Goal: Check status: Check status

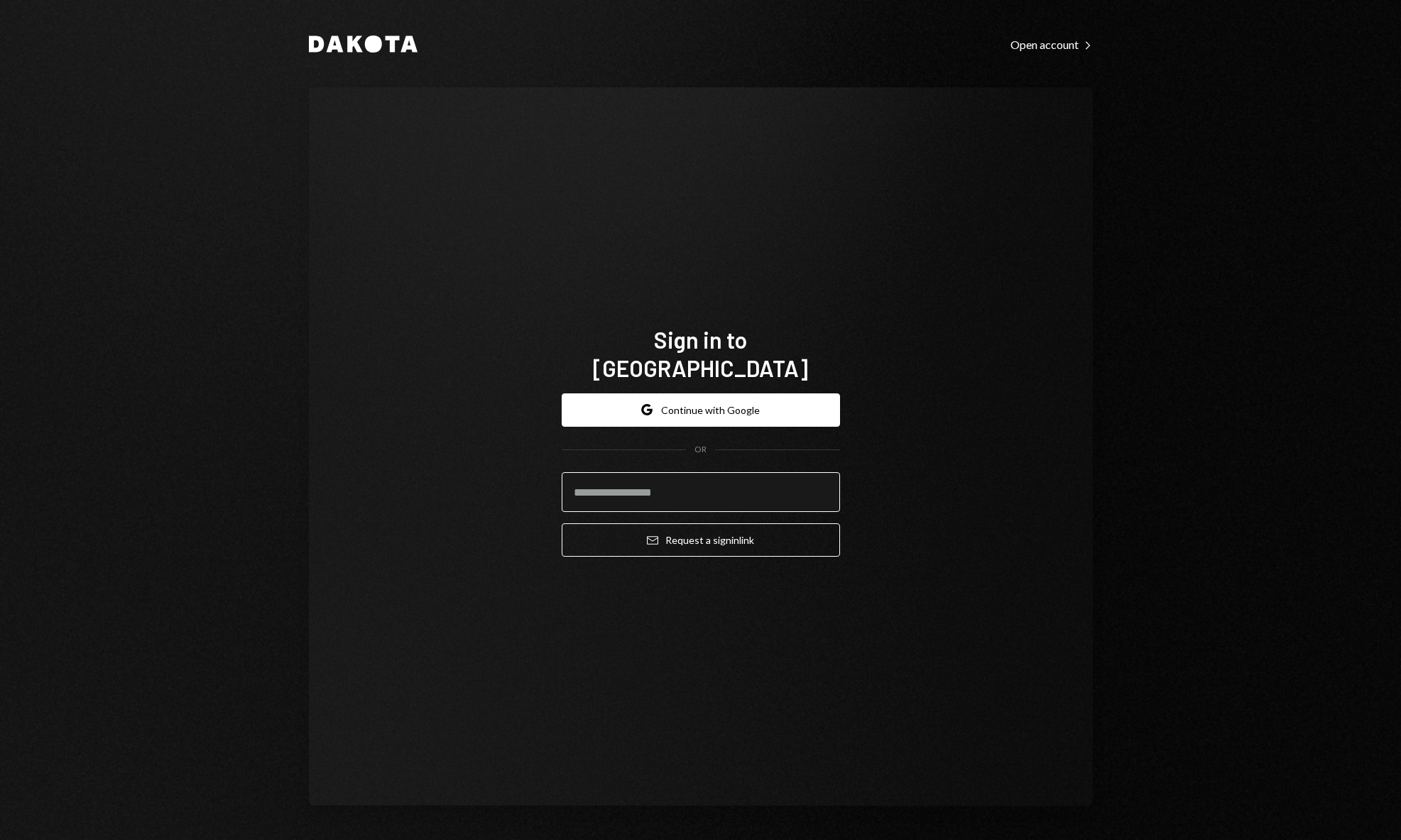
click at [627, 483] on input "email" at bounding box center [700, 492] width 278 height 39
type input "**********"
click at [951, 416] on div "**********" at bounding box center [701, 446] width 784 height 719
click at [790, 525] on button "Email Request a sign in link" at bounding box center [700, 539] width 278 height 33
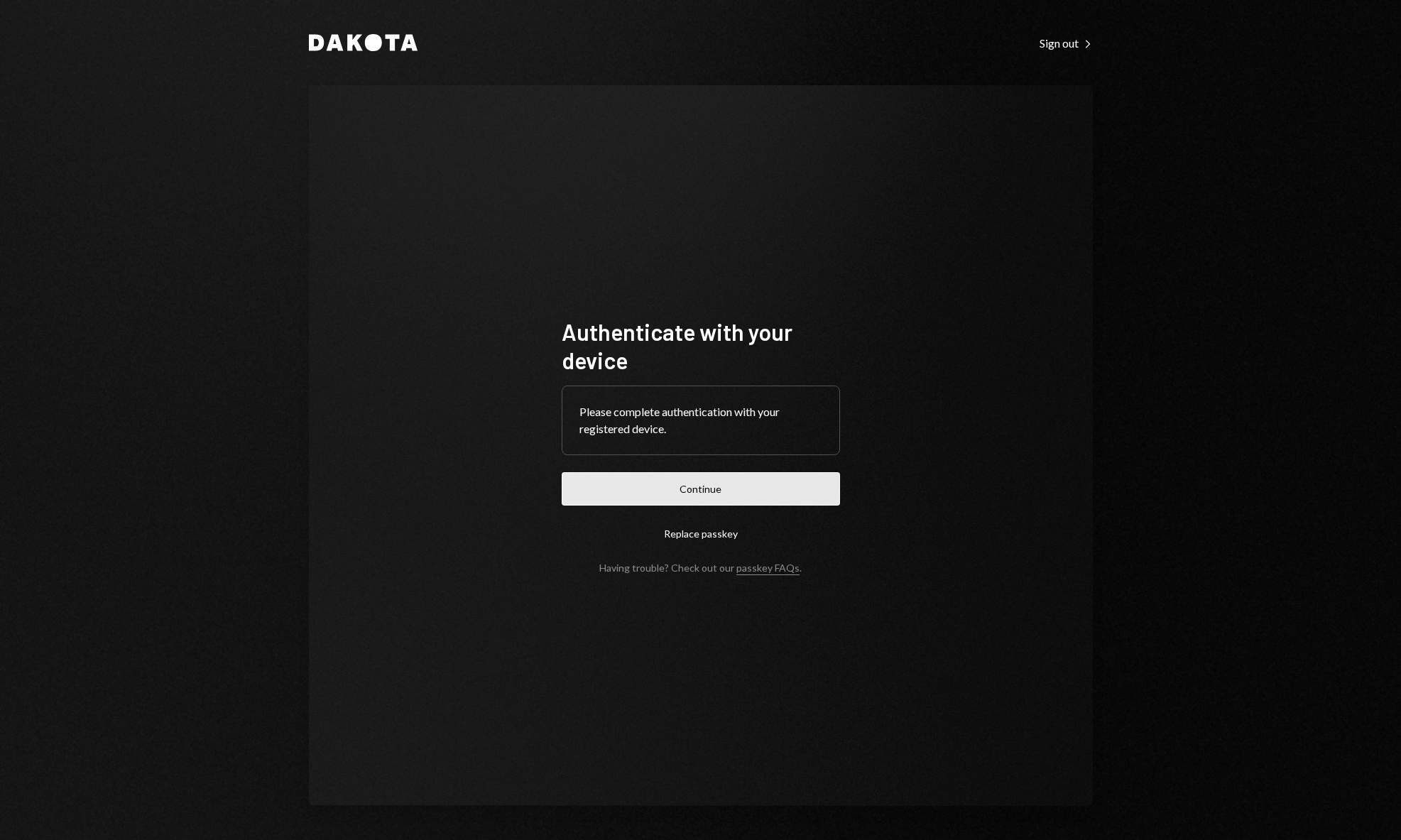
click at [700, 488] on button "Continue" at bounding box center [700, 489] width 278 height 33
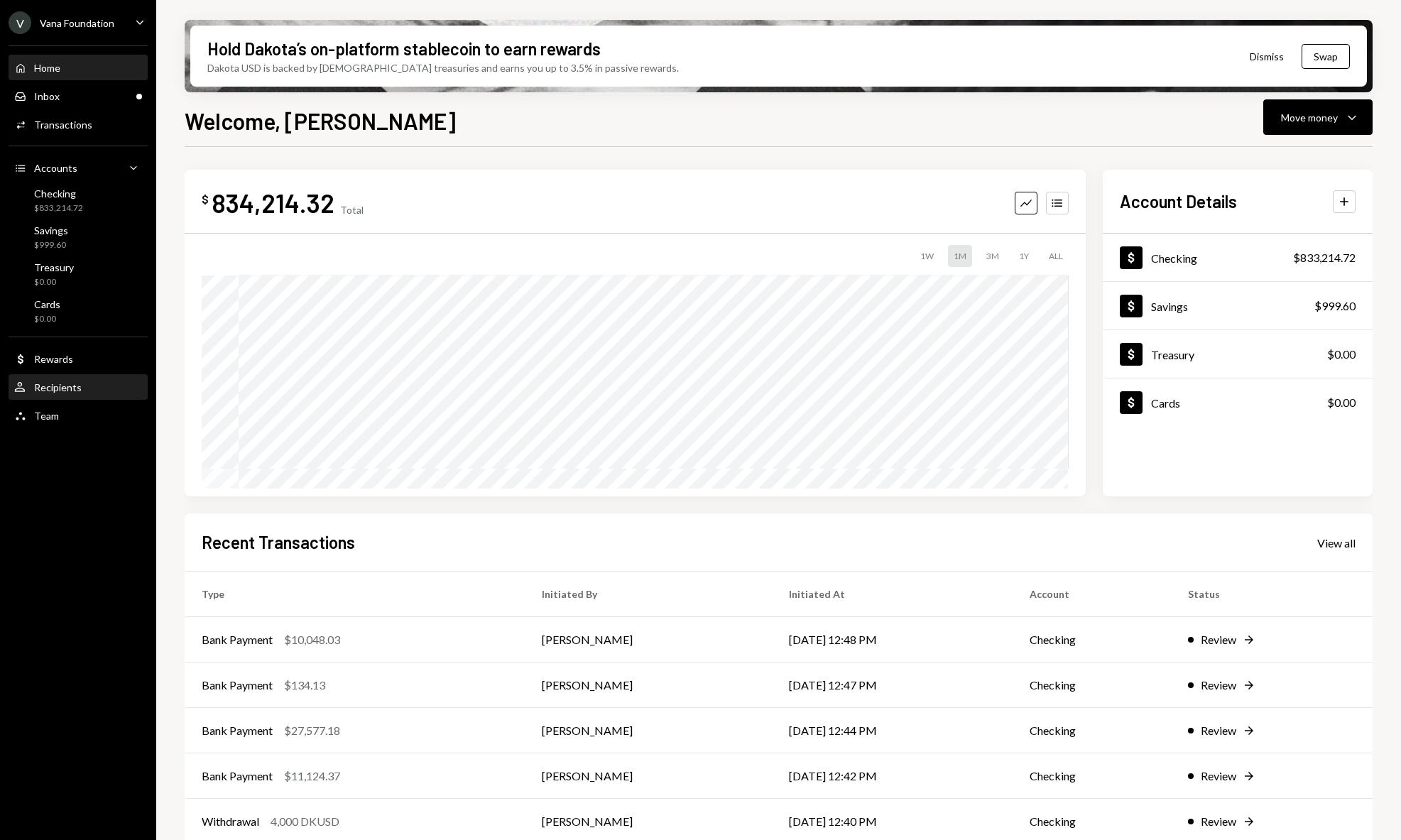
click at [73, 392] on div "Recipients" at bounding box center [58, 386] width 47 height 12
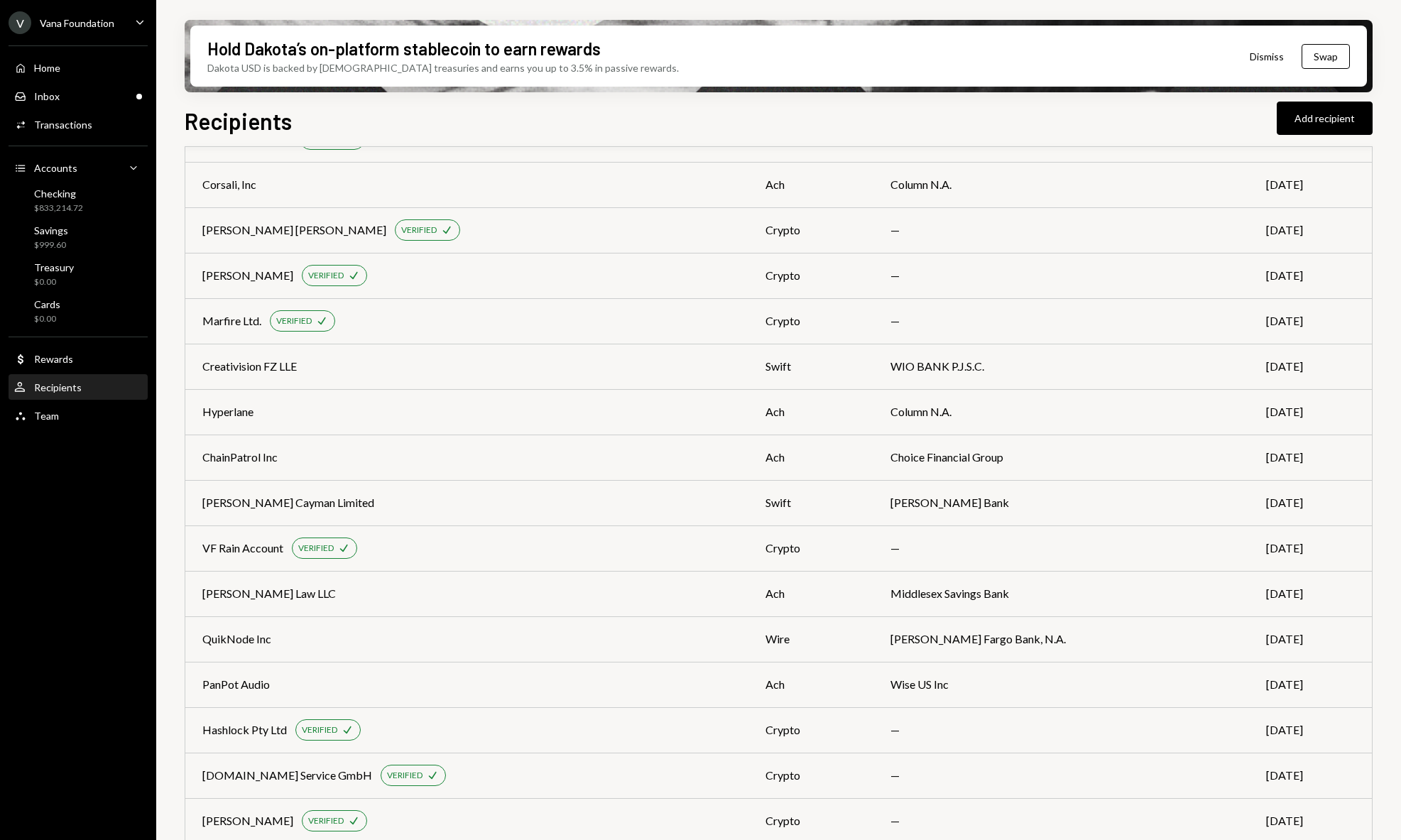
scroll to position [635, 0]
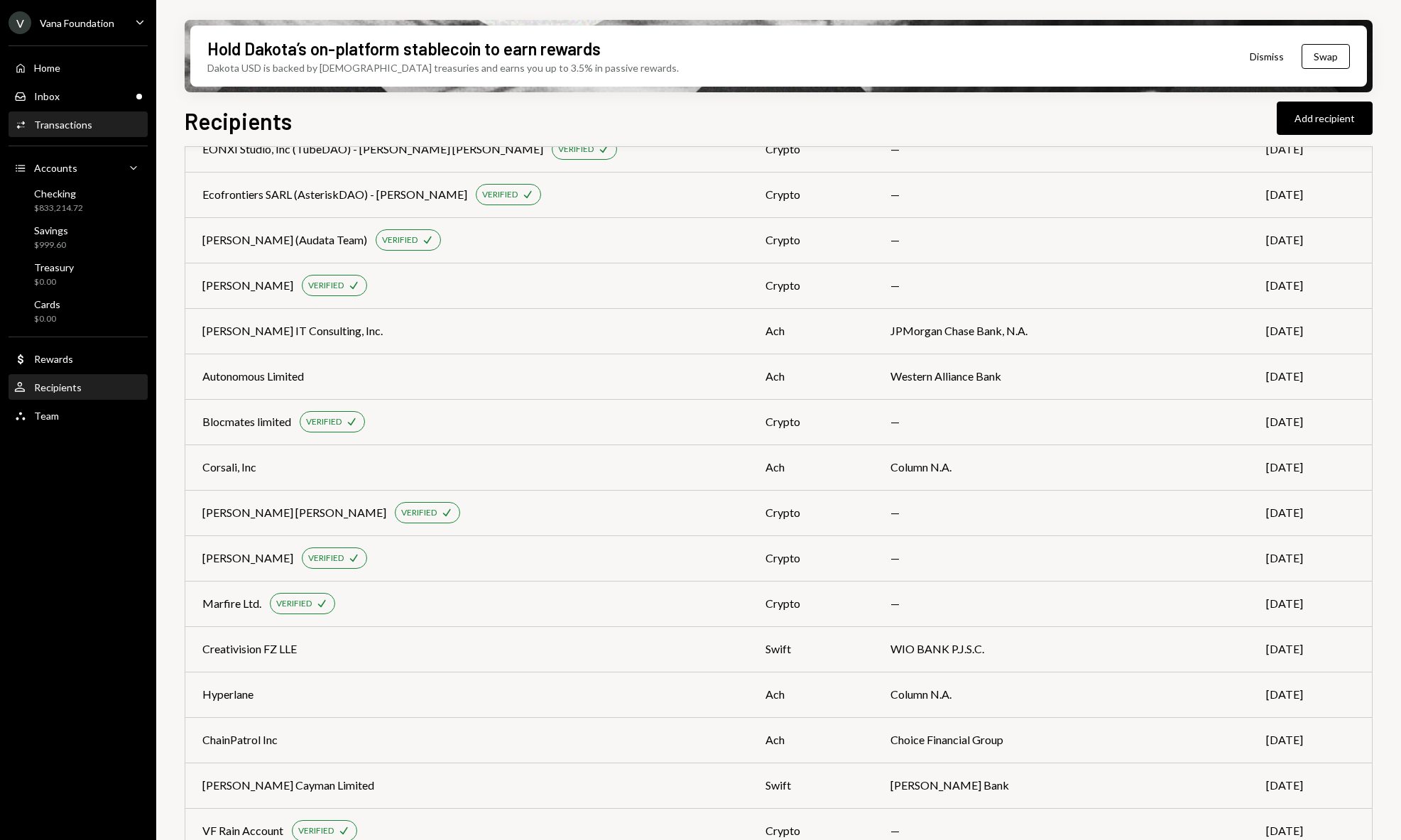
click at [82, 118] on div "Activities Transactions" at bounding box center [78, 125] width 128 height 24
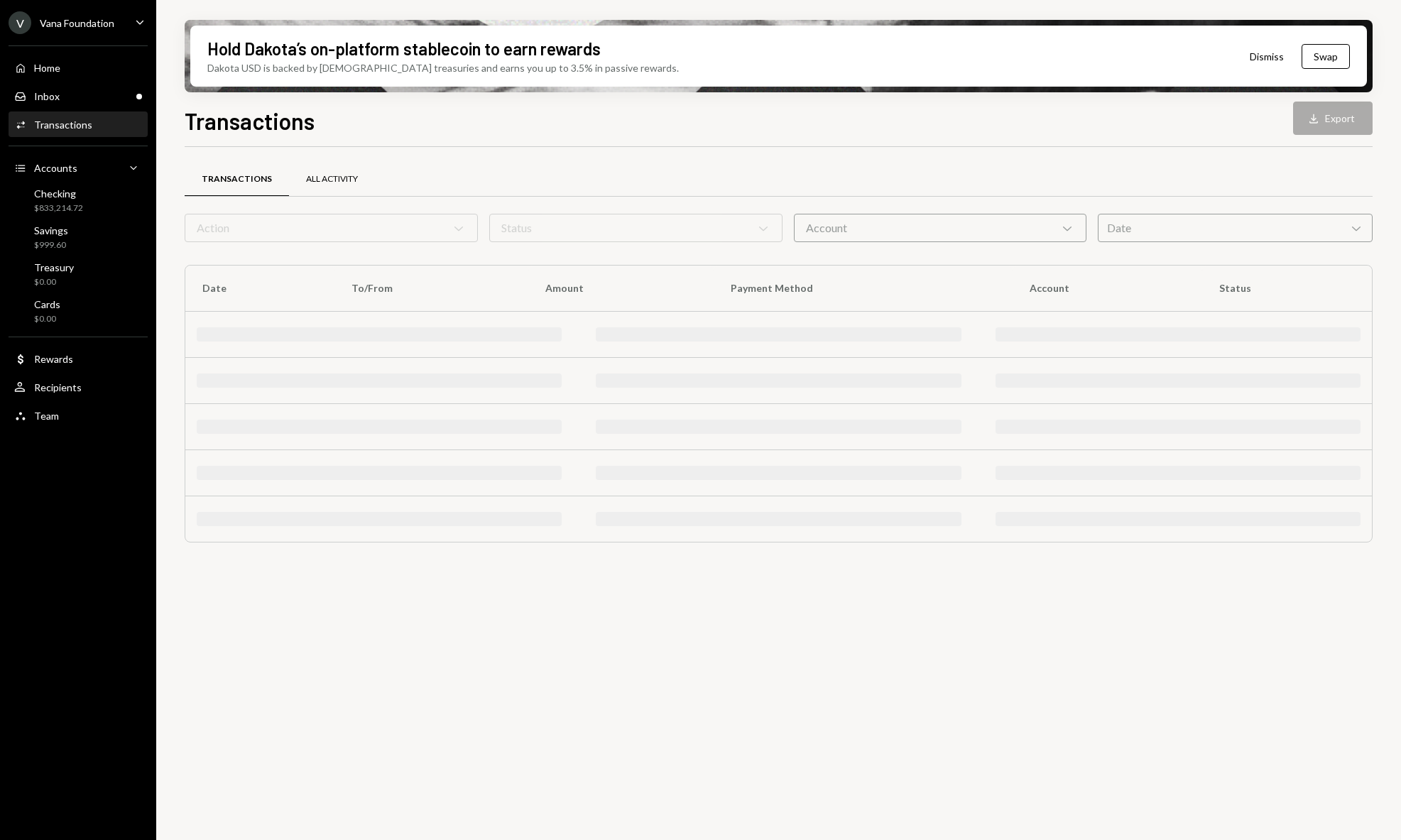
click at [361, 184] on div "All Activity" at bounding box center [331, 179] width 86 height 34
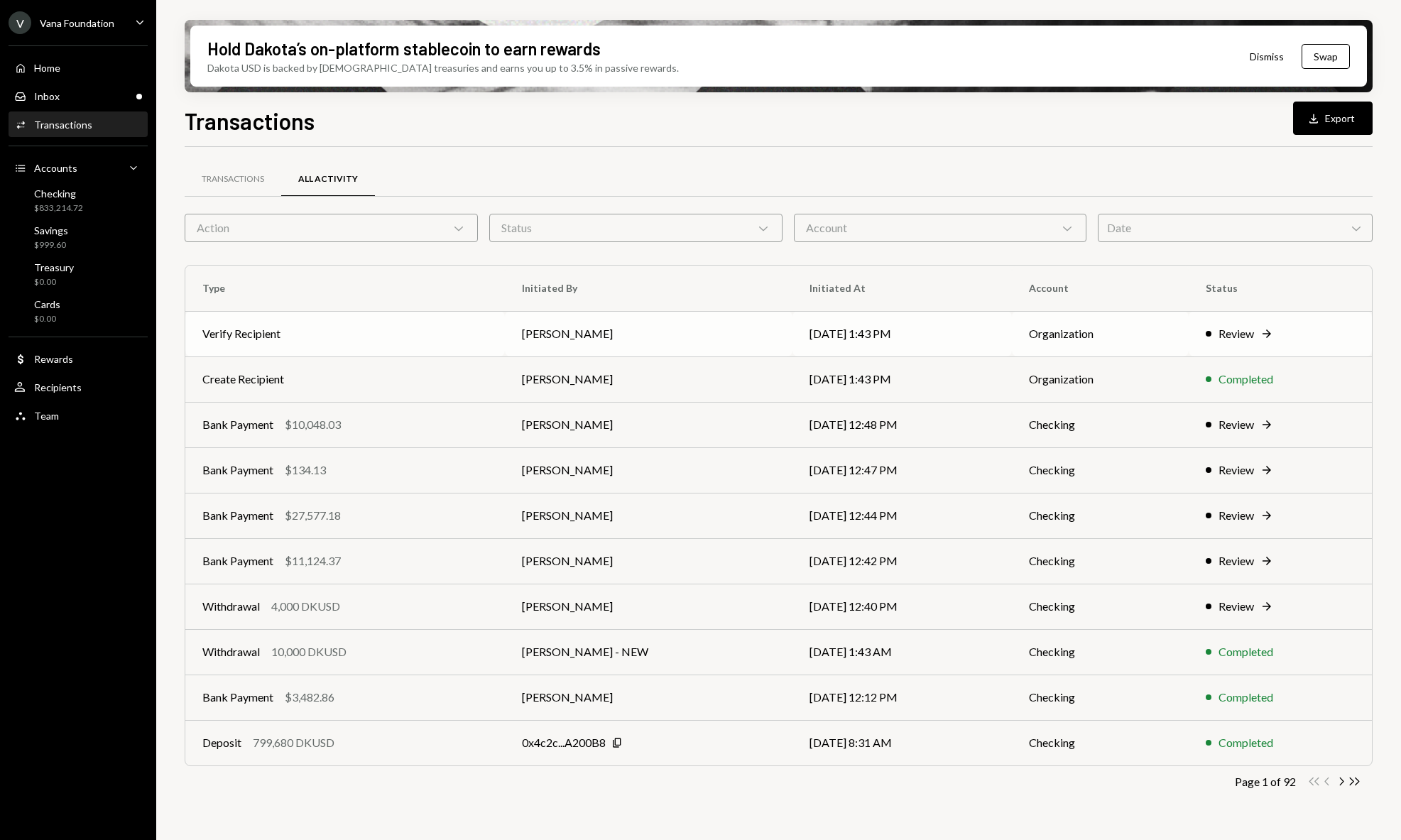
click at [1295, 334] on div "Review Right Arrow" at bounding box center [1280, 334] width 149 height 17
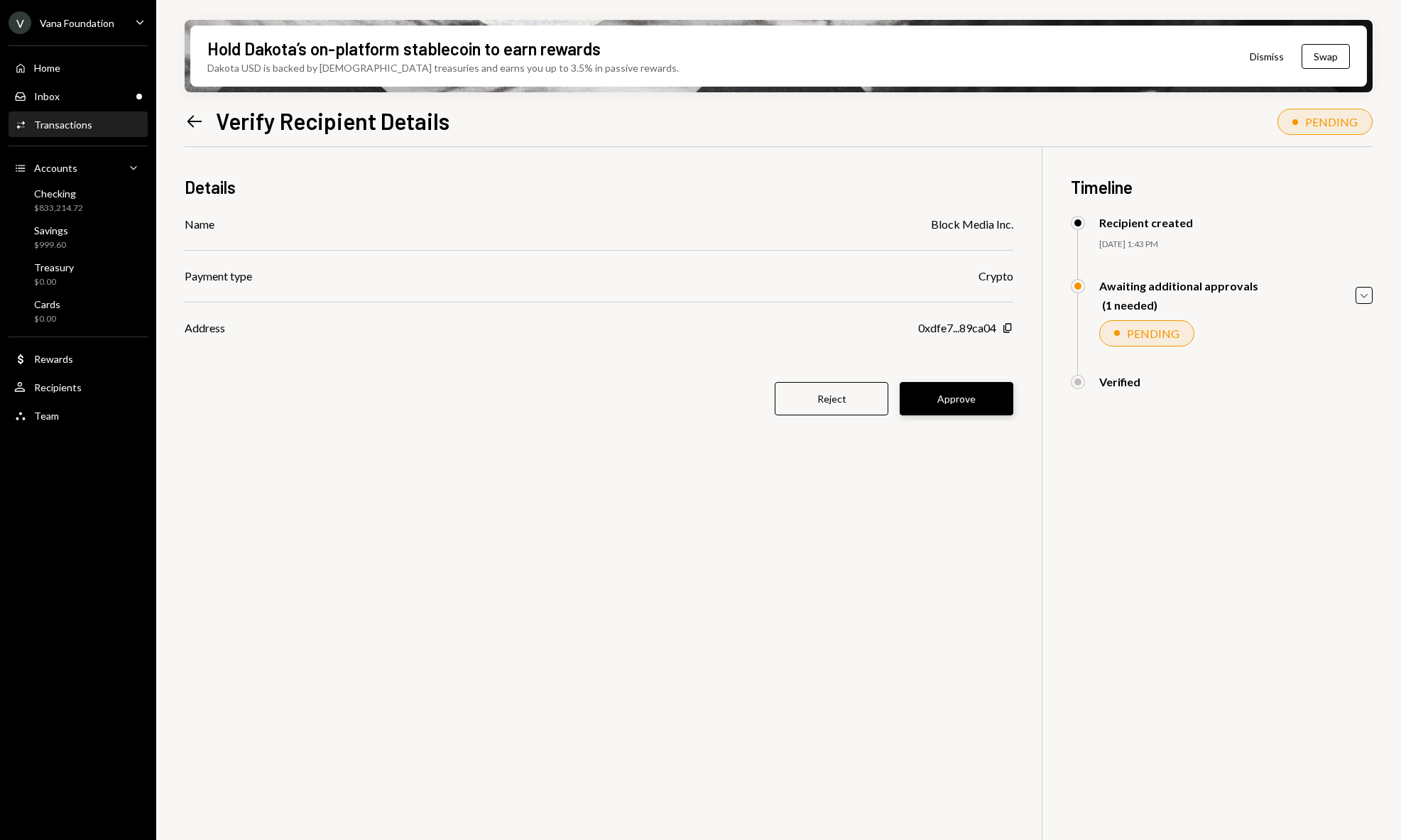
click at [973, 404] on button "Approve" at bounding box center [956, 398] width 114 height 33
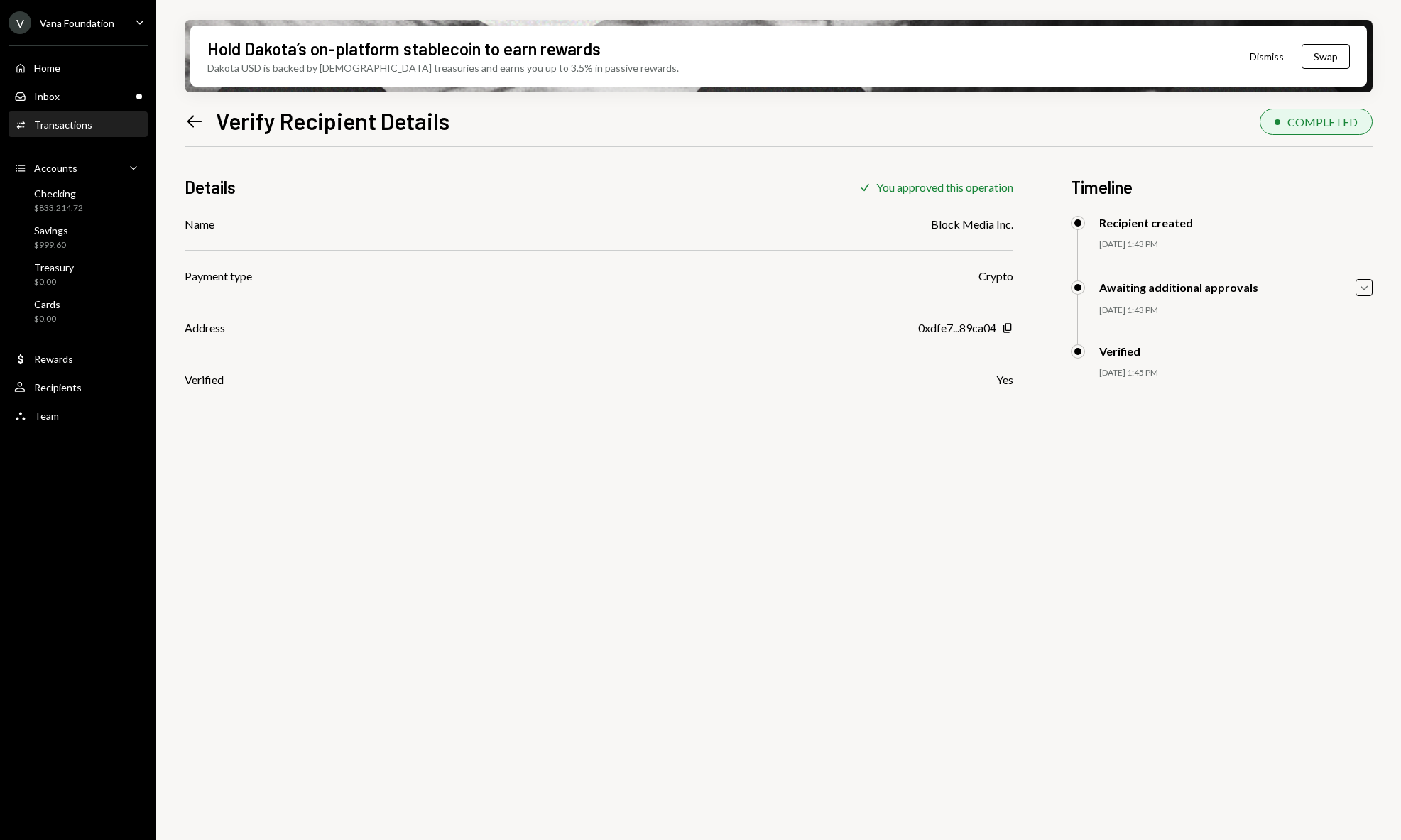
click at [93, 136] on div "Activities Transactions" at bounding box center [78, 125] width 128 height 24
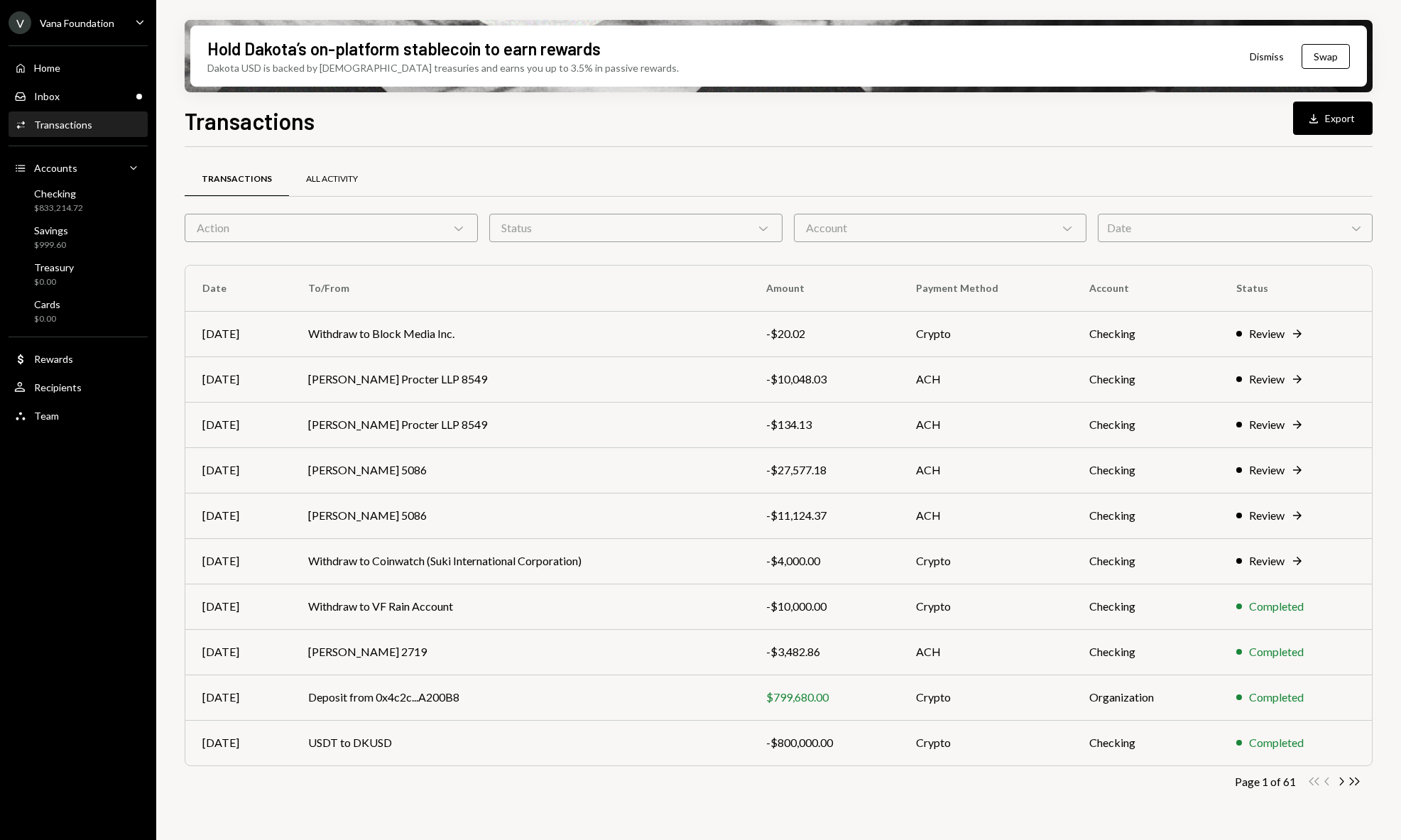
click at [333, 180] on div "All Activity" at bounding box center [332, 179] width 52 height 12
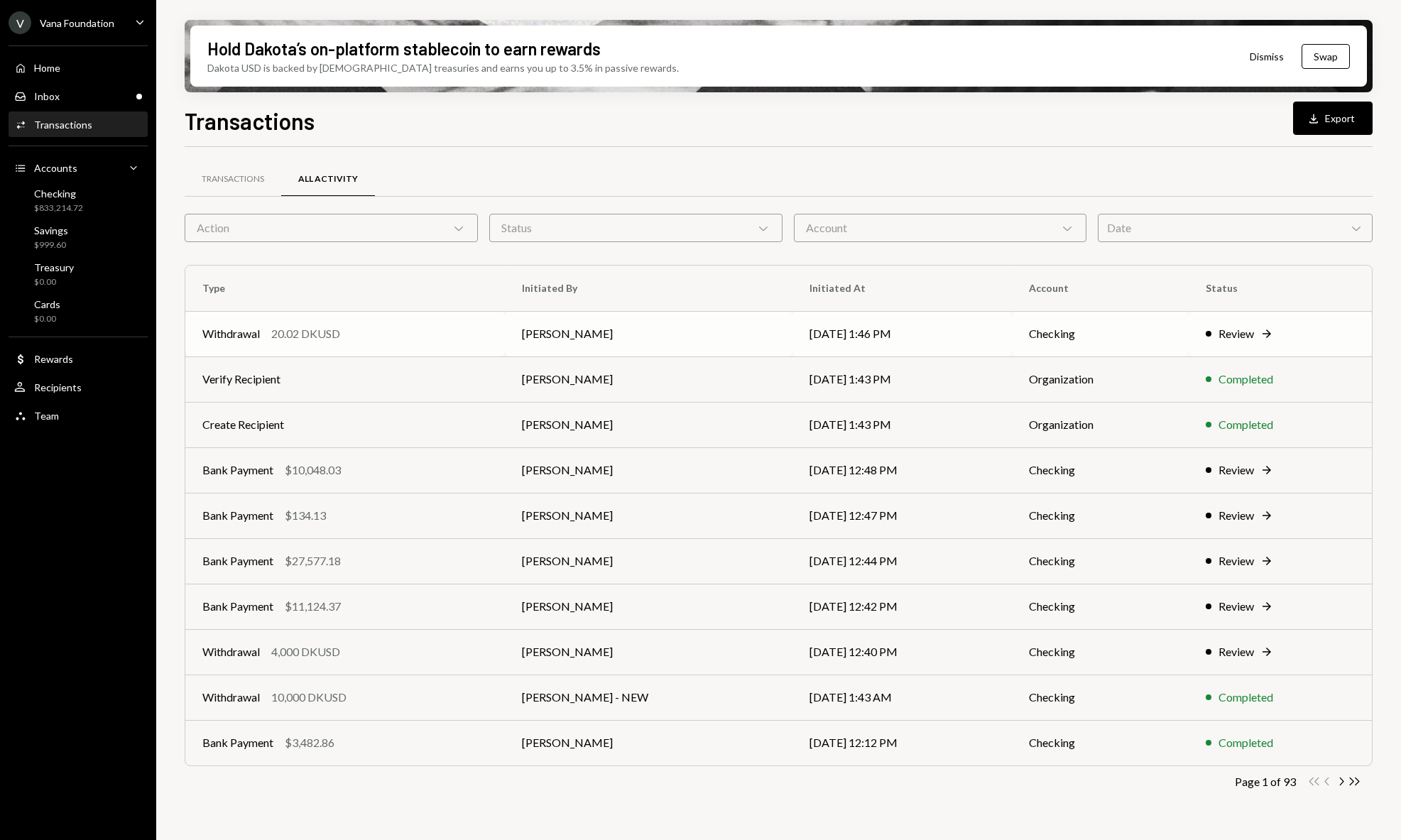
click at [1243, 338] on div "Review" at bounding box center [1236, 334] width 35 height 17
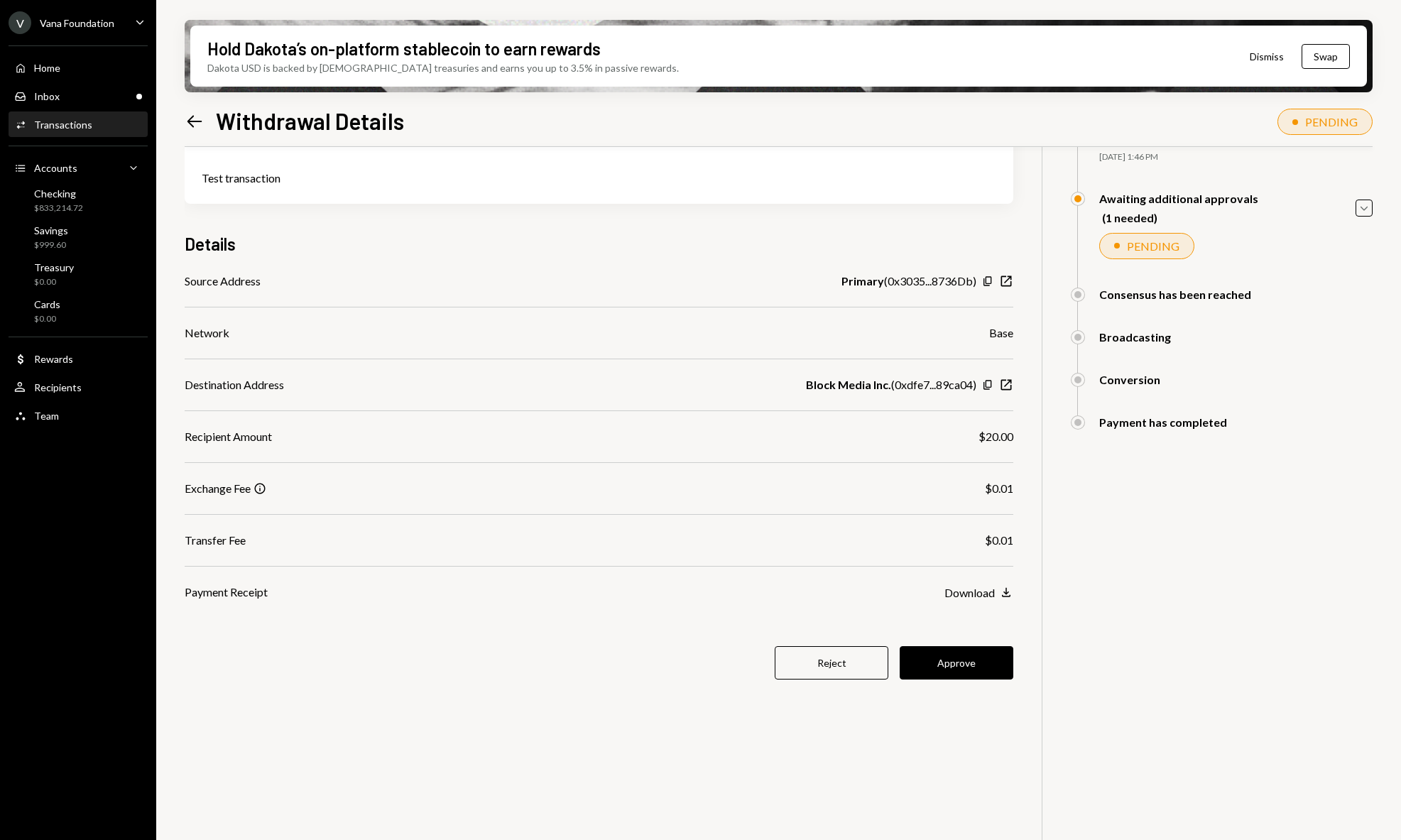
scroll to position [114, 0]
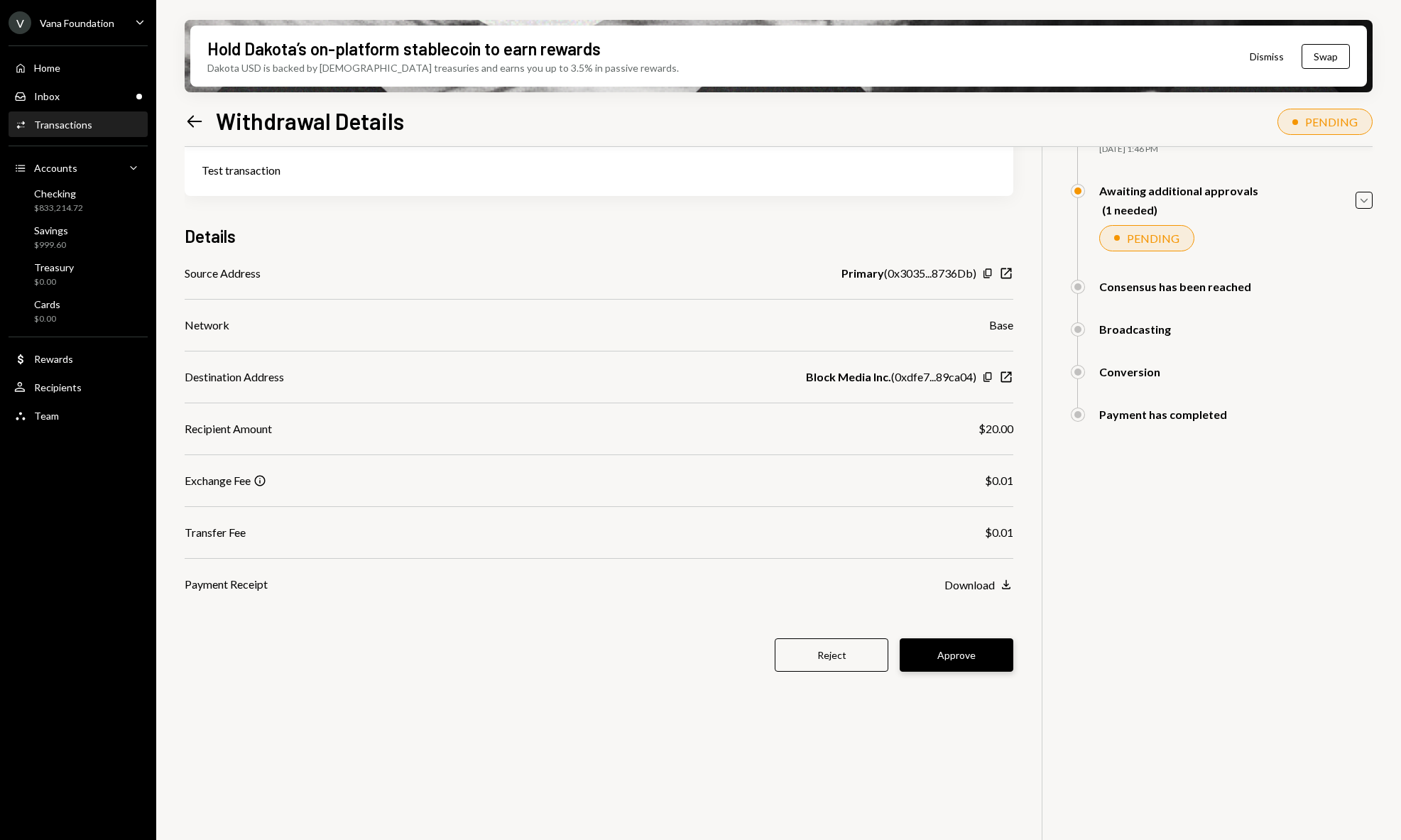
click at [956, 655] on button "Approve" at bounding box center [956, 655] width 114 height 33
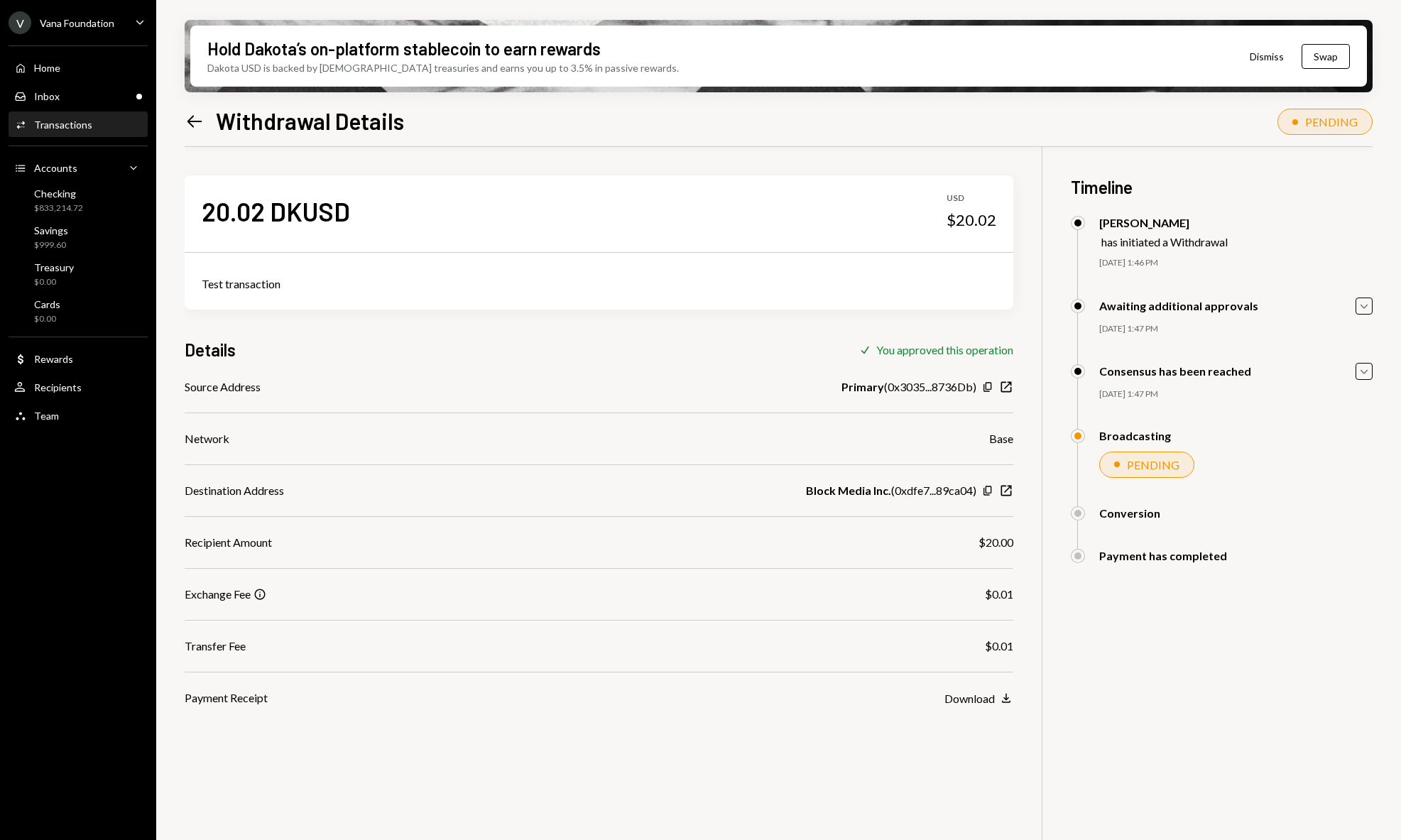
scroll to position [114, 0]
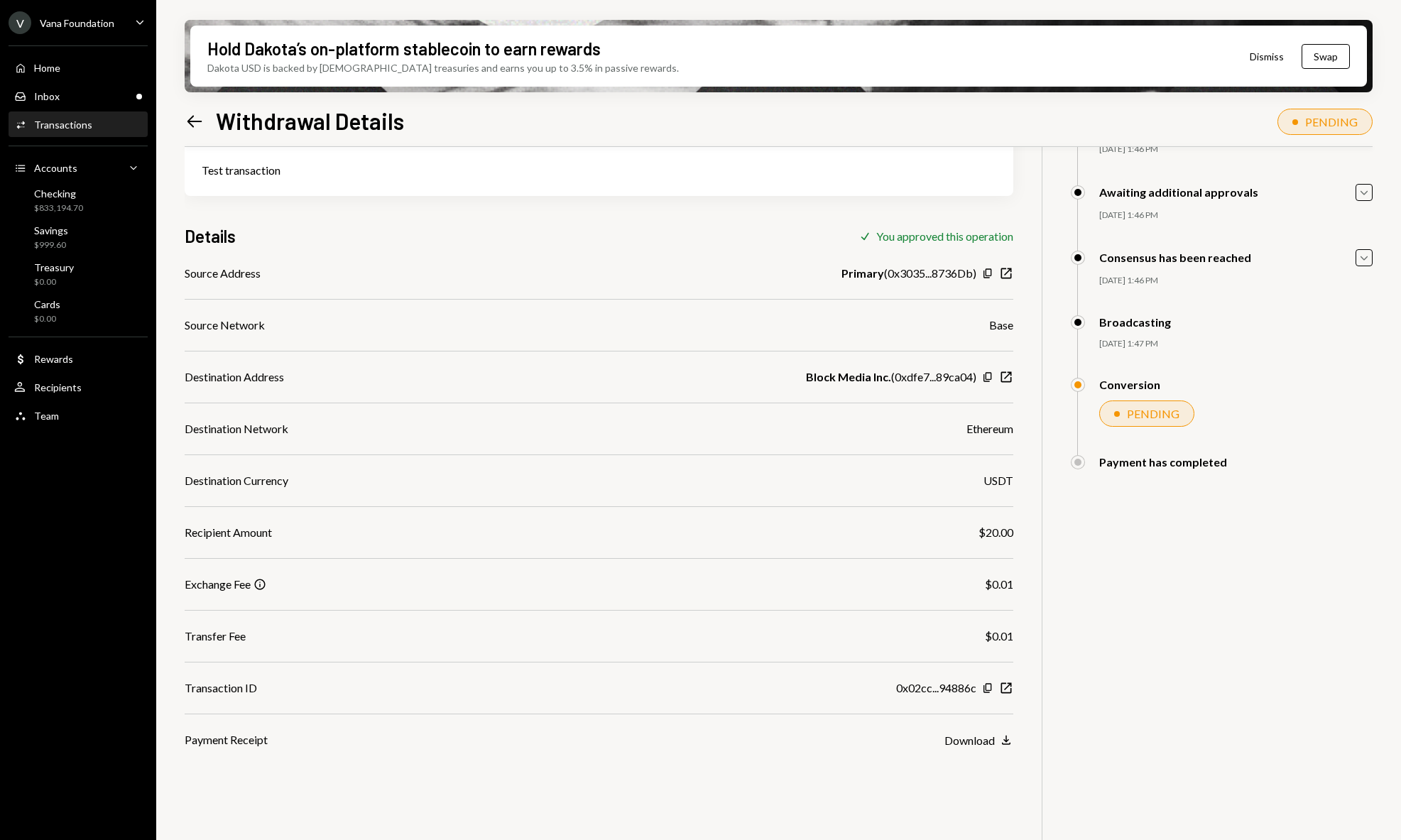
click at [1194, 505] on div "20.02 DKUSD USD $20.02 Test transaction Details Check You approved this operati…" at bounding box center [779, 453] width 1188 height 840
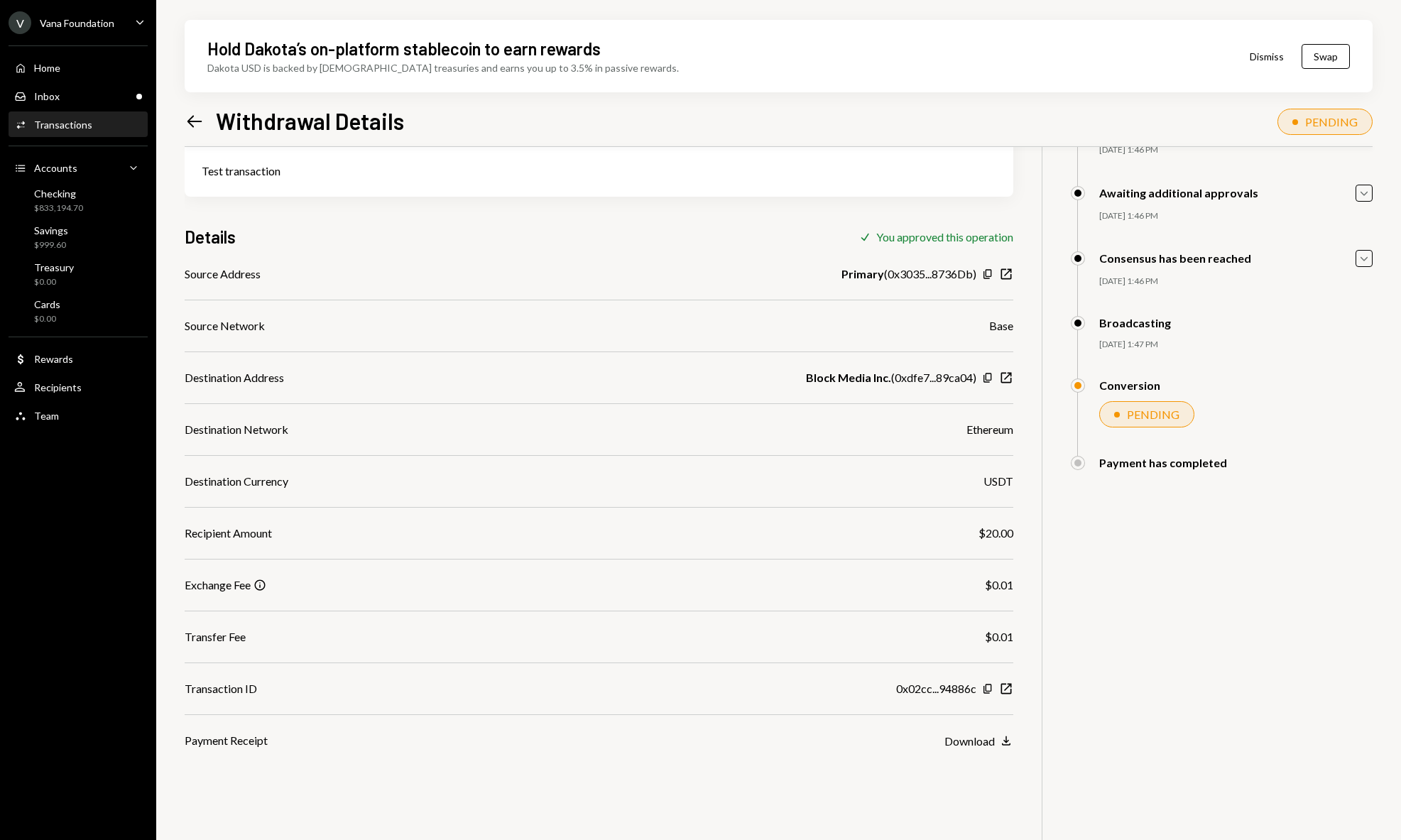
scroll to position [114, 0]
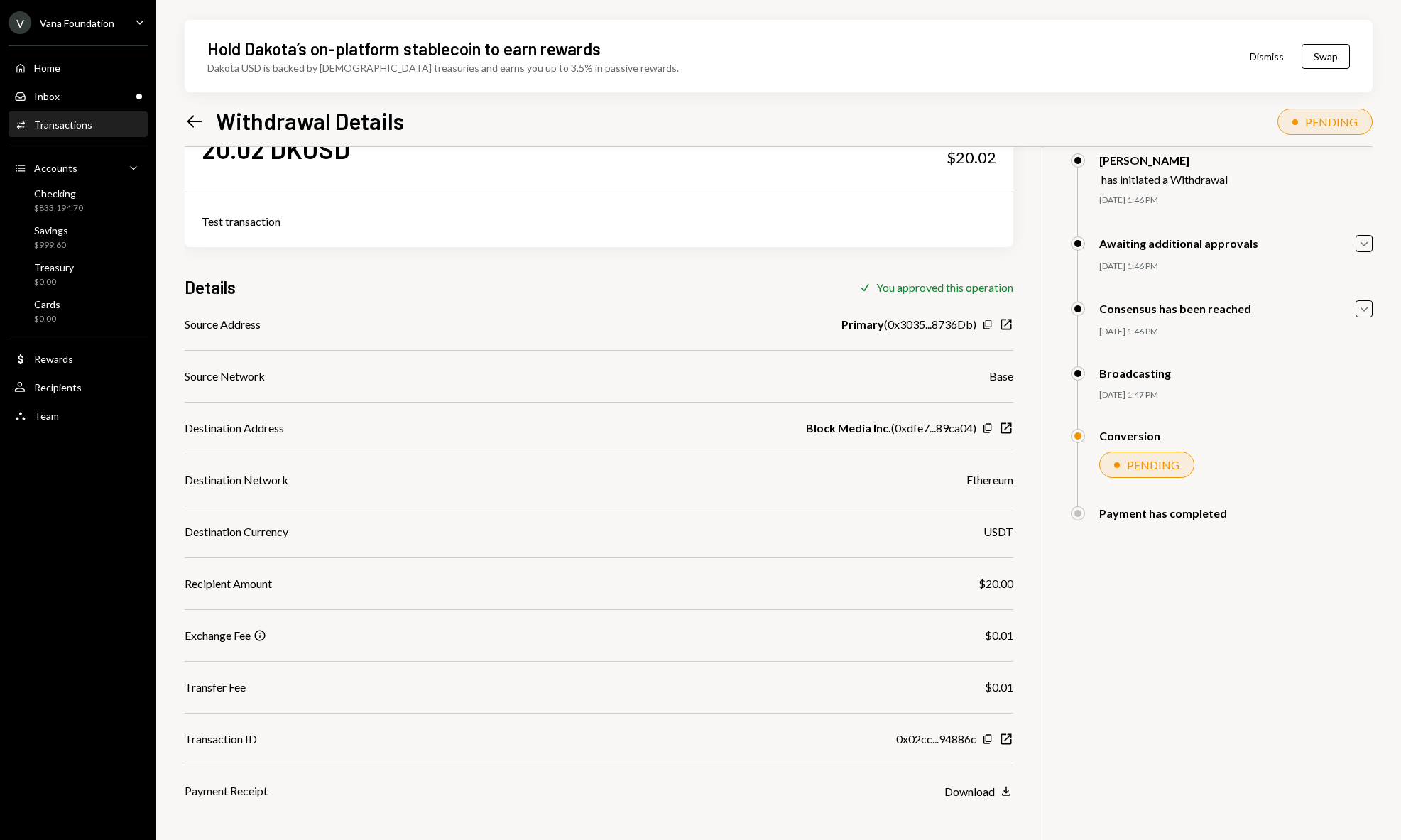
scroll to position [114, 0]
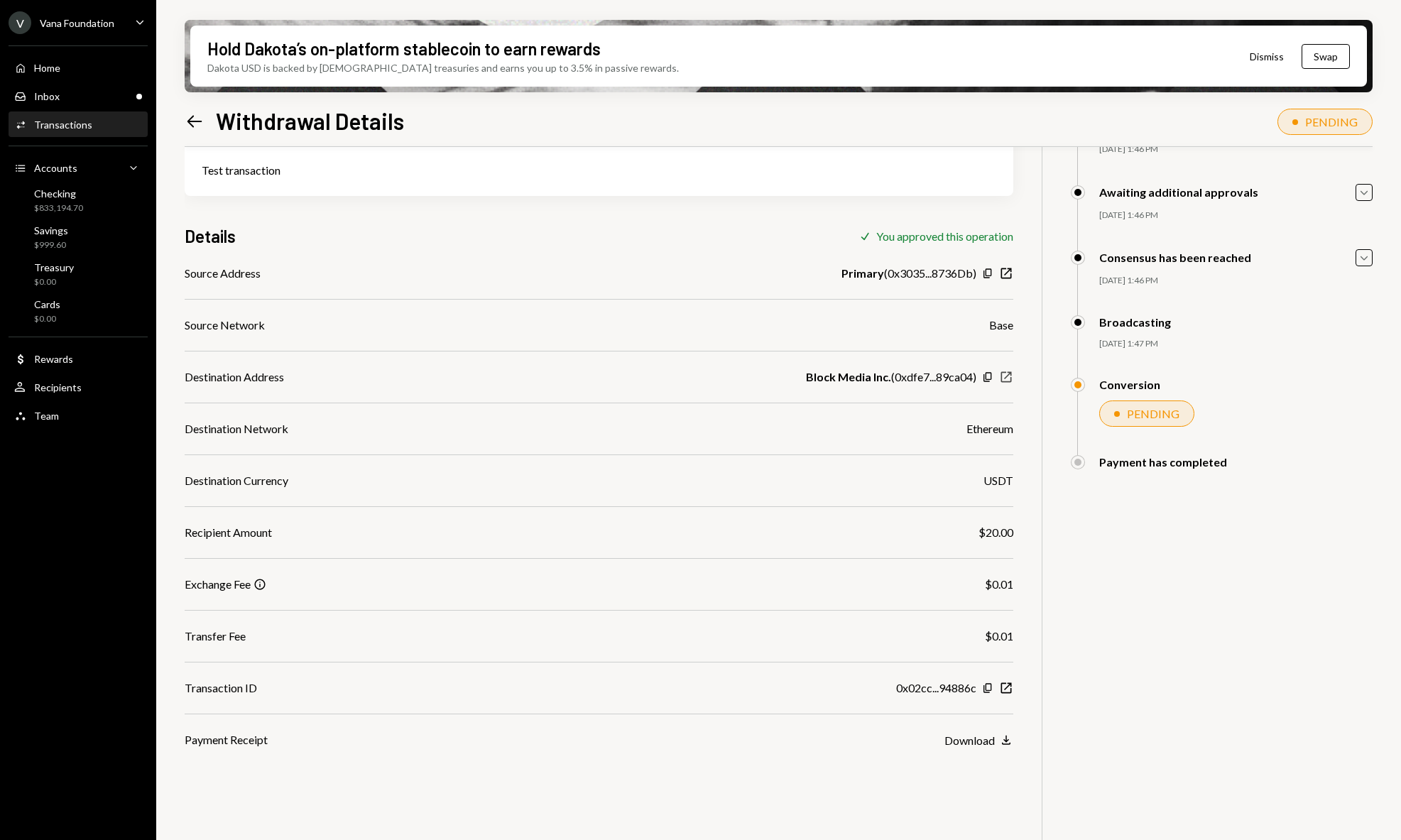
click at [1007, 377] on icon "New Window" at bounding box center [1006, 377] width 14 height 14
click at [1011, 685] on icon "New Window" at bounding box center [1006, 688] width 14 height 14
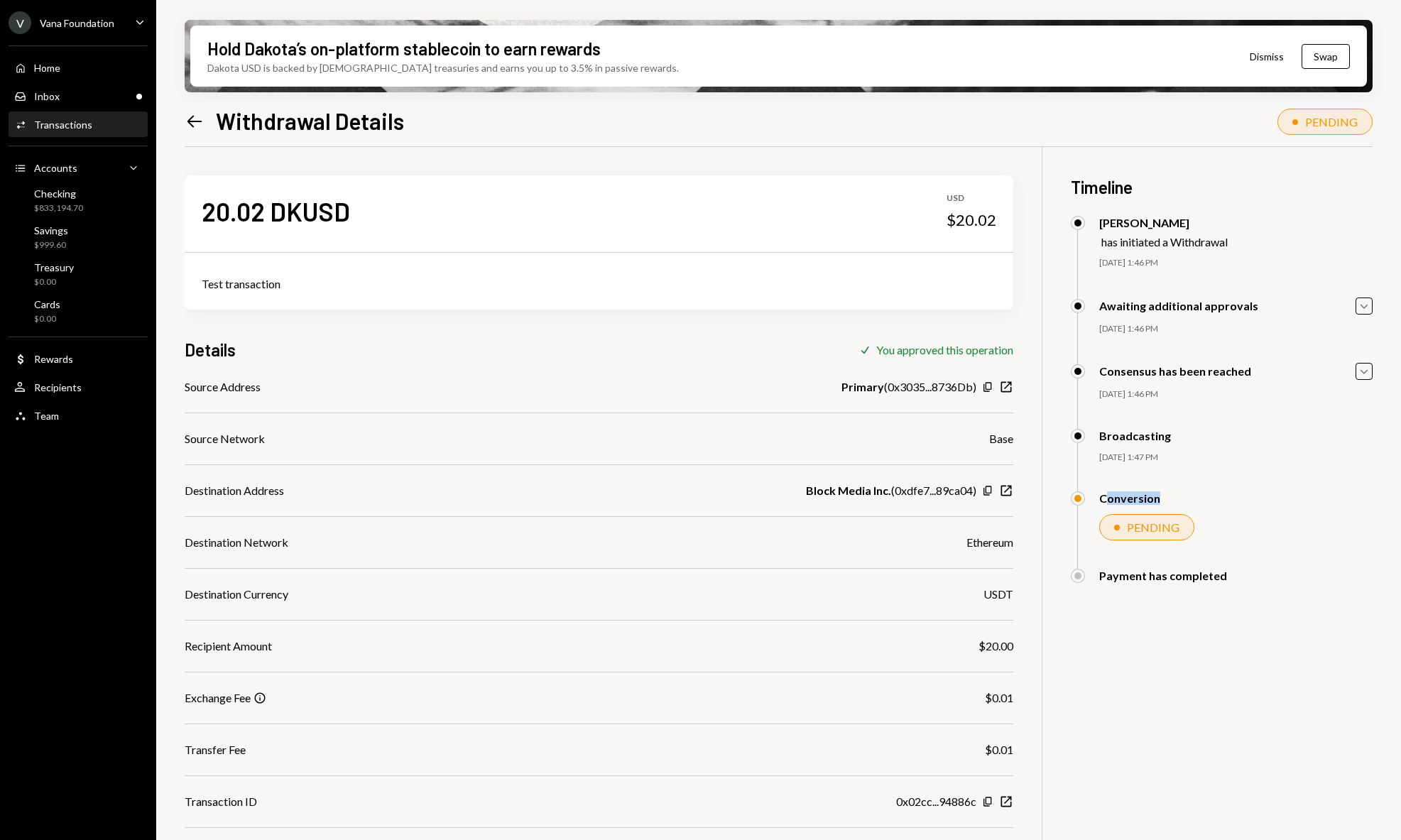
drag, startPoint x: 1106, startPoint y: 497, endPoint x: 1179, endPoint y: 499, distance: 73.0
click at [1179, 499] on div "Conversion" at bounding box center [1221, 498] width 302 height 14
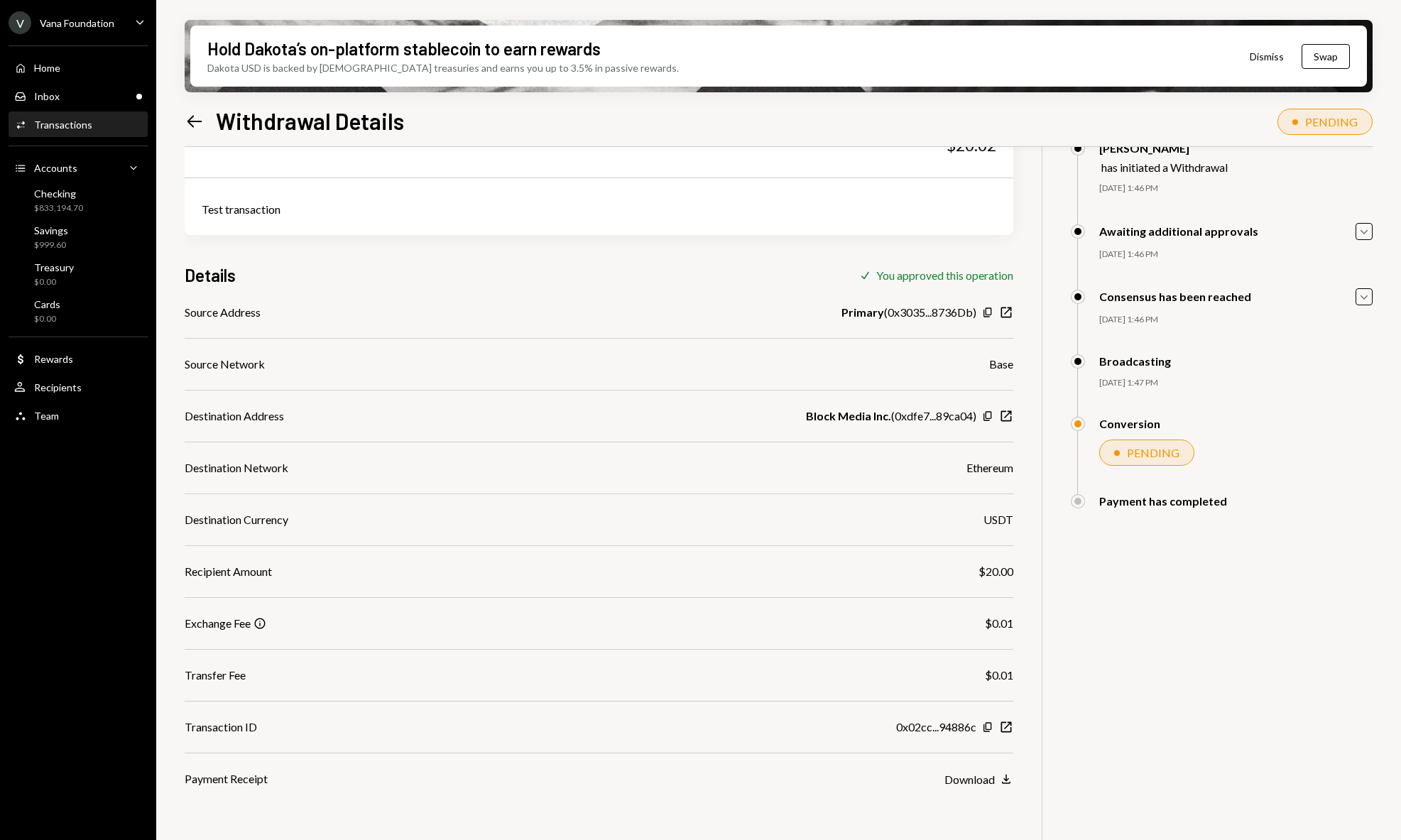
scroll to position [96, 0]
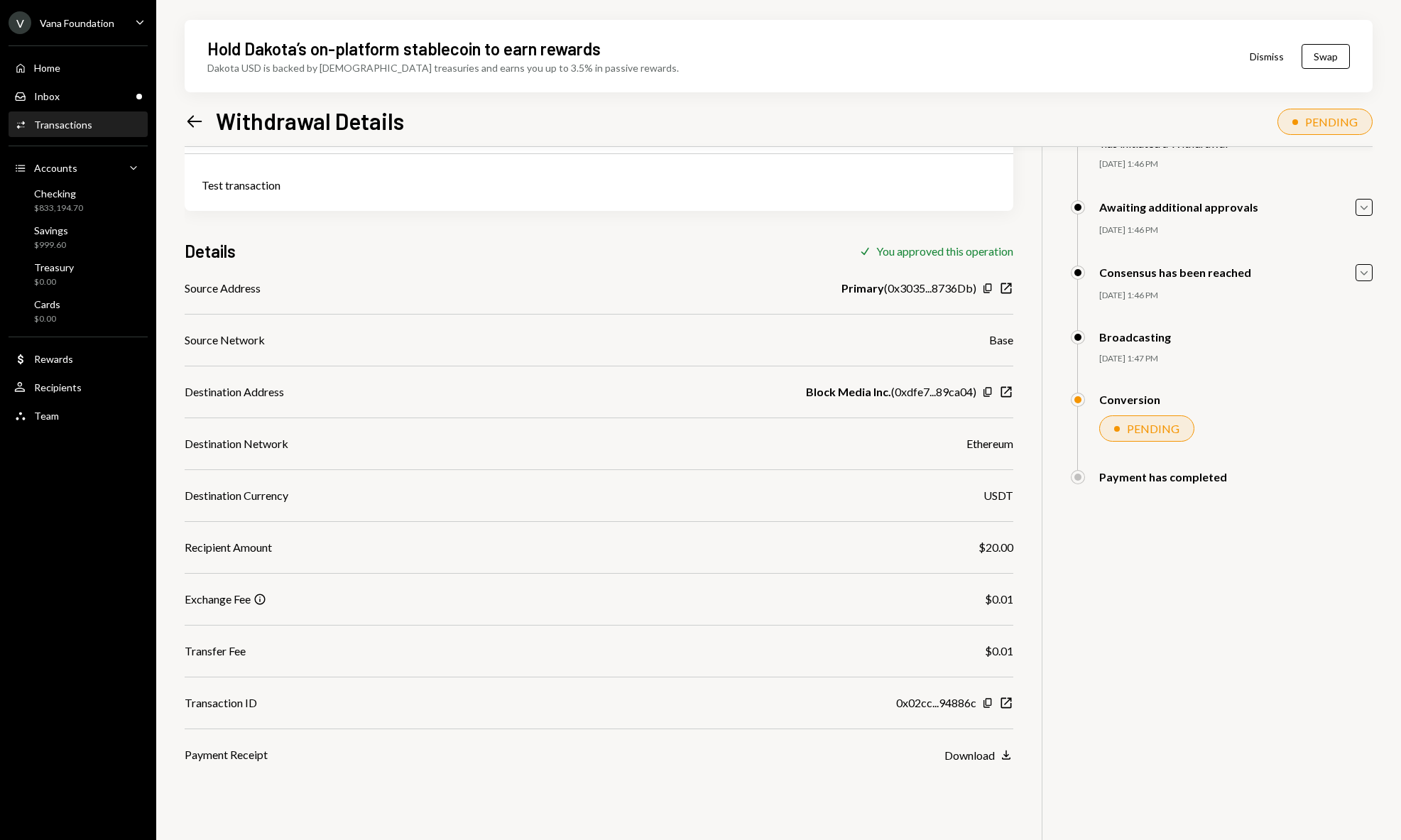
scroll to position [114, 0]
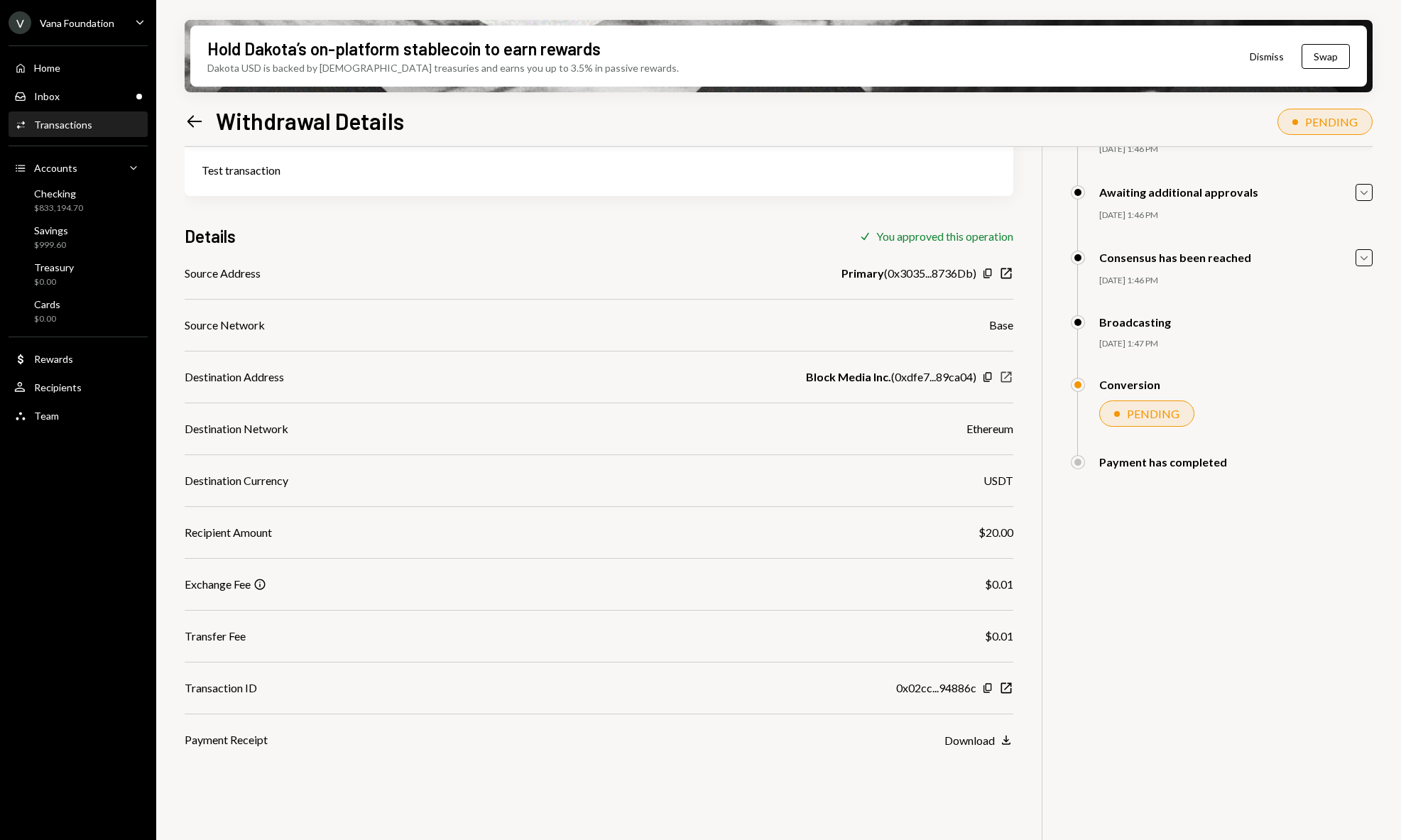
click at [1008, 378] on icon "New Window" at bounding box center [1006, 377] width 14 height 14
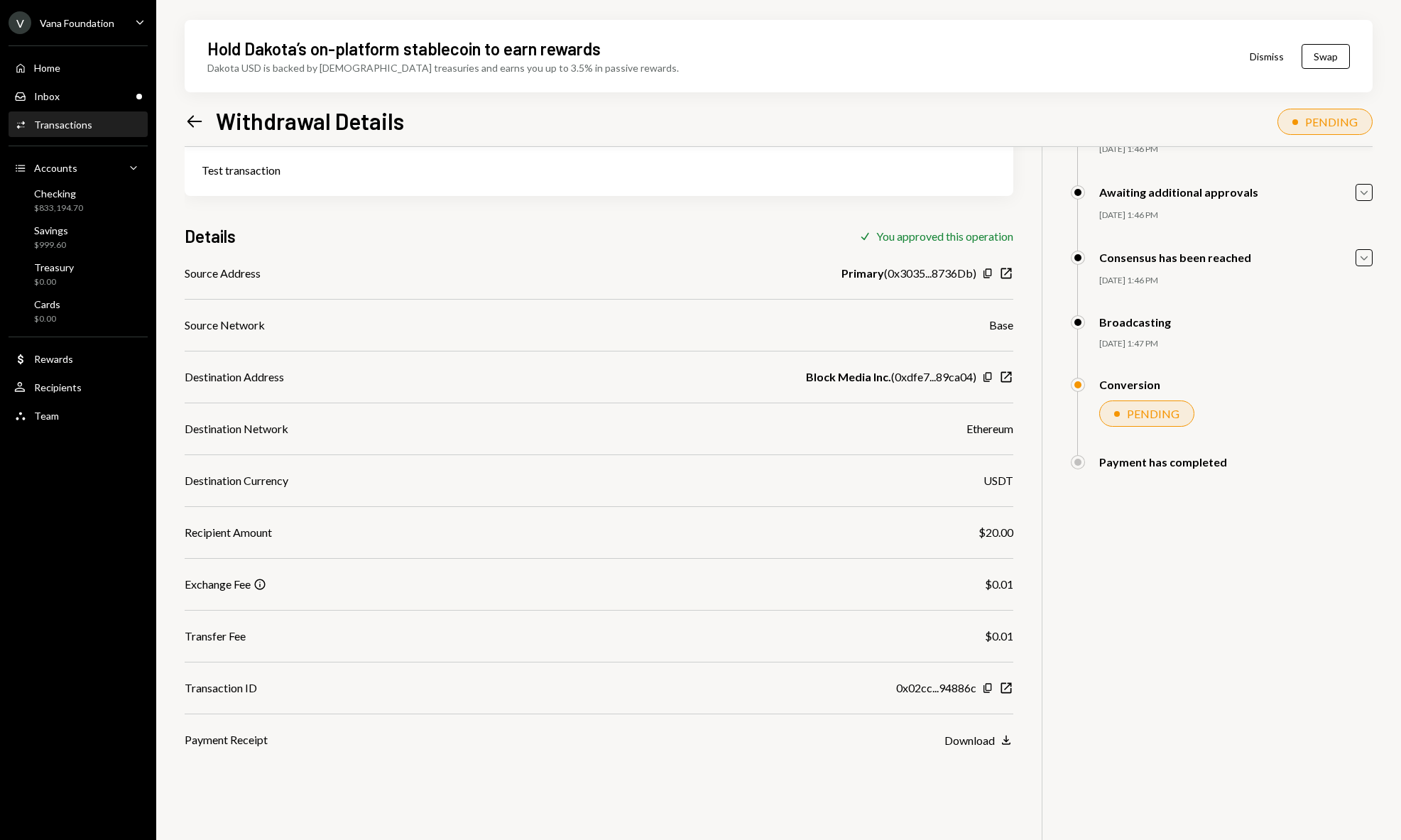
scroll to position [90, 0]
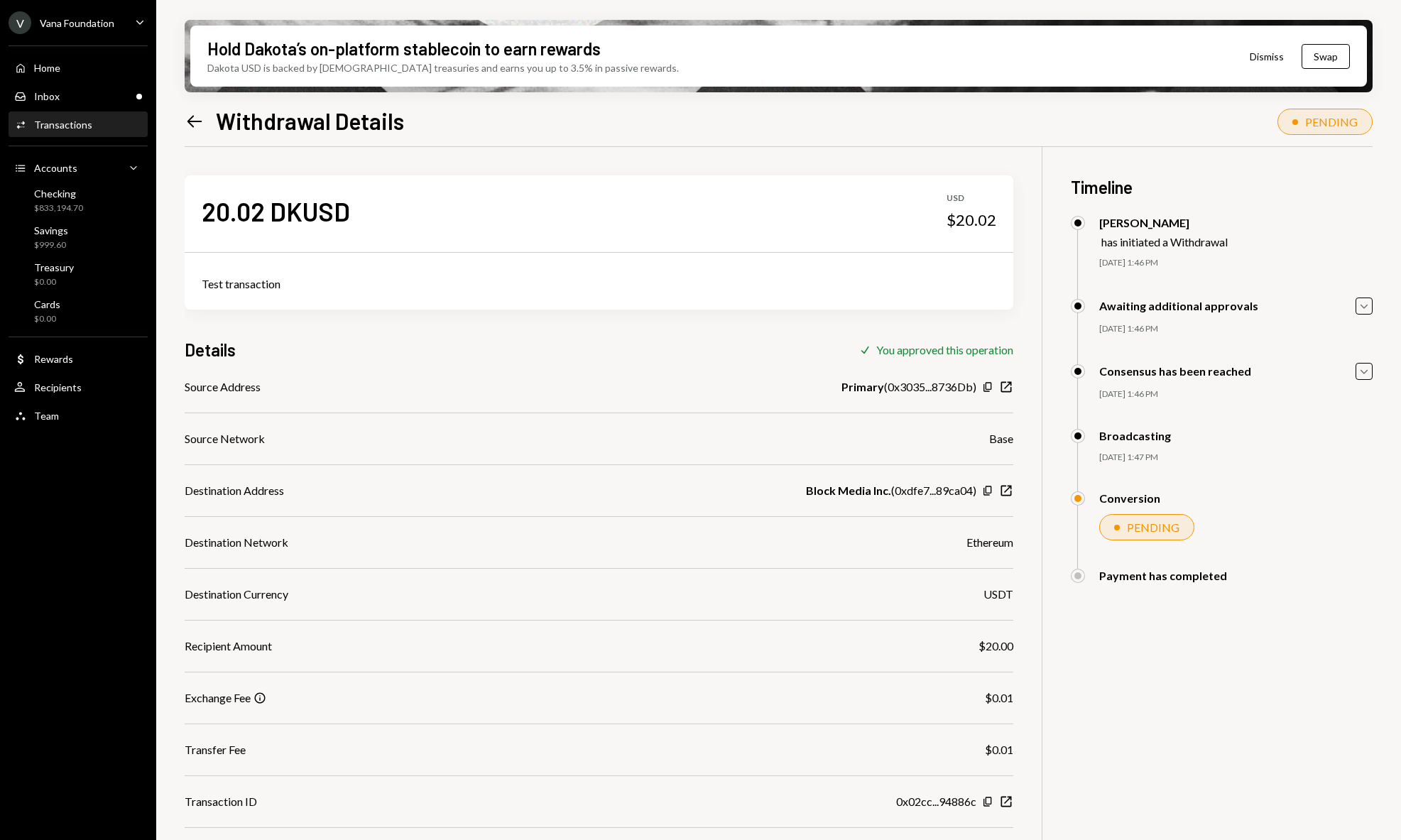
drag, startPoint x: 772, startPoint y: 122, endPoint x: 706, endPoint y: 121, distance: 66.0
click at [772, 122] on div "Left Arrow Withdrawal Details PENDING" at bounding box center [779, 119] width 1188 height 32
click at [81, 122] on div "Transactions" at bounding box center [63, 124] width 58 height 12
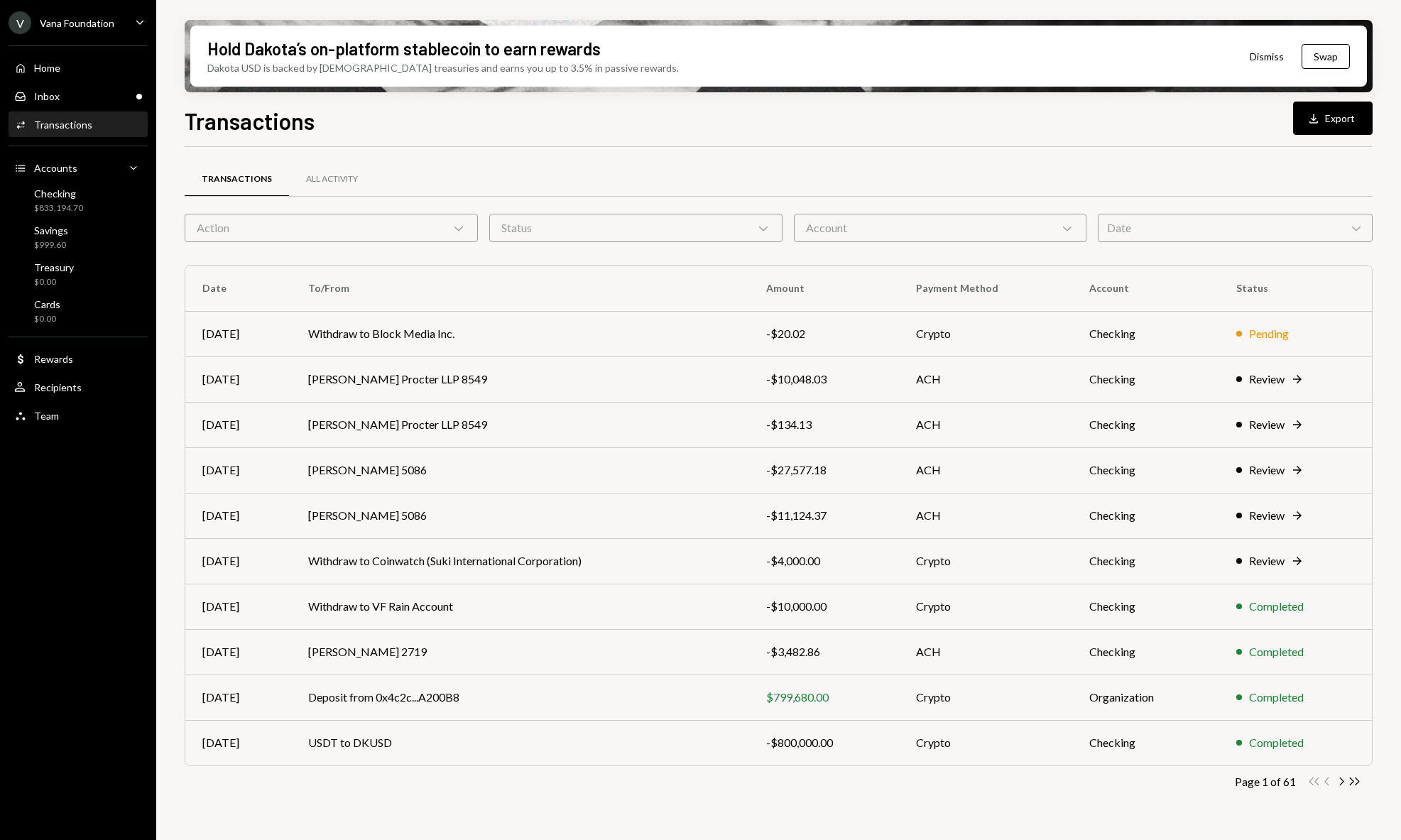
click at [1149, 122] on div "Transactions Download Export" at bounding box center [779, 119] width 1188 height 32
click at [95, 74] on div "Home Home" at bounding box center [78, 68] width 128 height 24
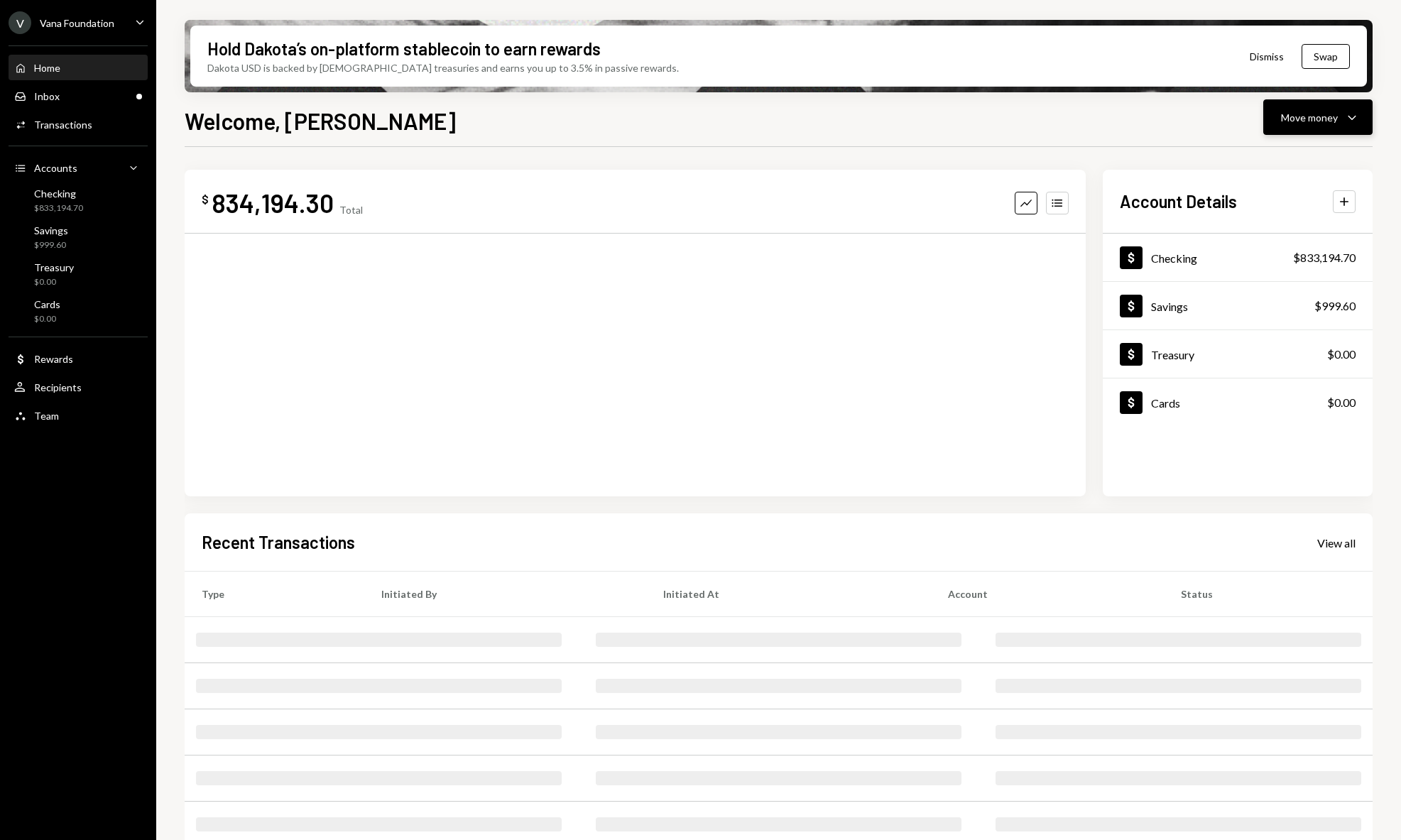
click at [1302, 132] on button "Move money Caret Down" at bounding box center [1317, 117] width 110 height 35
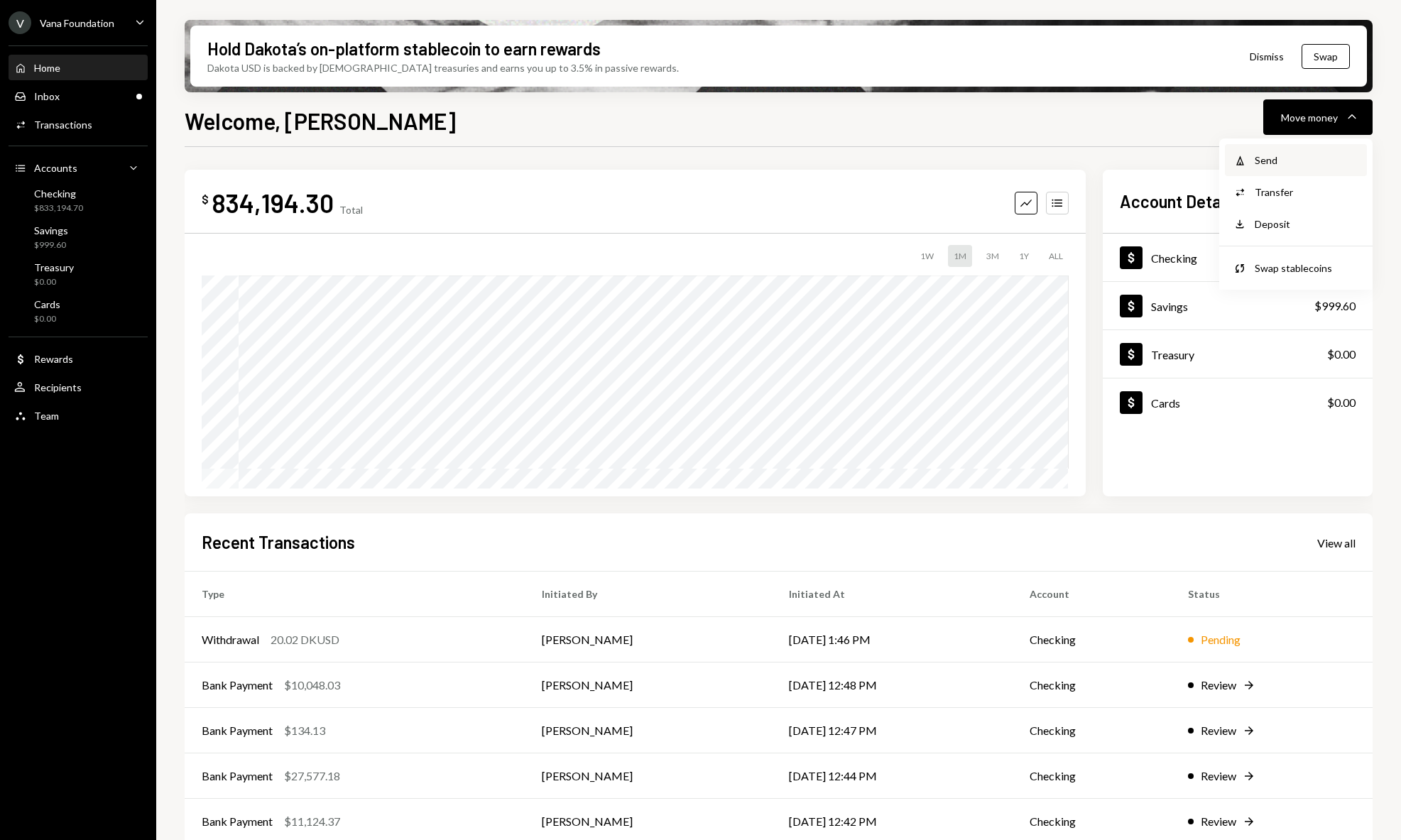
click at [1297, 148] on div "Withdraw Send" at bounding box center [1296, 160] width 142 height 32
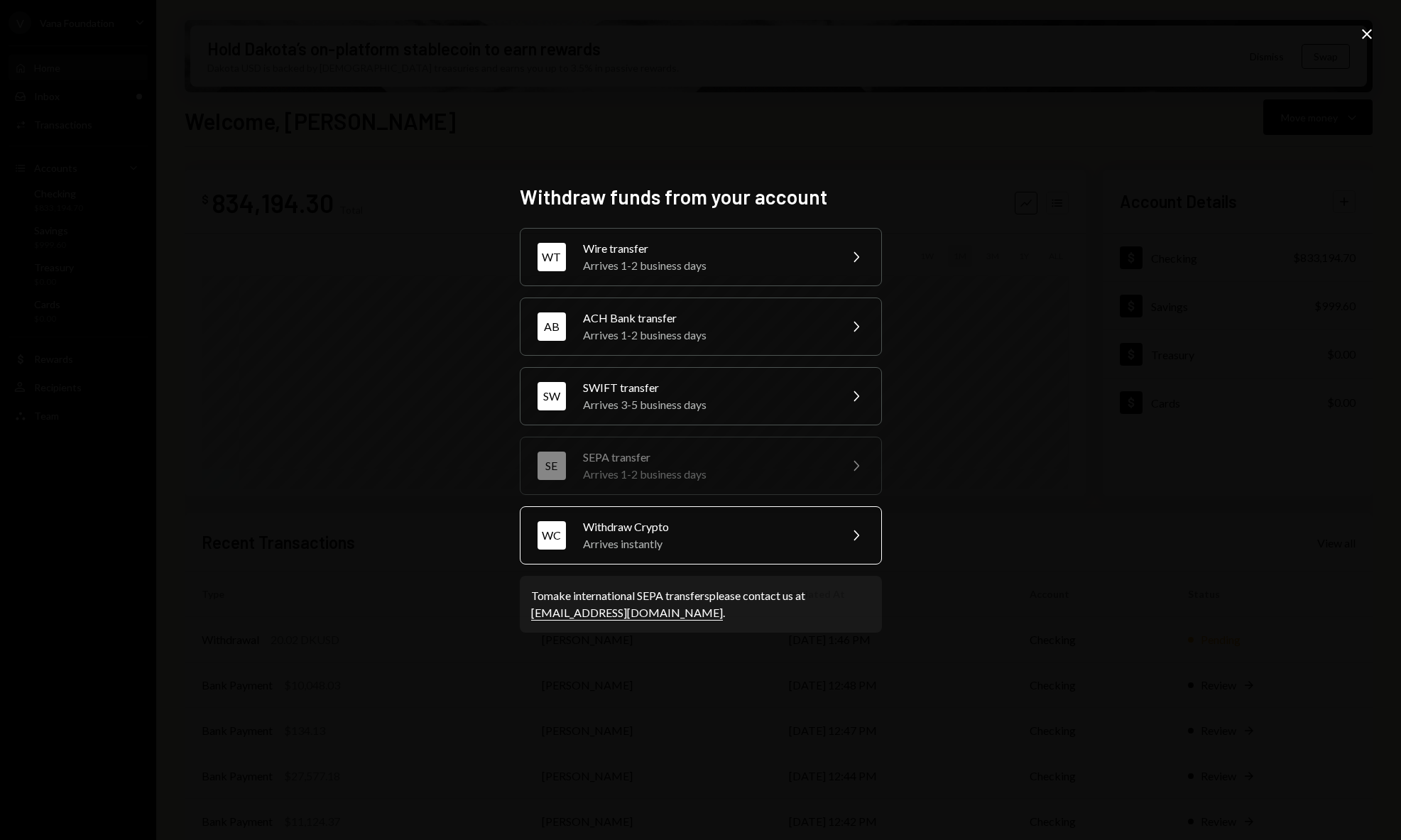
click at [683, 539] on div "Arrives instantly" at bounding box center [706, 544] width 247 height 17
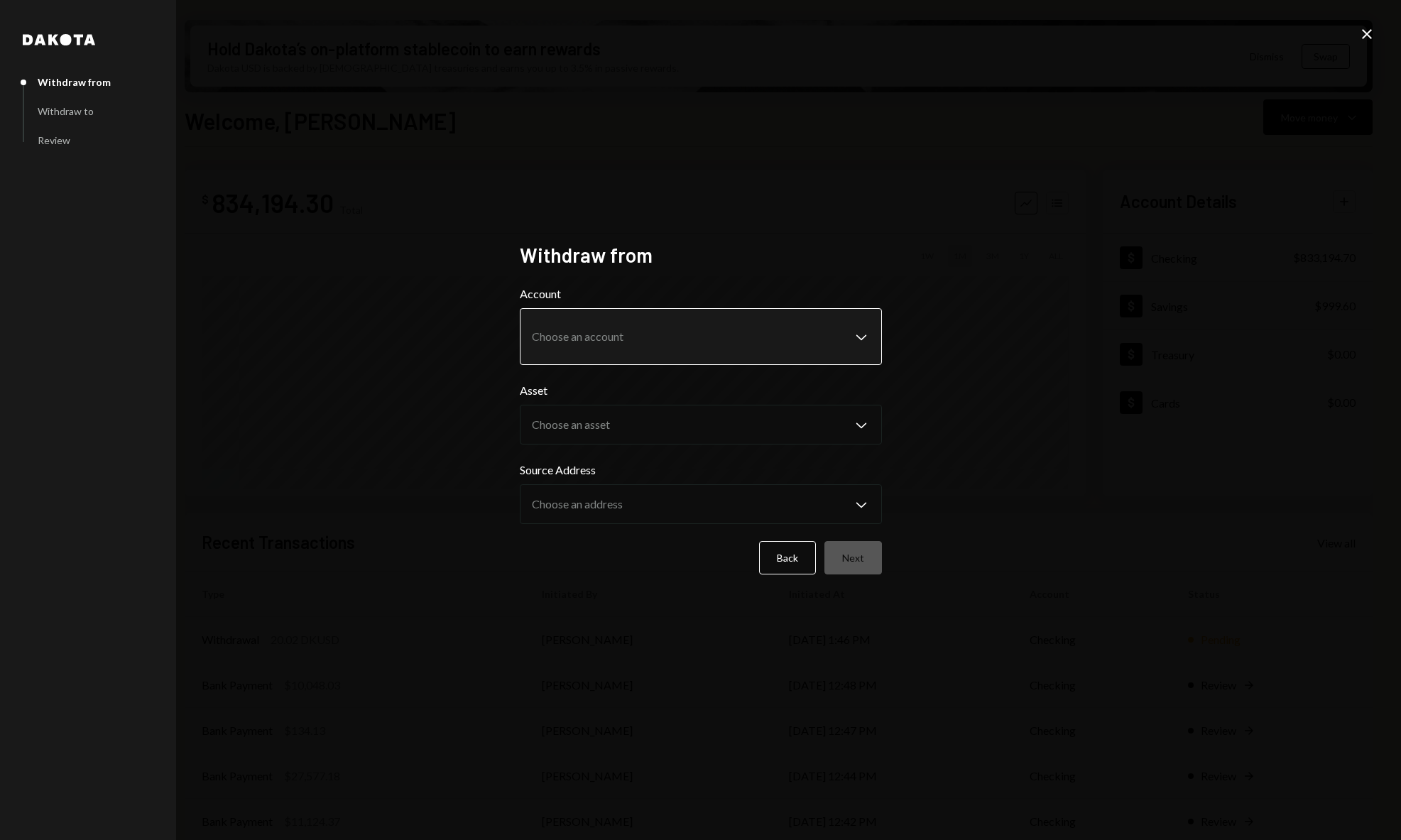
click at [681, 348] on body "V Vana Foundation Caret Down Home Home Inbox Inbox Activities Transactions Acco…" at bounding box center [700, 420] width 1401 height 840
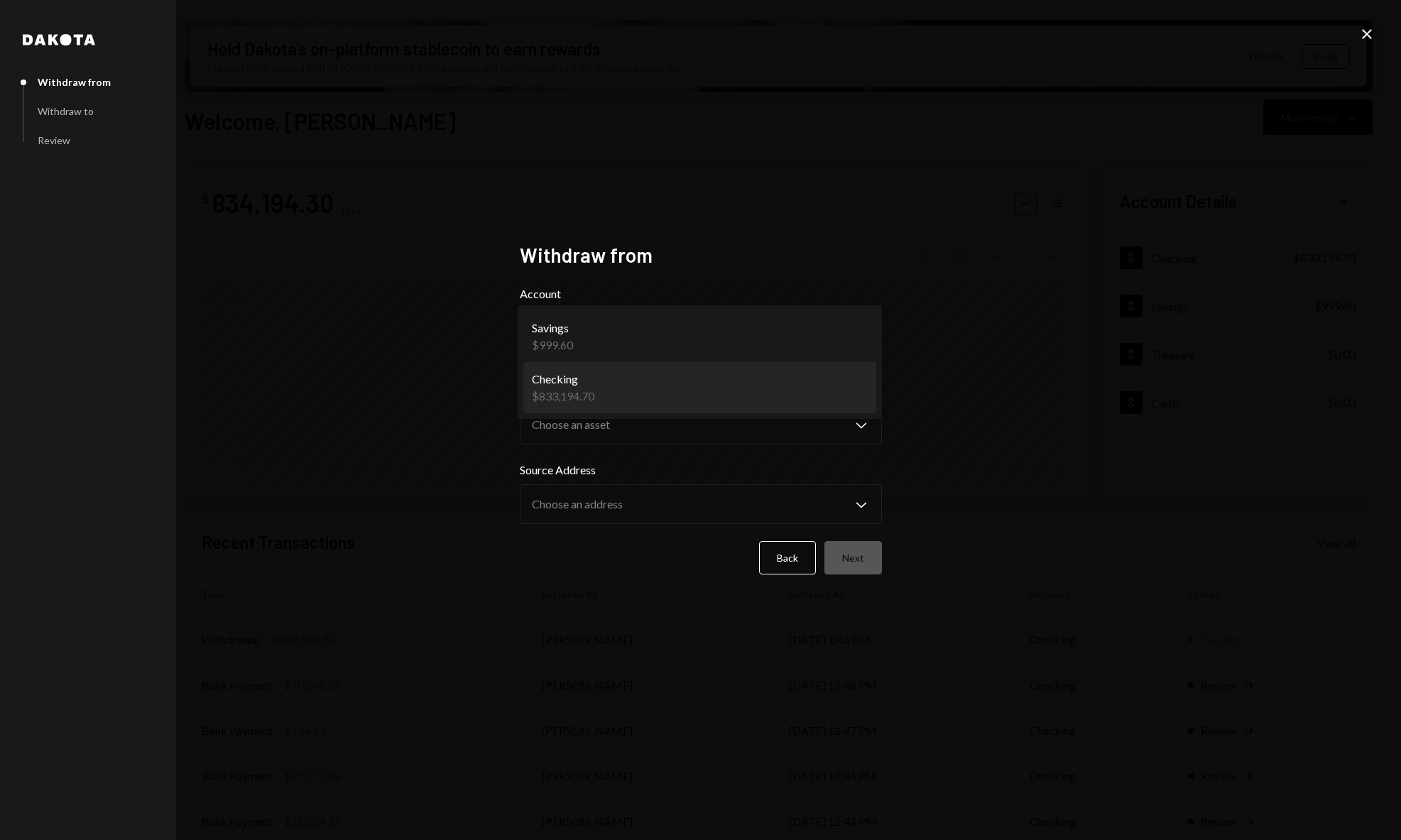
select select "**********"
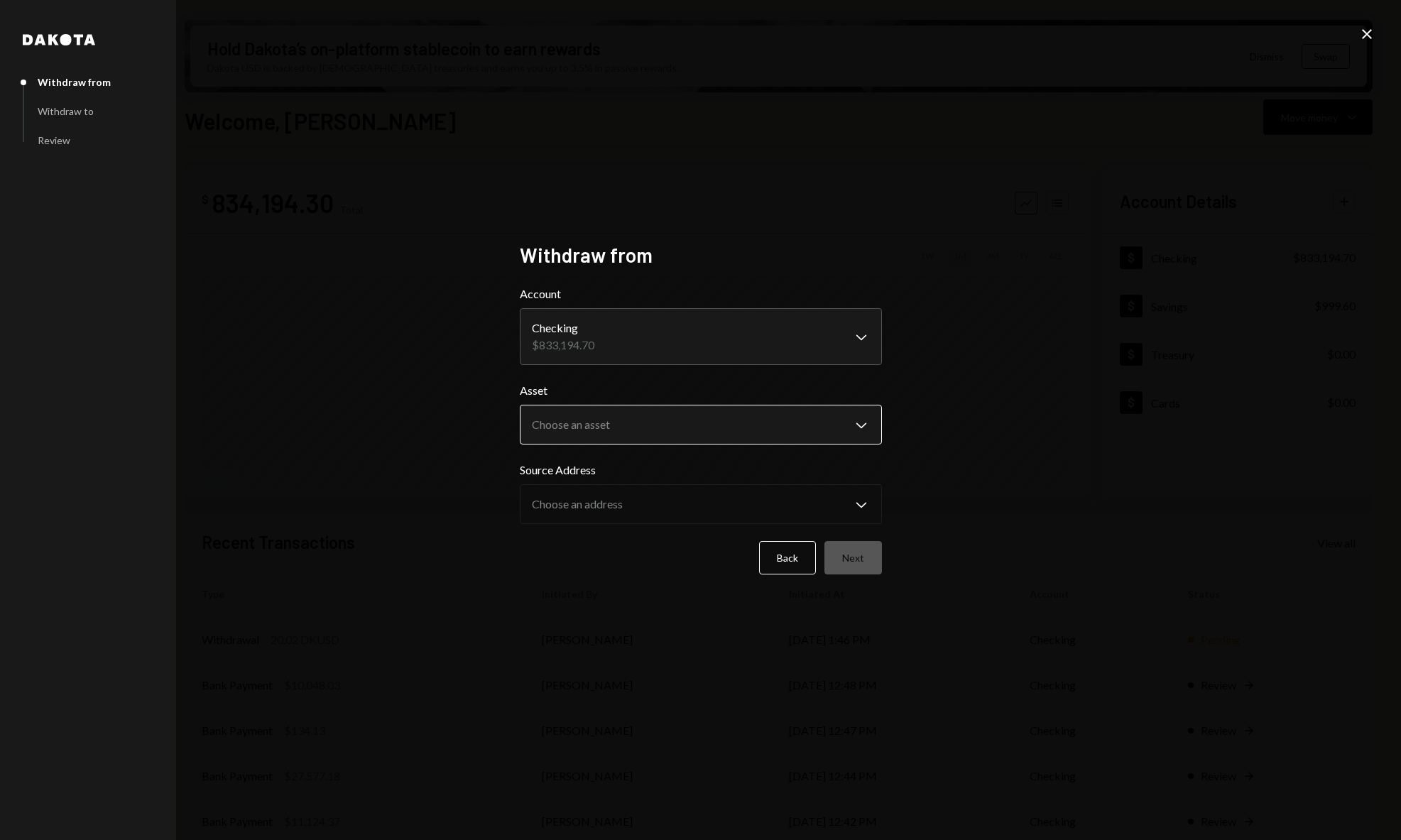
click at [856, 429] on body "V Vana Foundation Caret Down Home Home Inbox Inbox Activities Transactions Acco…" at bounding box center [700, 420] width 1401 height 840
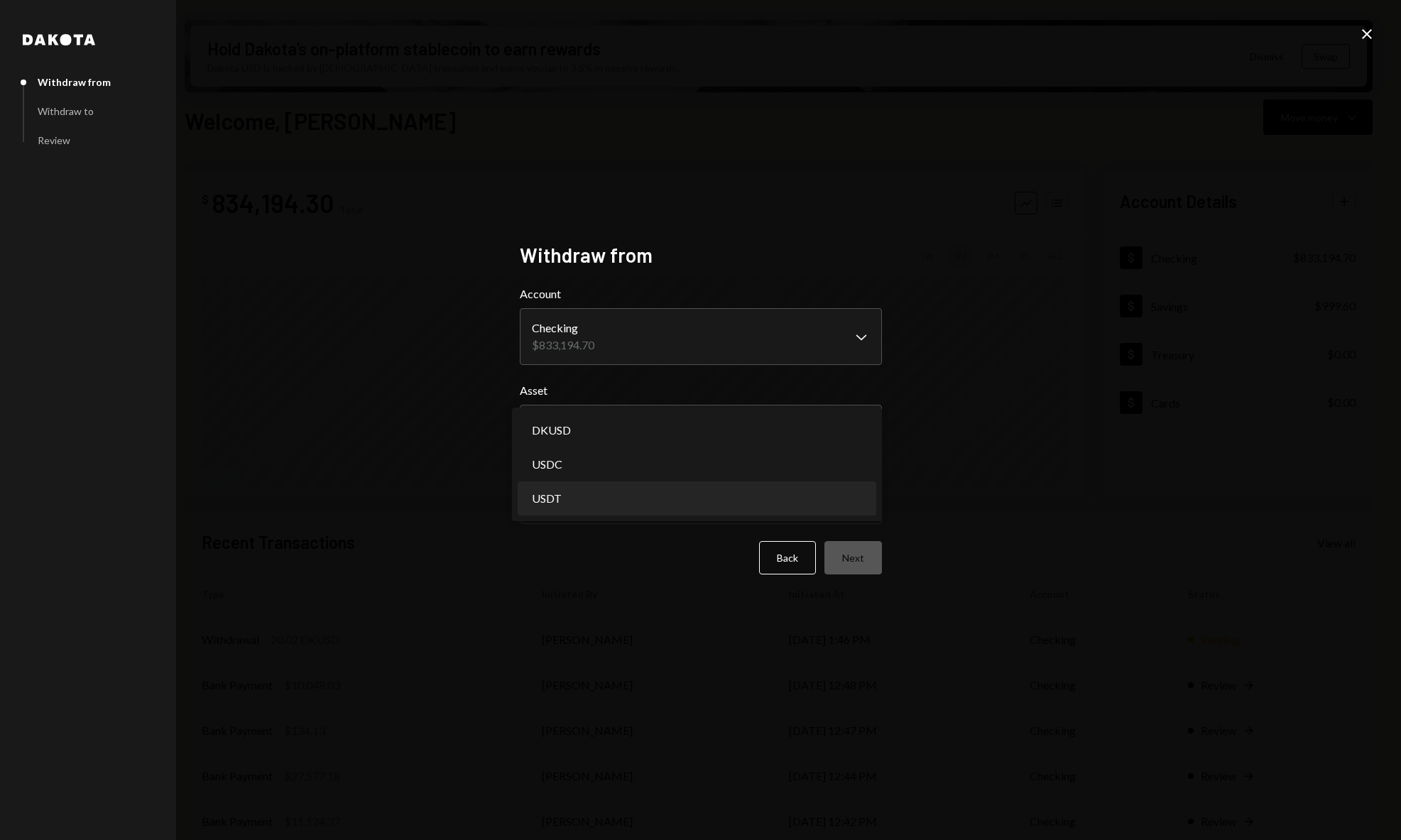
select select "****"
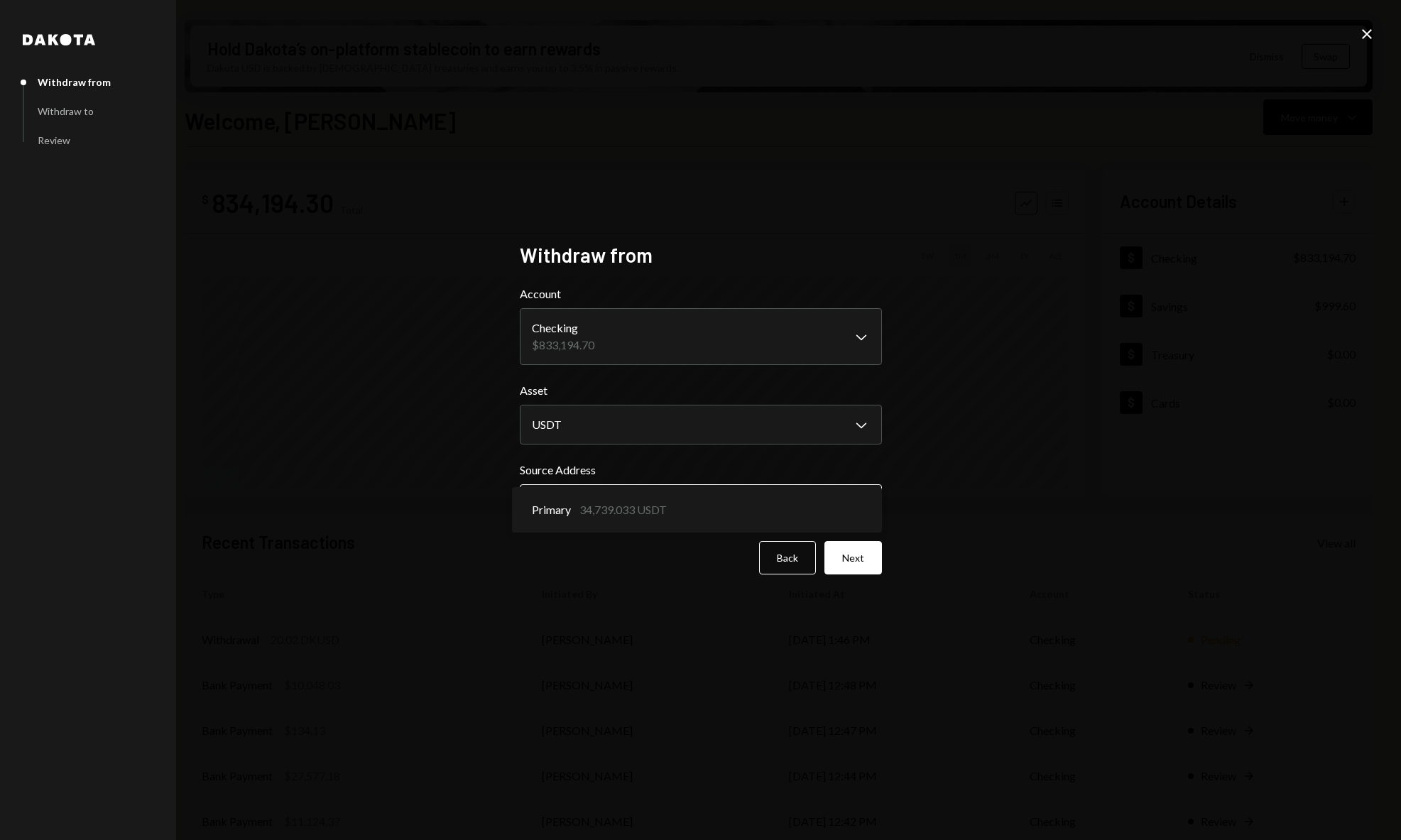
click at [795, 506] on body "V Vana Foundation Caret Down Home Home Inbox Inbox Activities Transactions Acco…" at bounding box center [700, 420] width 1401 height 840
click at [949, 475] on div "**********" at bounding box center [700, 420] width 1401 height 840
click at [812, 417] on body "V Vana Foundation Caret Down Home Home Inbox Inbox Activities Transactions Acco…" at bounding box center [700, 420] width 1401 height 840
click at [756, 405] on button "DKUSD Chevron Down" at bounding box center [700, 424] width 362 height 39
select select "****"
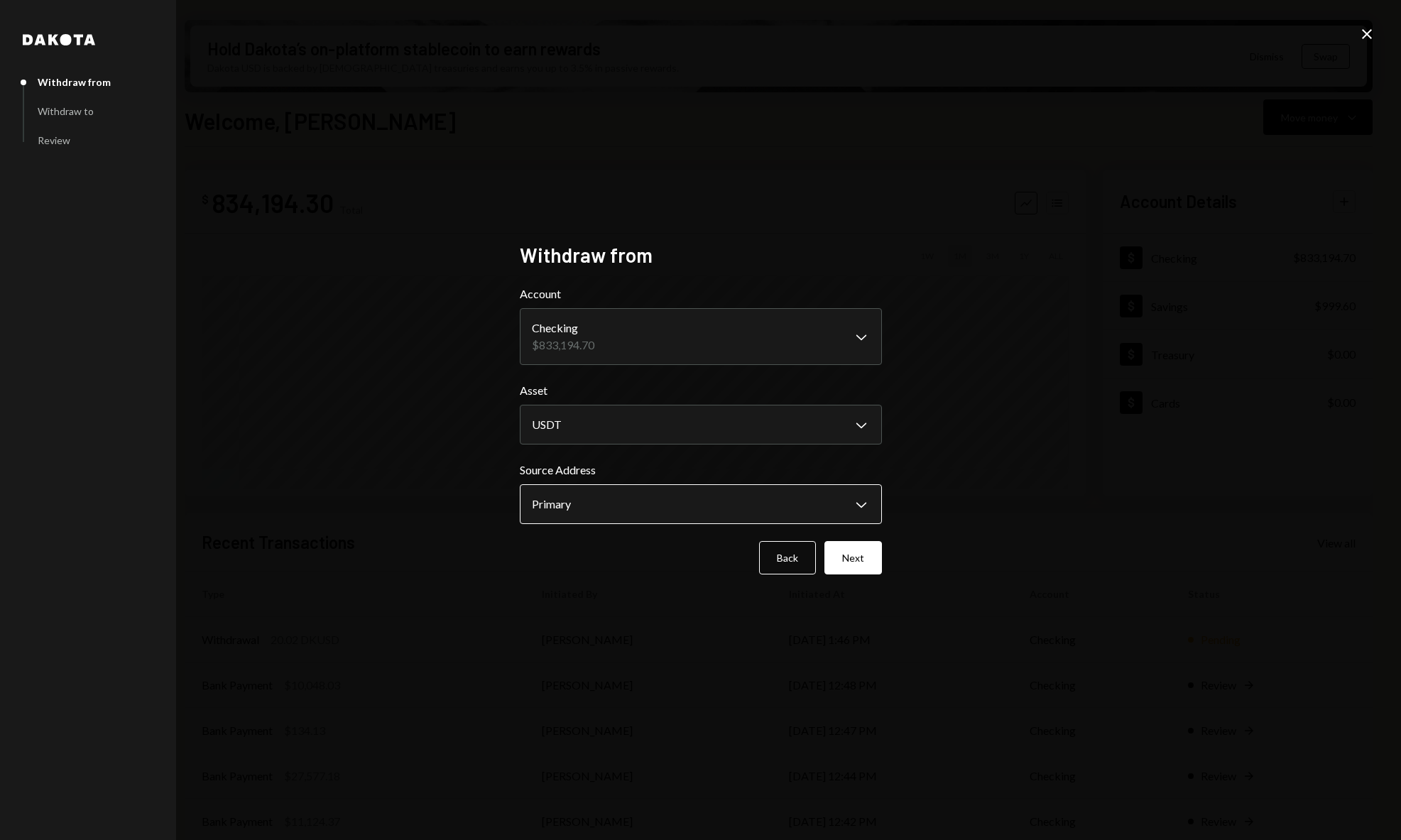
click at [678, 503] on body "V Vana Foundation Caret Down Home Home Inbox Inbox Activities Transactions Acco…" at bounding box center [700, 420] width 1401 height 840
click at [602, 108] on div "**********" at bounding box center [700, 420] width 1401 height 840
click at [1356, 25] on div "**********" at bounding box center [700, 420] width 1401 height 840
drag, startPoint x: 1383, startPoint y: 25, endPoint x: 1369, endPoint y: 28, distance: 14.3
click at [1383, 25] on div "**********" at bounding box center [700, 420] width 1401 height 840
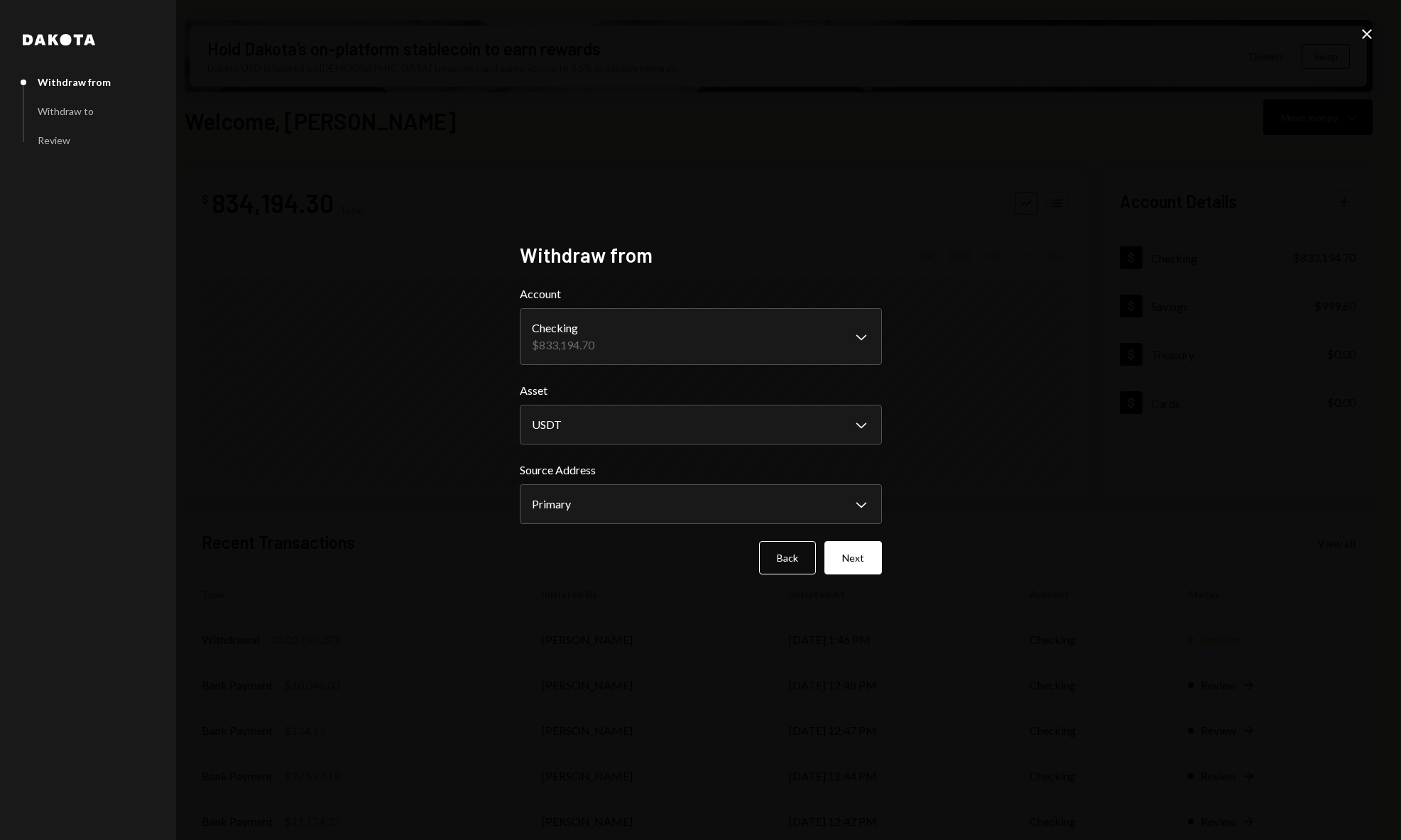
click at [1369, 28] on icon "Close" at bounding box center [1367, 34] width 17 height 17
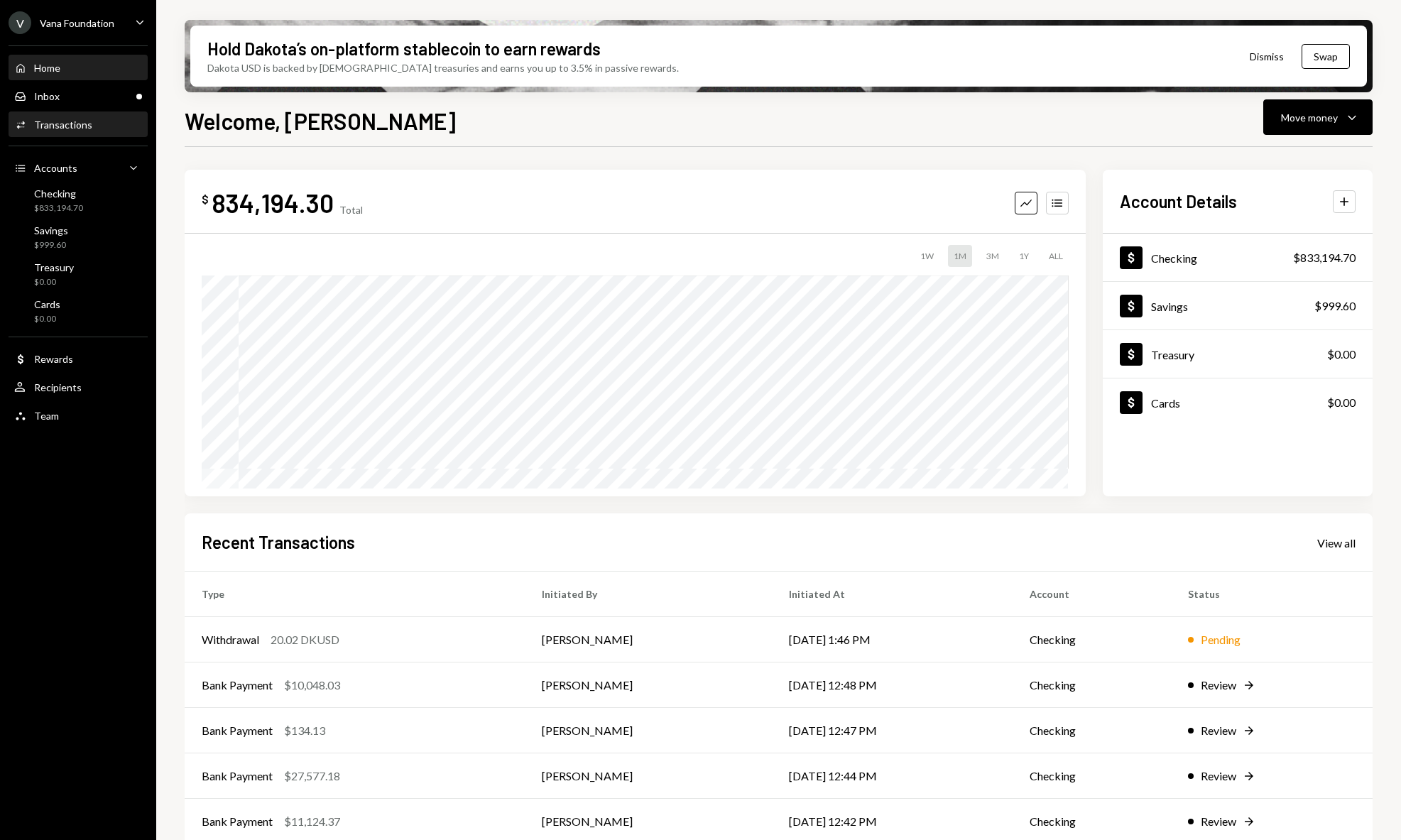
click at [33, 131] on div "Activities Transactions" at bounding box center [53, 125] width 78 height 13
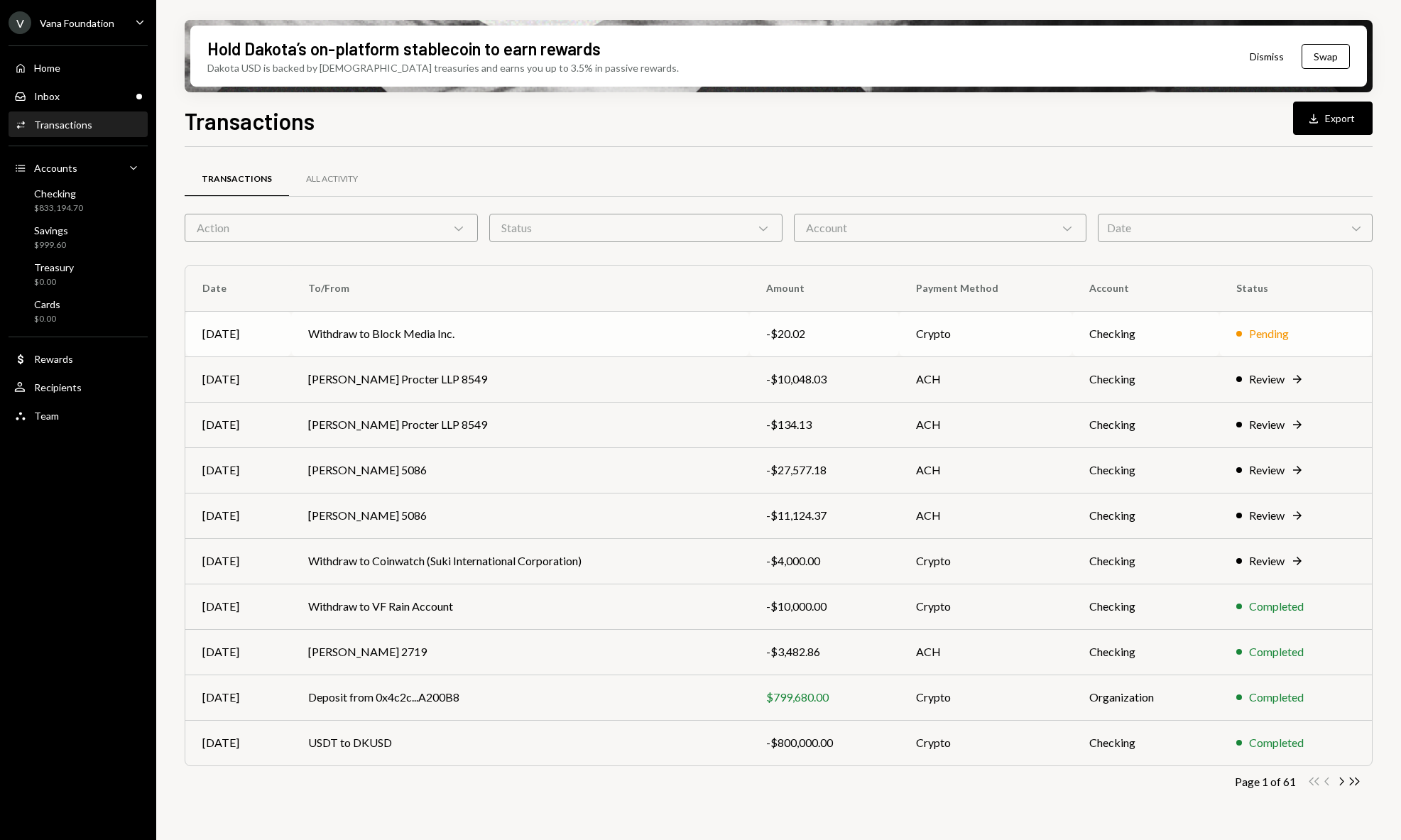
click at [1306, 338] on div "Pending" at bounding box center [1295, 334] width 118 height 17
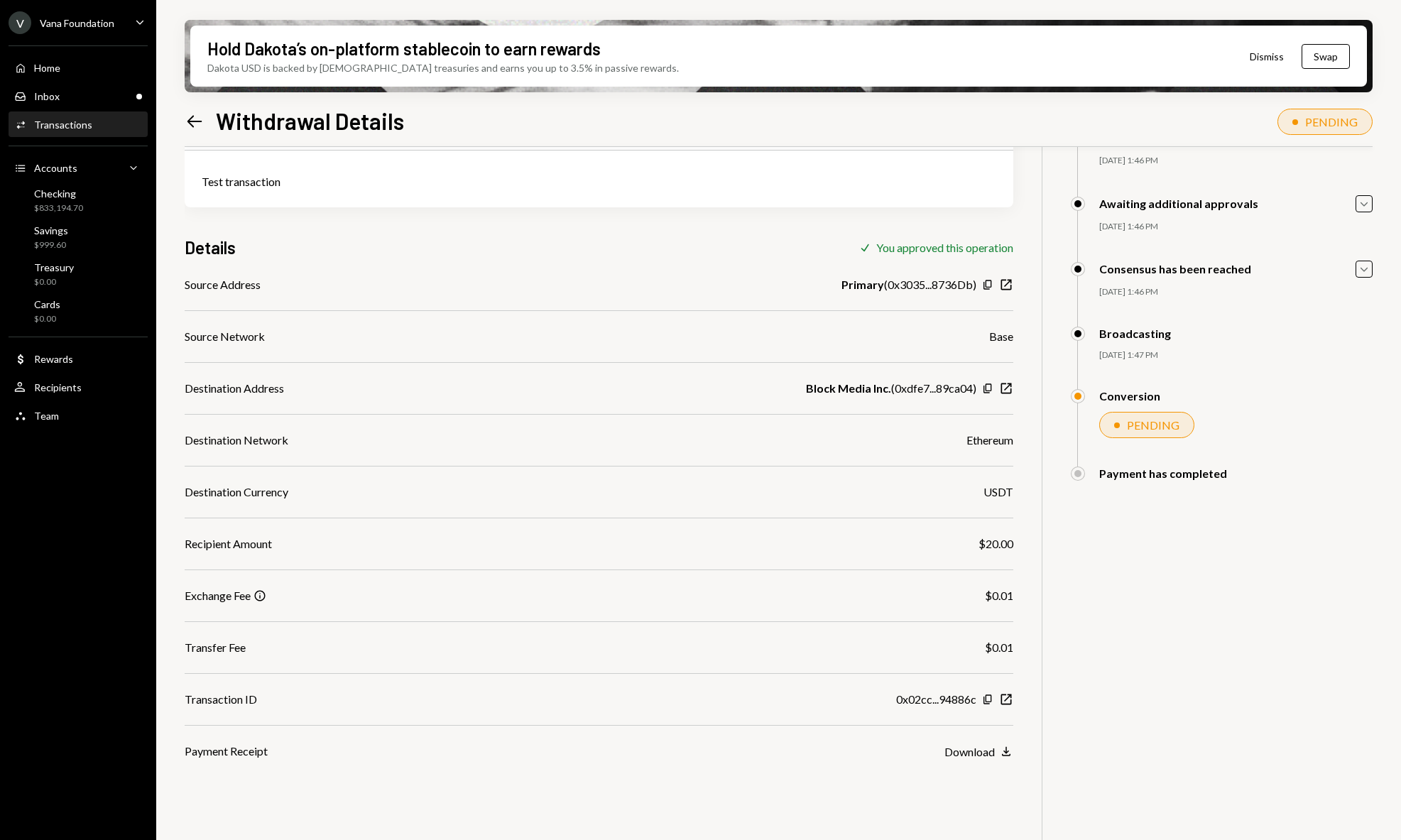
scroll to position [114, 0]
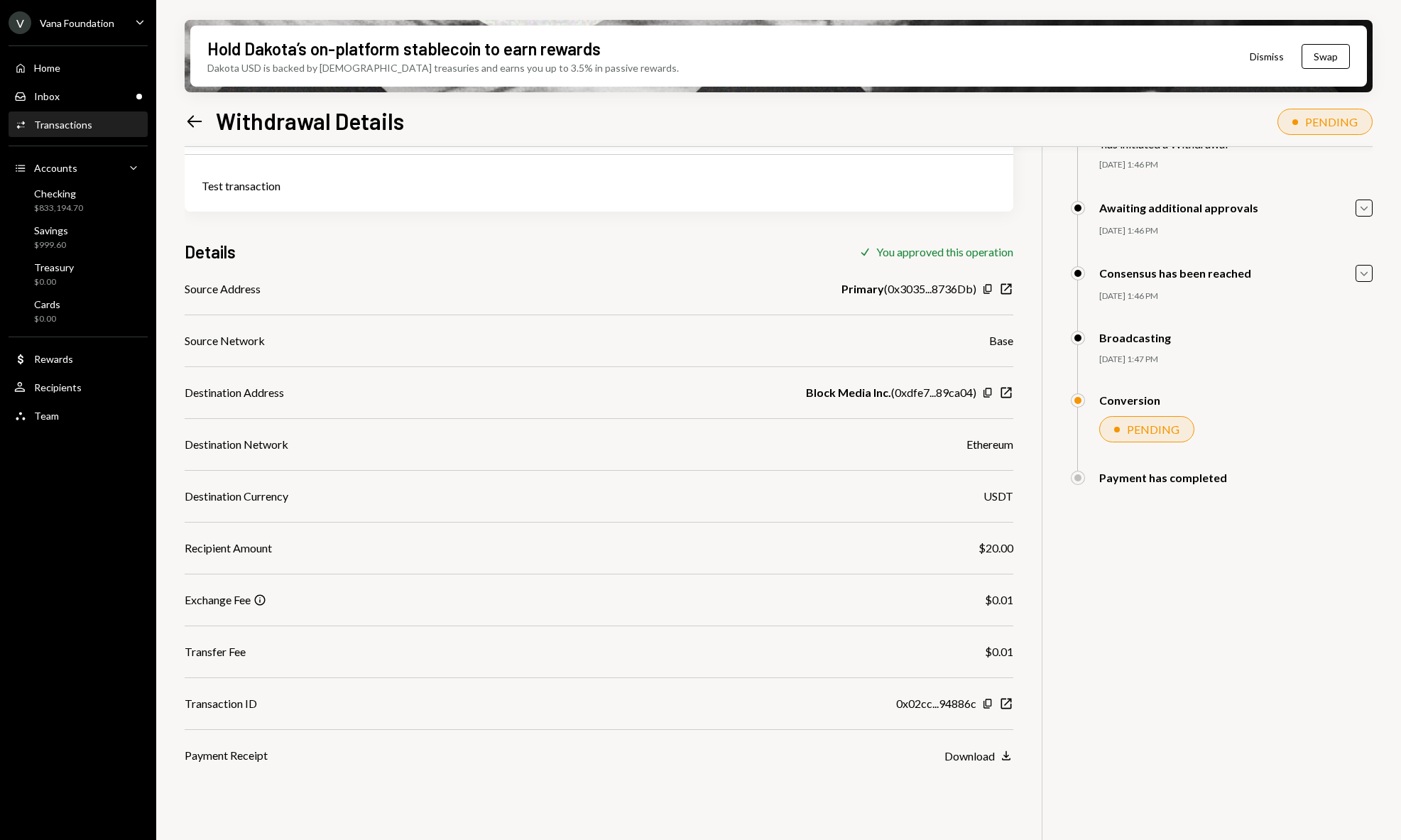
scroll to position [114, 0]
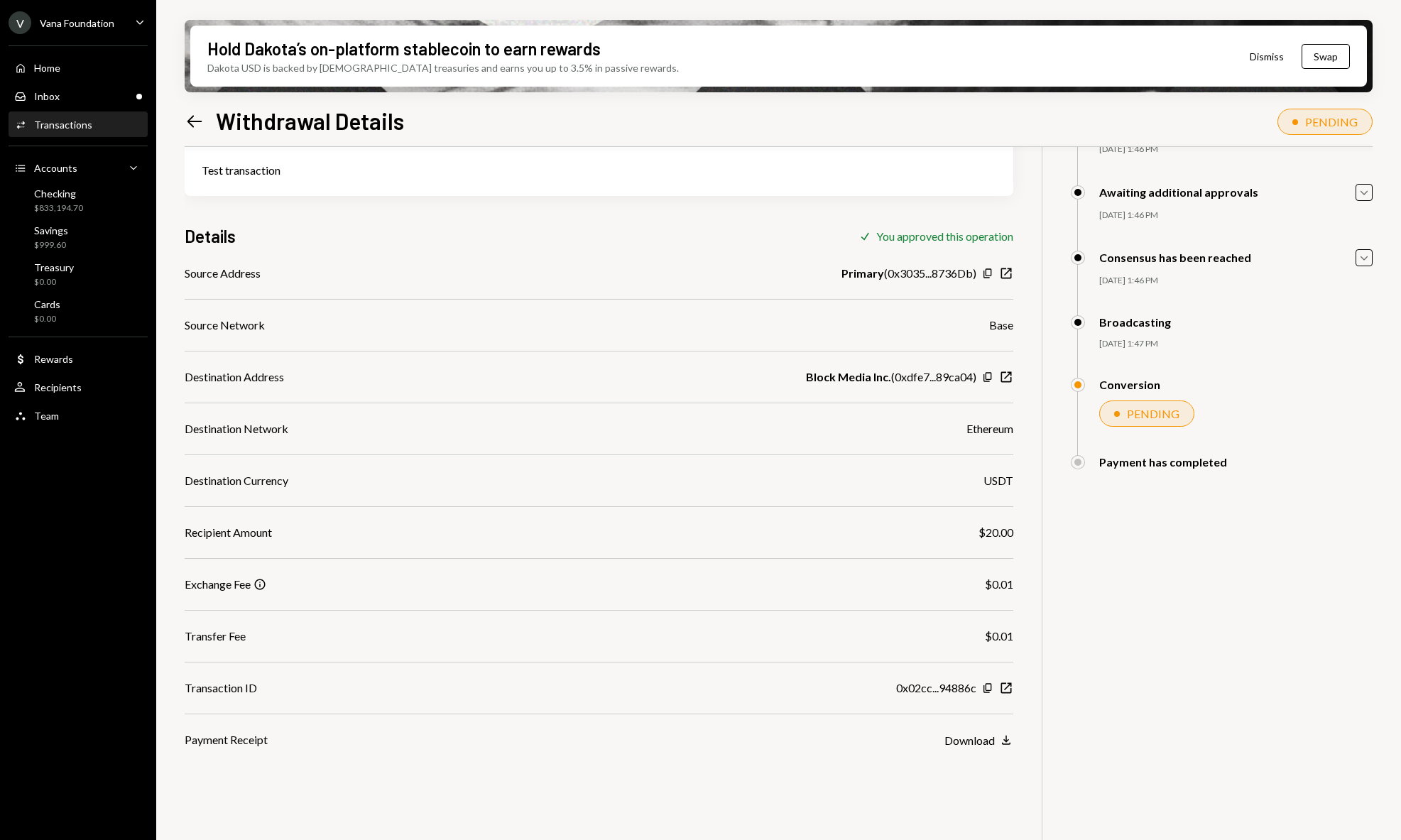
click at [1145, 528] on div "20.02 DKUSD USD $20.02 Test transaction Details Check You approved this operati…" at bounding box center [779, 453] width 1188 height 840
drag, startPoint x: 1074, startPoint y: 460, endPoint x: 1212, endPoint y: 470, distance: 138.4
click at [1209, 469] on div "20.02 DKUSD USD $20.02 Test transaction Details Check You approved this operati…" at bounding box center [779, 453] width 1188 height 840
click at [1212, 470] on div "Payment has completed Vana Foundation Approved [PERSON_NAME] Approved [PERSON_N…" at bounding box center [1221, 476] width 302 height 43
click at [1006, 380] on icon "New Window" at bounding box center [1006, 377] width 14 height 14
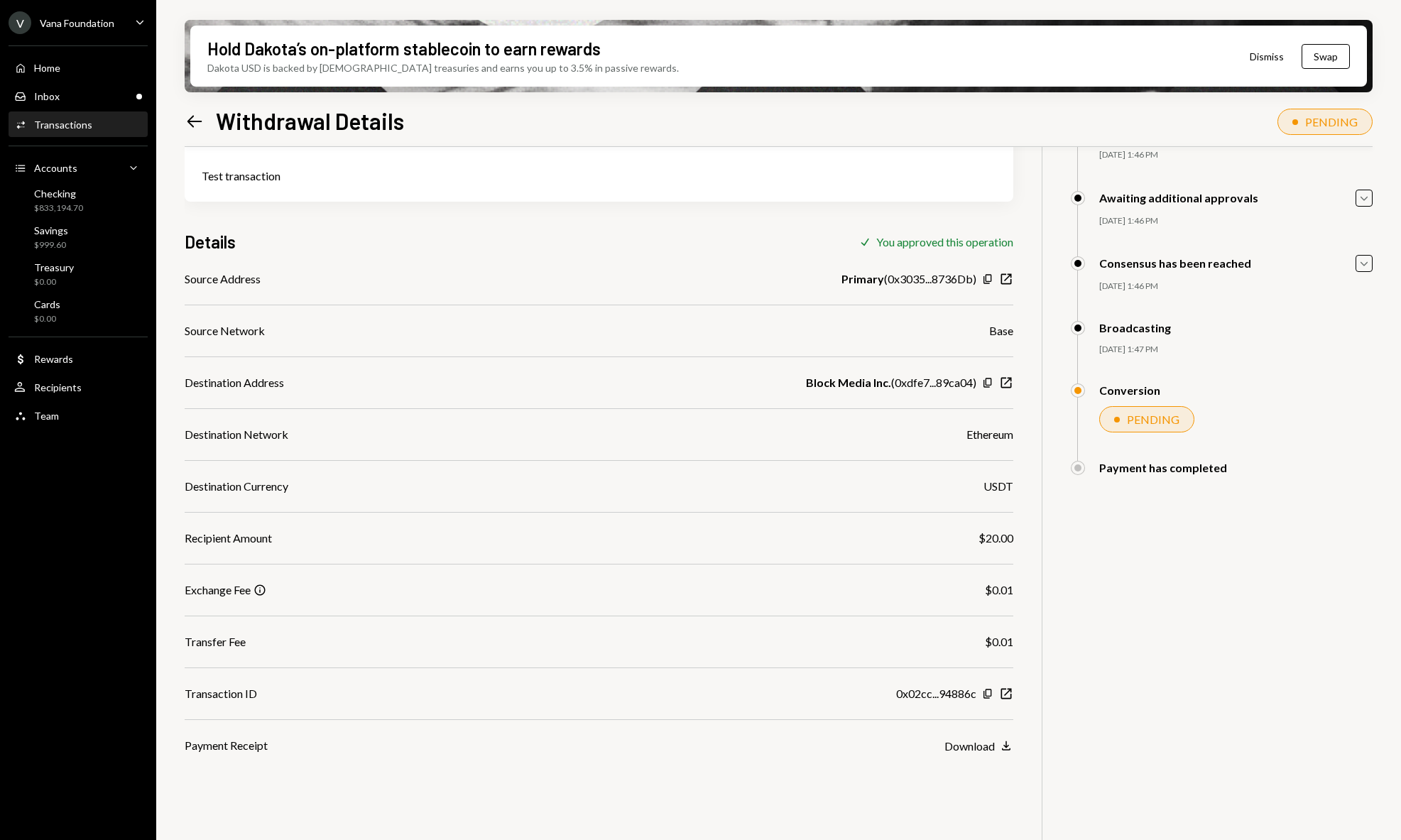
scroll to position [114, 0]
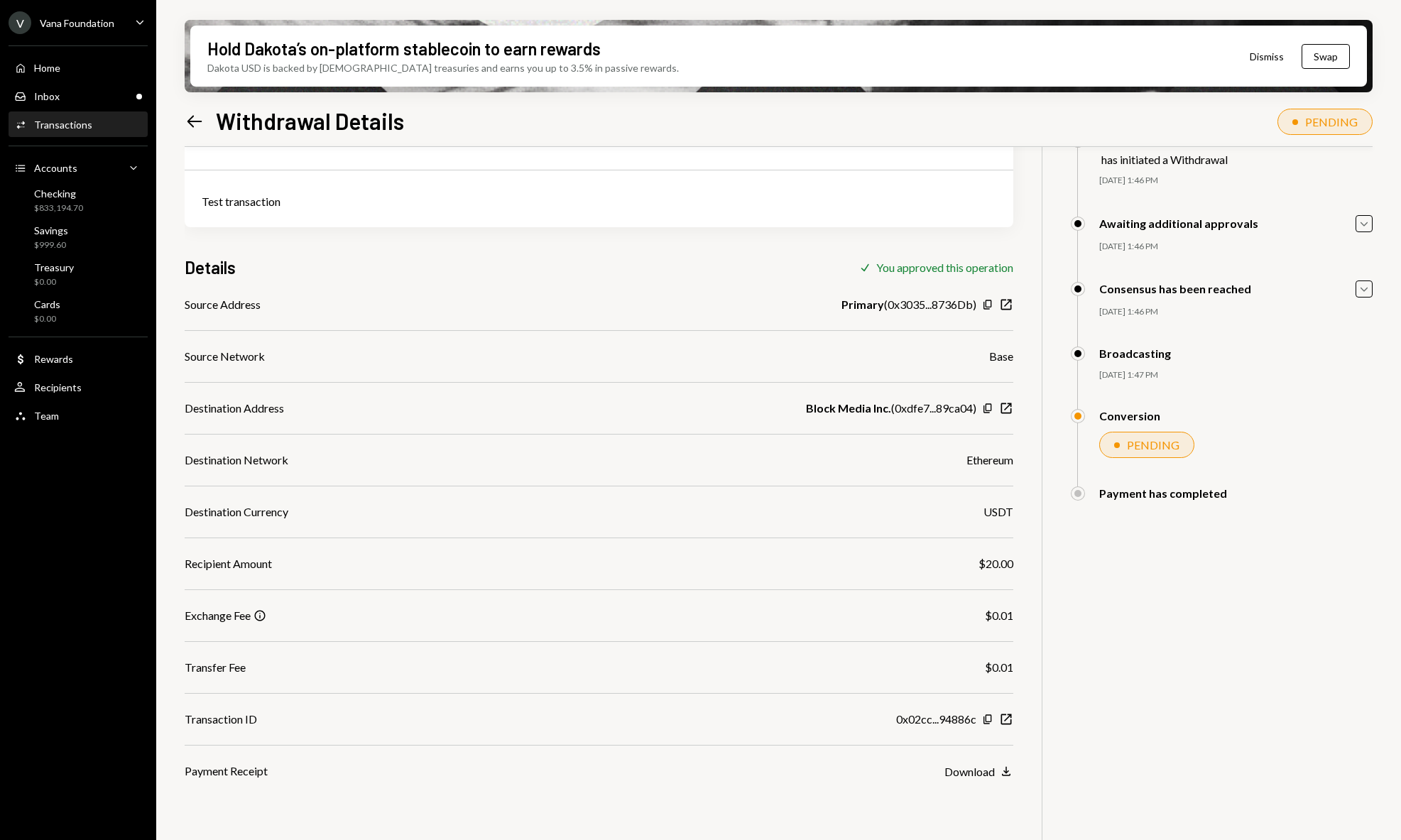
scroll to position [100, 0]
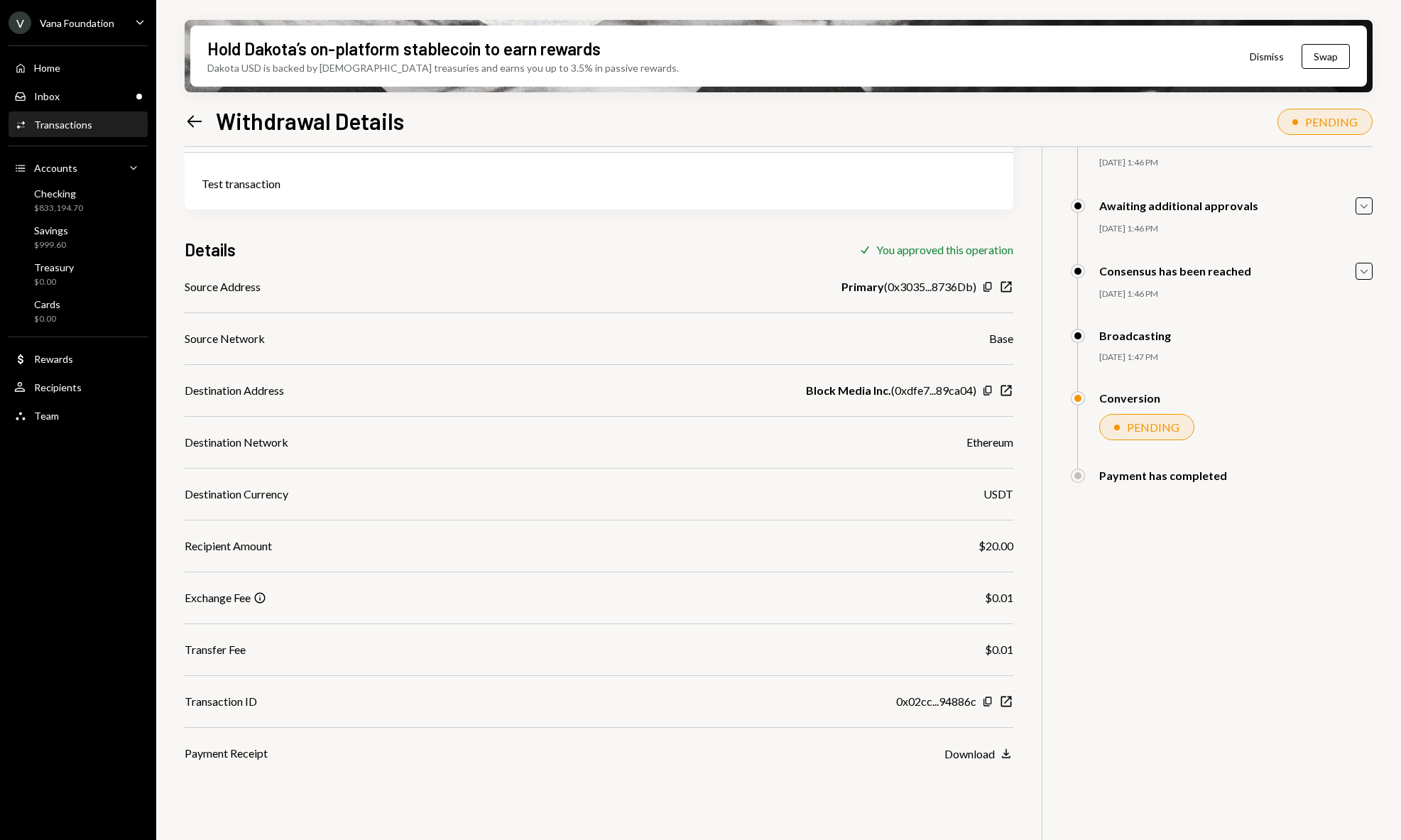
drag, startPoint x: 1362, startPoint y: 480, endPoint x: 1337, endPoint y: 480, distance: 25.0
click at [1356, 480] on div "Payment has completed" at bounding box center [1221, 476] width 302 height 14
drag, startPoint x: 1240, startPoint y: 480, endPoint x: 1119, endPoint y: 475, distance: 121.1
click at [1119, 476] on div "Payment has completed" at bounding box center [1221, 476] width 302 height 14
click at [1119, 475] on div "Payment has completed" at bounding box center [1163, 475] width 128 height 13
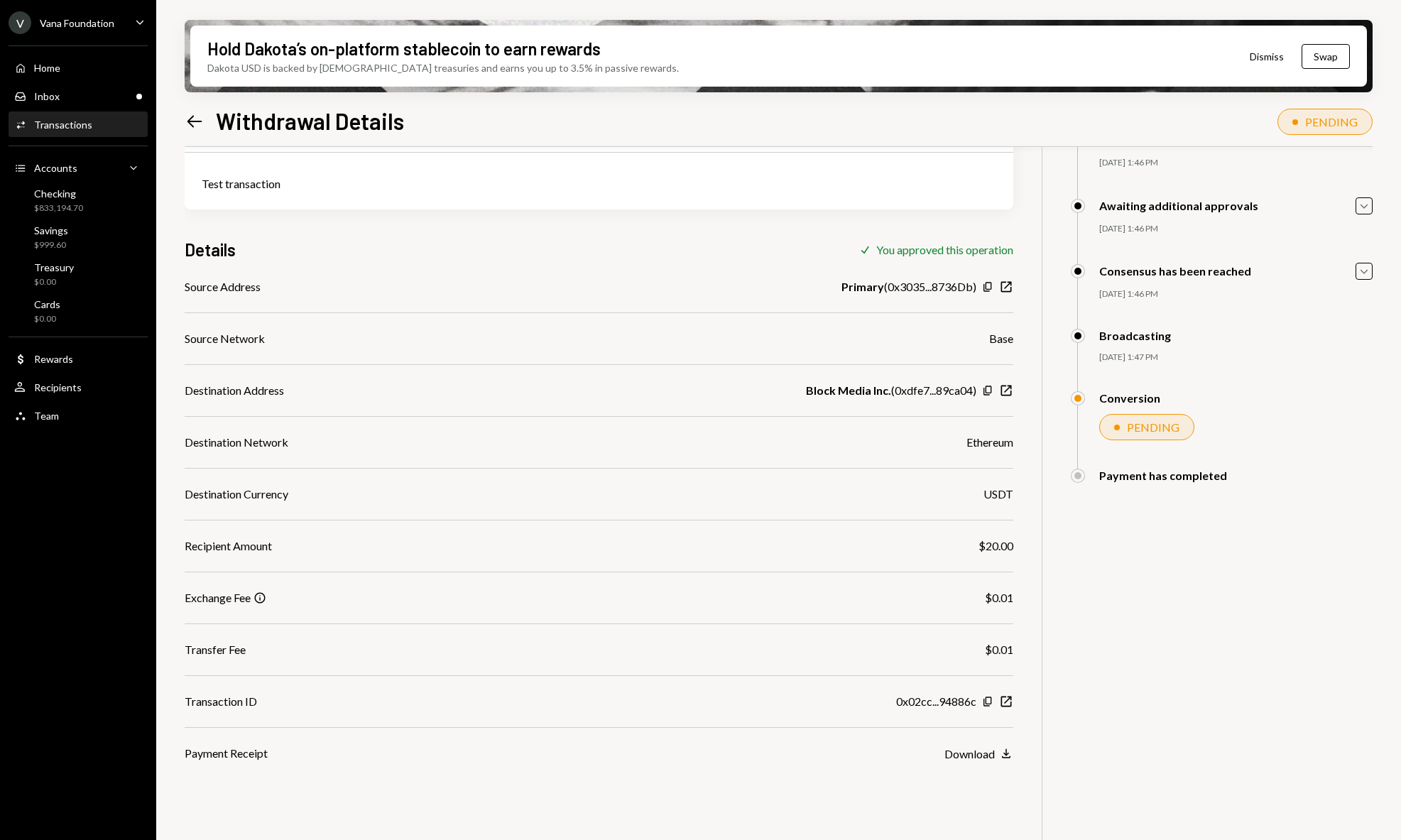
click at [1229, 520] on div "20.02 DKUSD USD $20.02 Test transaction Details Check You approved this operati…" at bounding box center [779, 466] width 1188 height 840
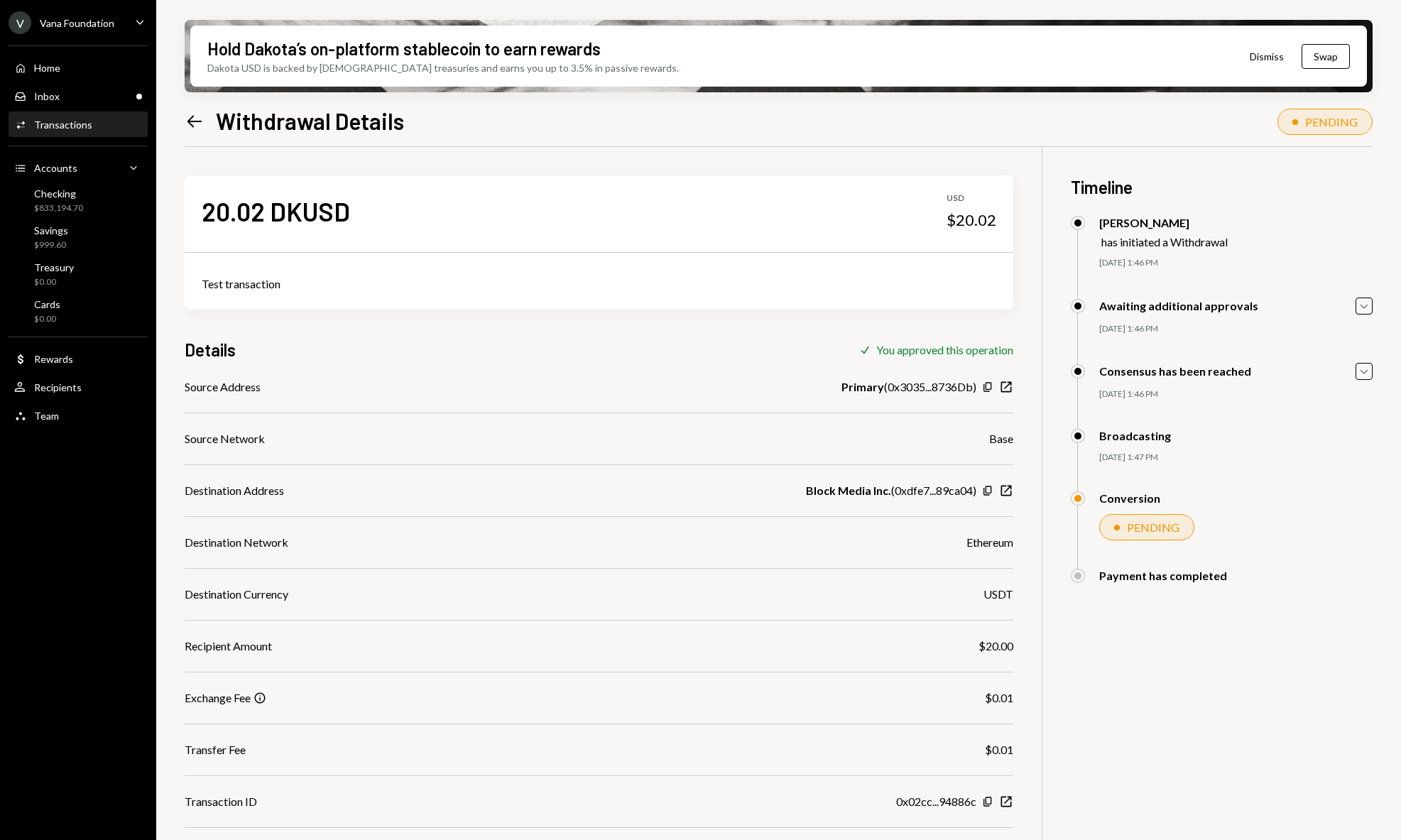
click at [1233, 717] on div "20.02 DKUSD USD $20.02 Test transaction Details Check You approved this operati…" at bounding box center [779, 566] width 1188 height 840
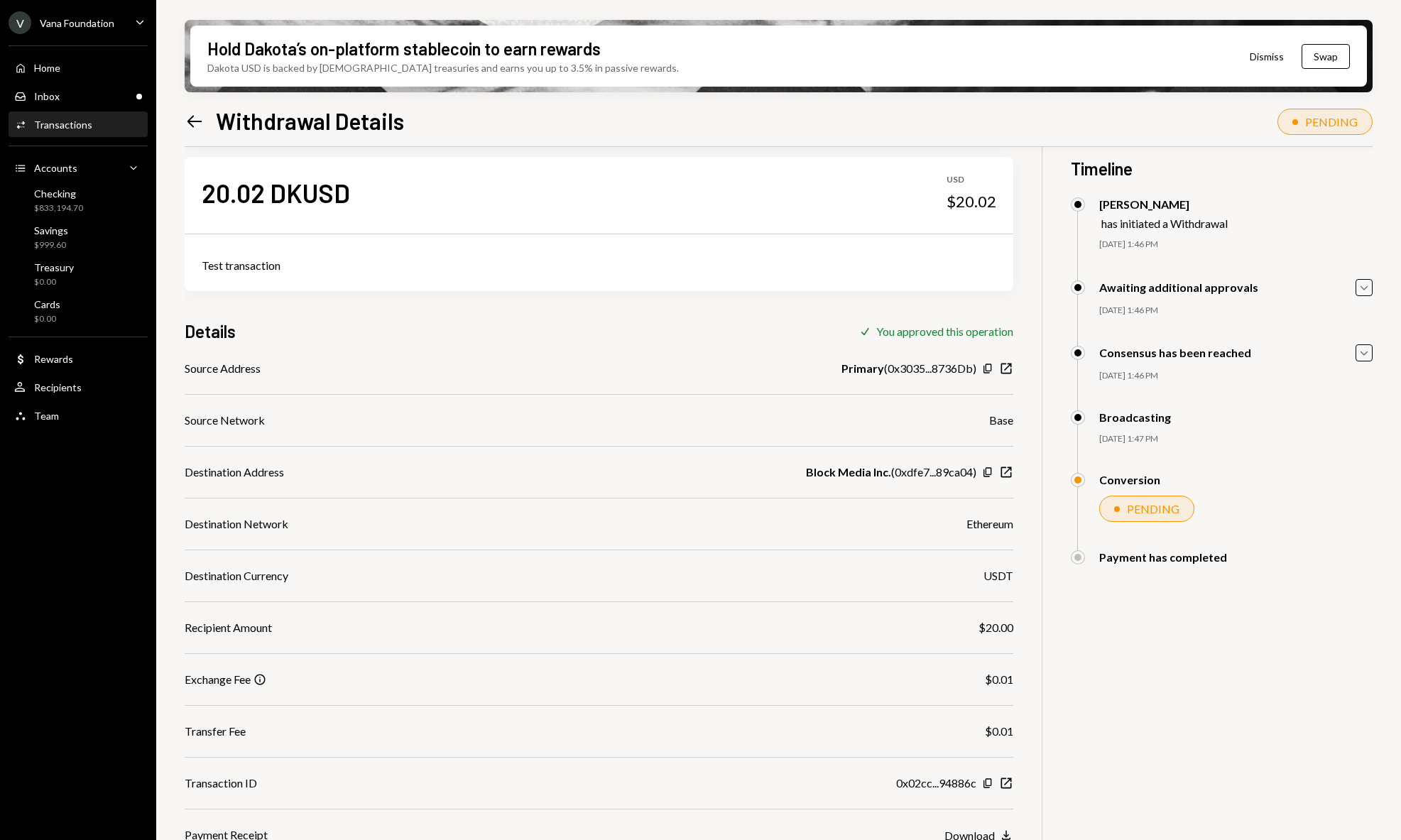
scroll to position [46, 0]
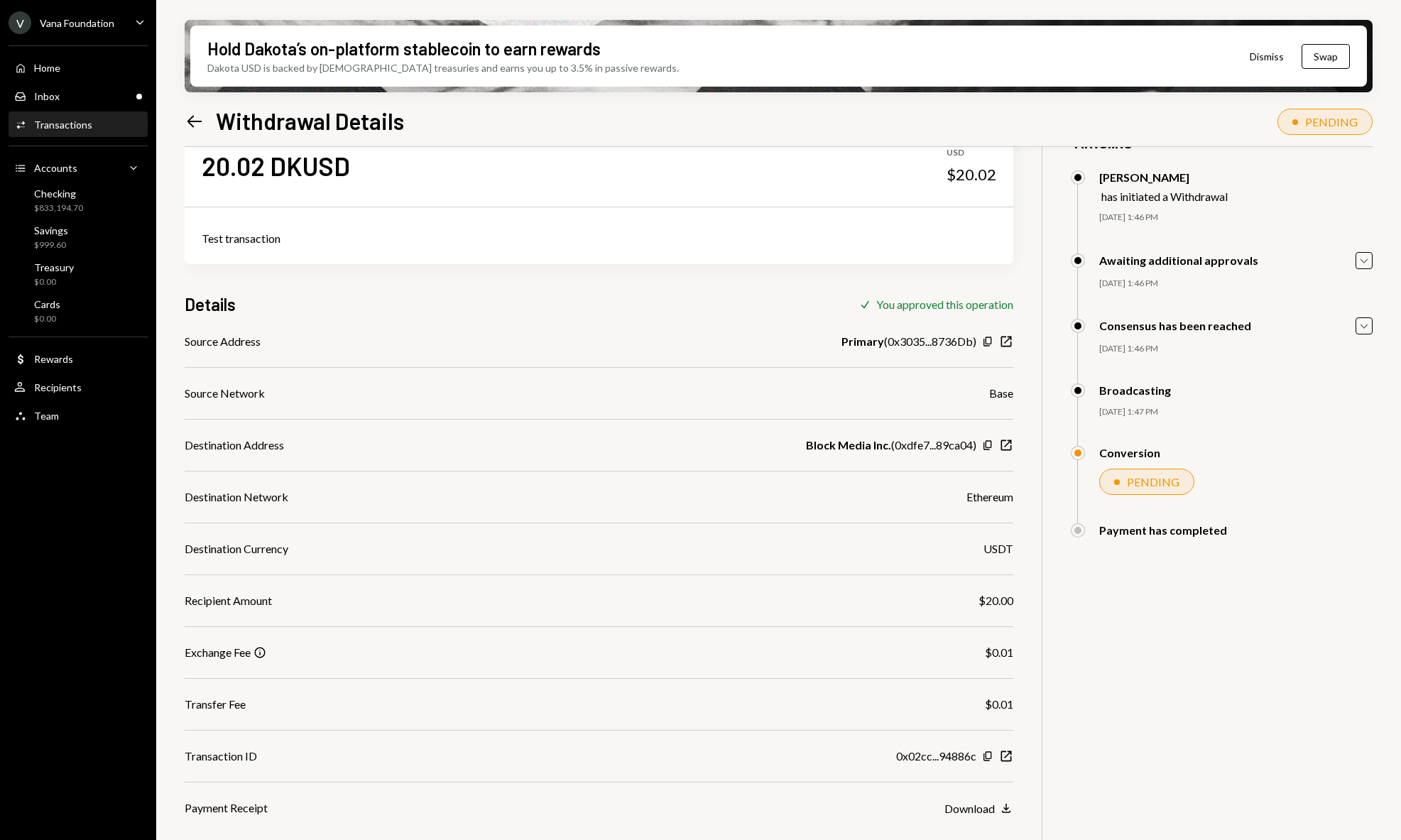
click at [1258, 644] on div "20.02 DKUSD USD $20.02 Test transaction Details Check You approved this operati…" at bounding box center [779, 521] width 1188 height 840
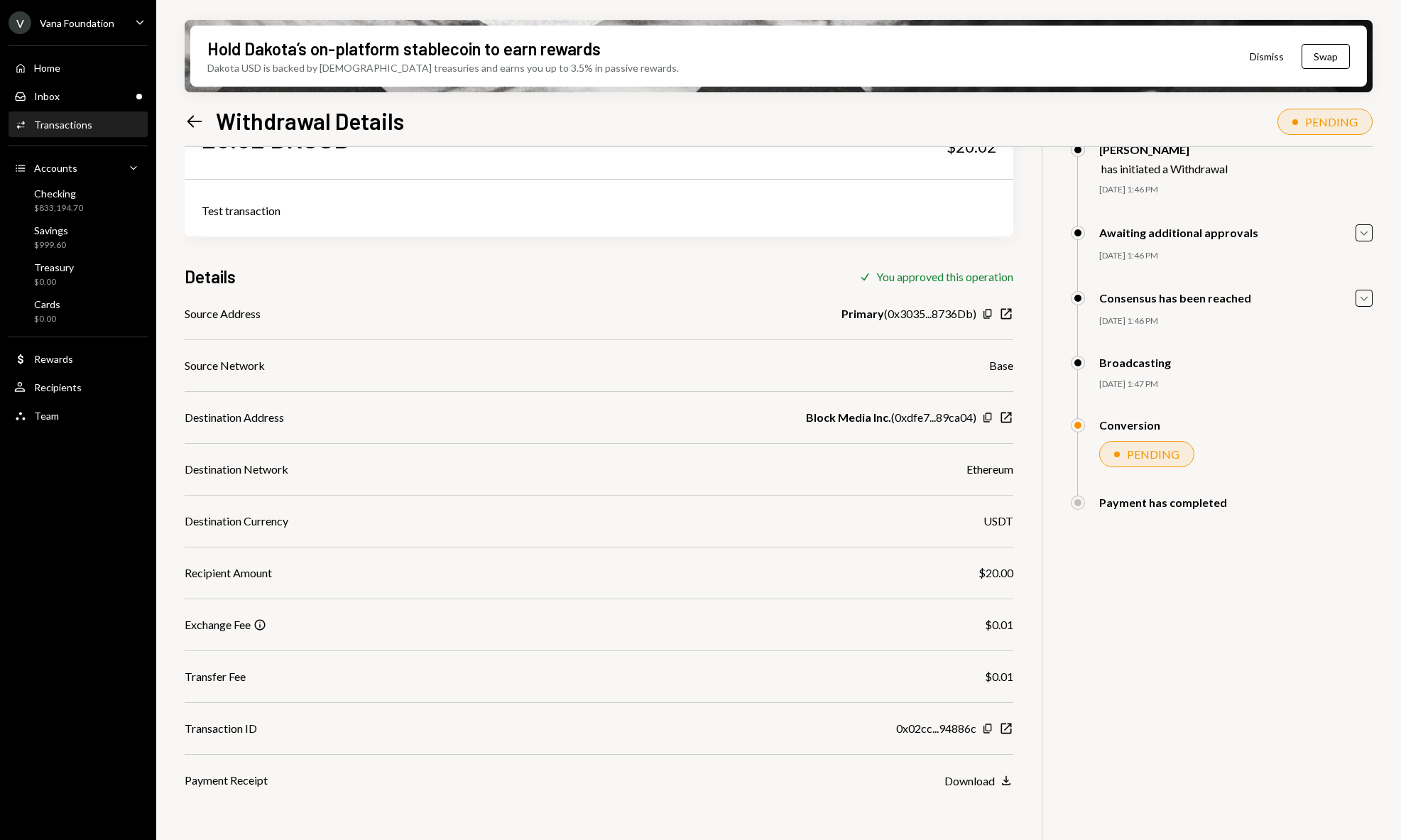
scroll to position [0, 0]
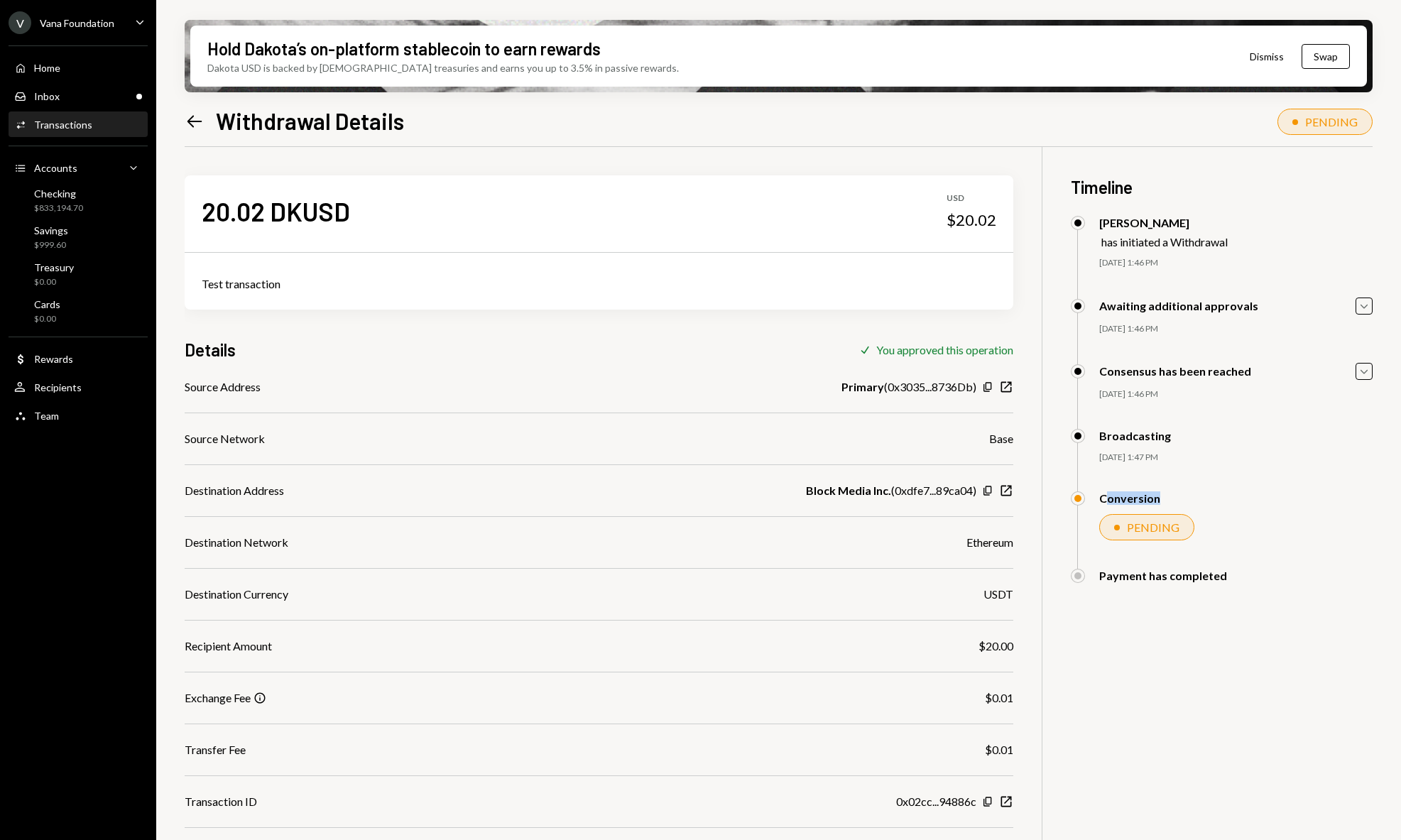
drag, startPoint x: 1105, startPoint y: 500, endPoint x: 1170, endPoint y: 500, distance: 65.0
click at [1170, 500] on div "Conversion" at bounding box center [1221, 498] width 302 height 14
click at [1250, 638] on div "20.02 DKUSD USD $20.02 Test transaction Details Check You approved this operati…" at bounding box center [779, 566] width 1188 height 840
click at [192, 117] on icon at bounding box center [195, 121] width 15 height 12
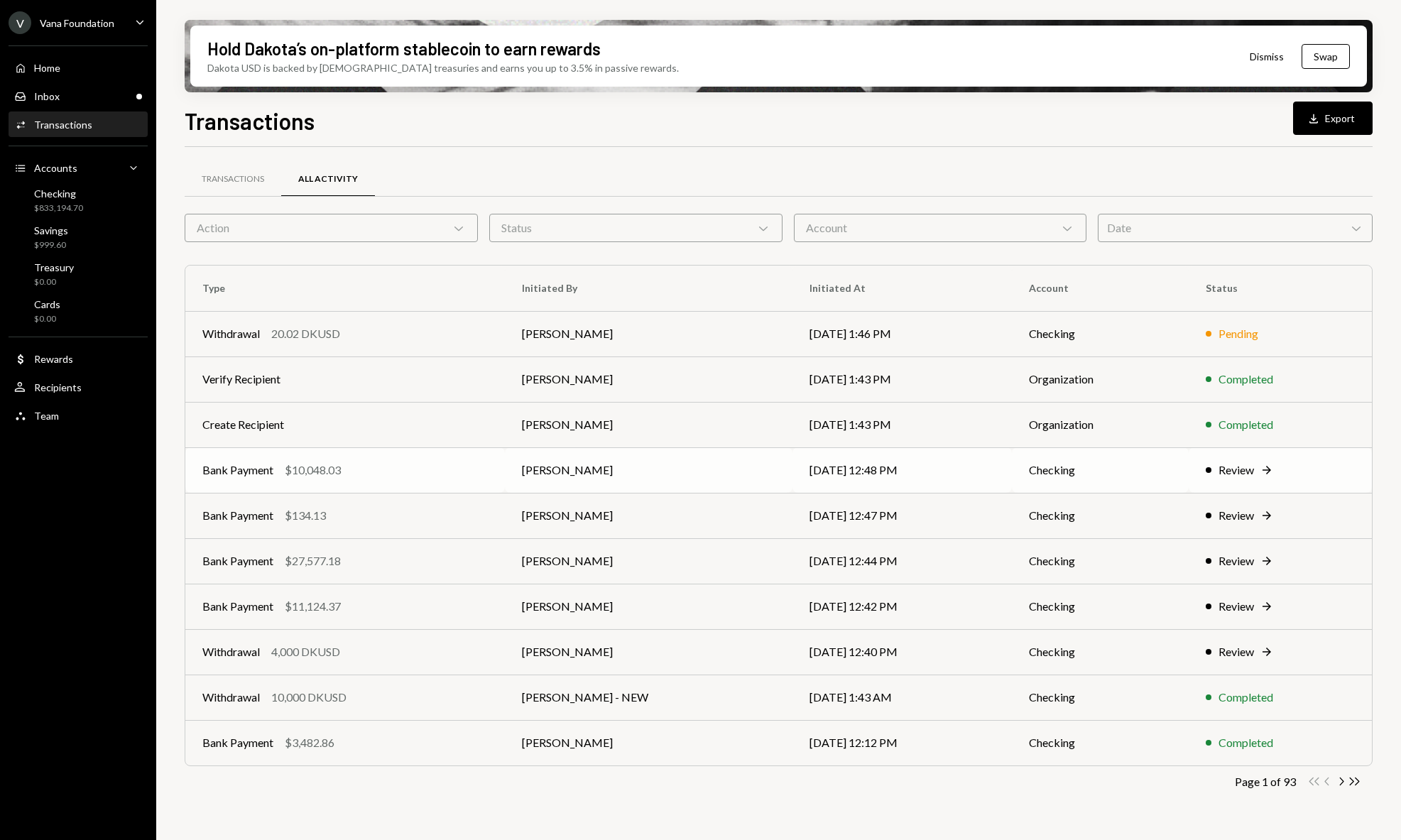
click at [990, 481] on td "09/22/25 12:48 PM" at bounding box center [902, 470] width 219 height 46
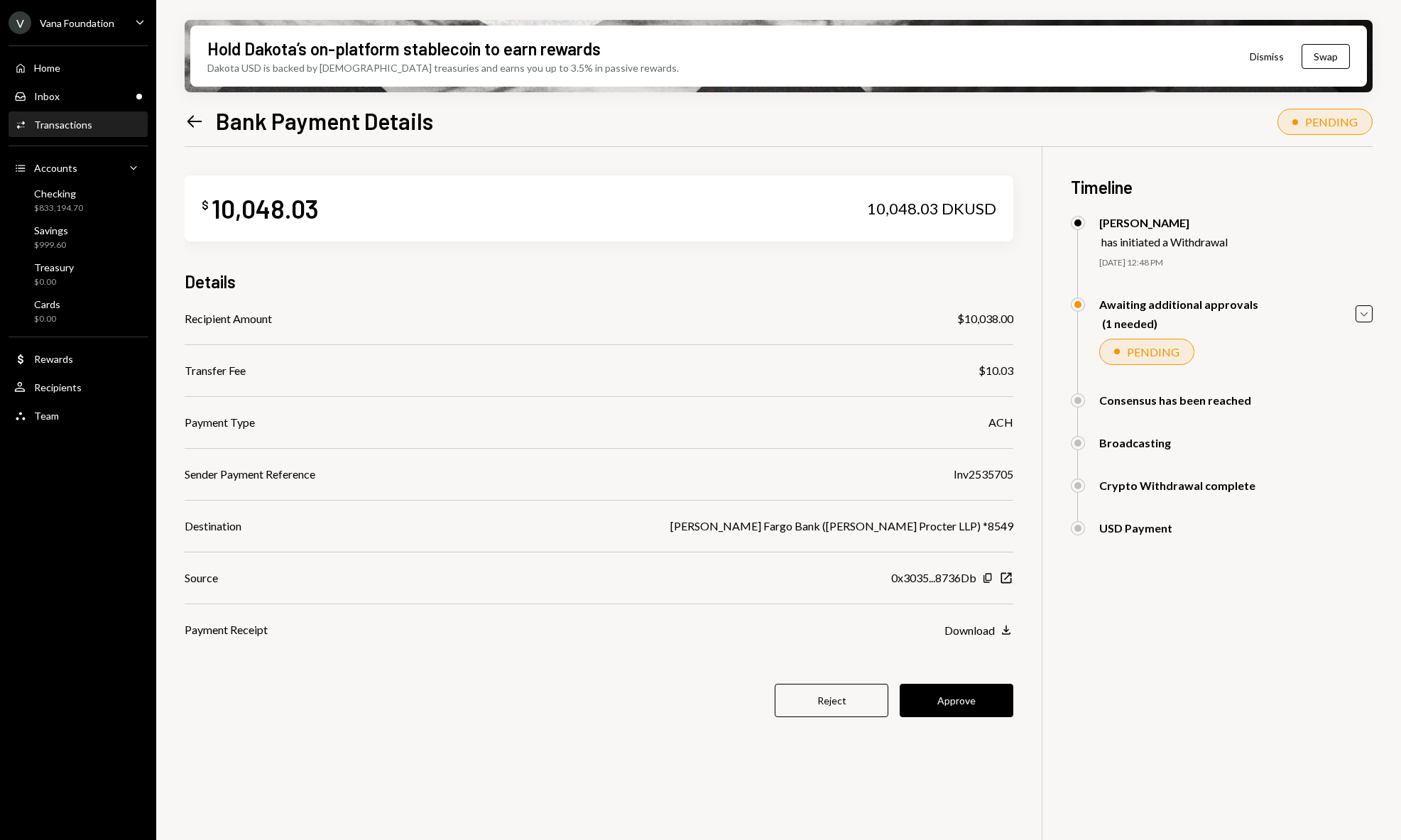
click at [191, 124] on icon at bounding box center [195, 121] width 15 height 12
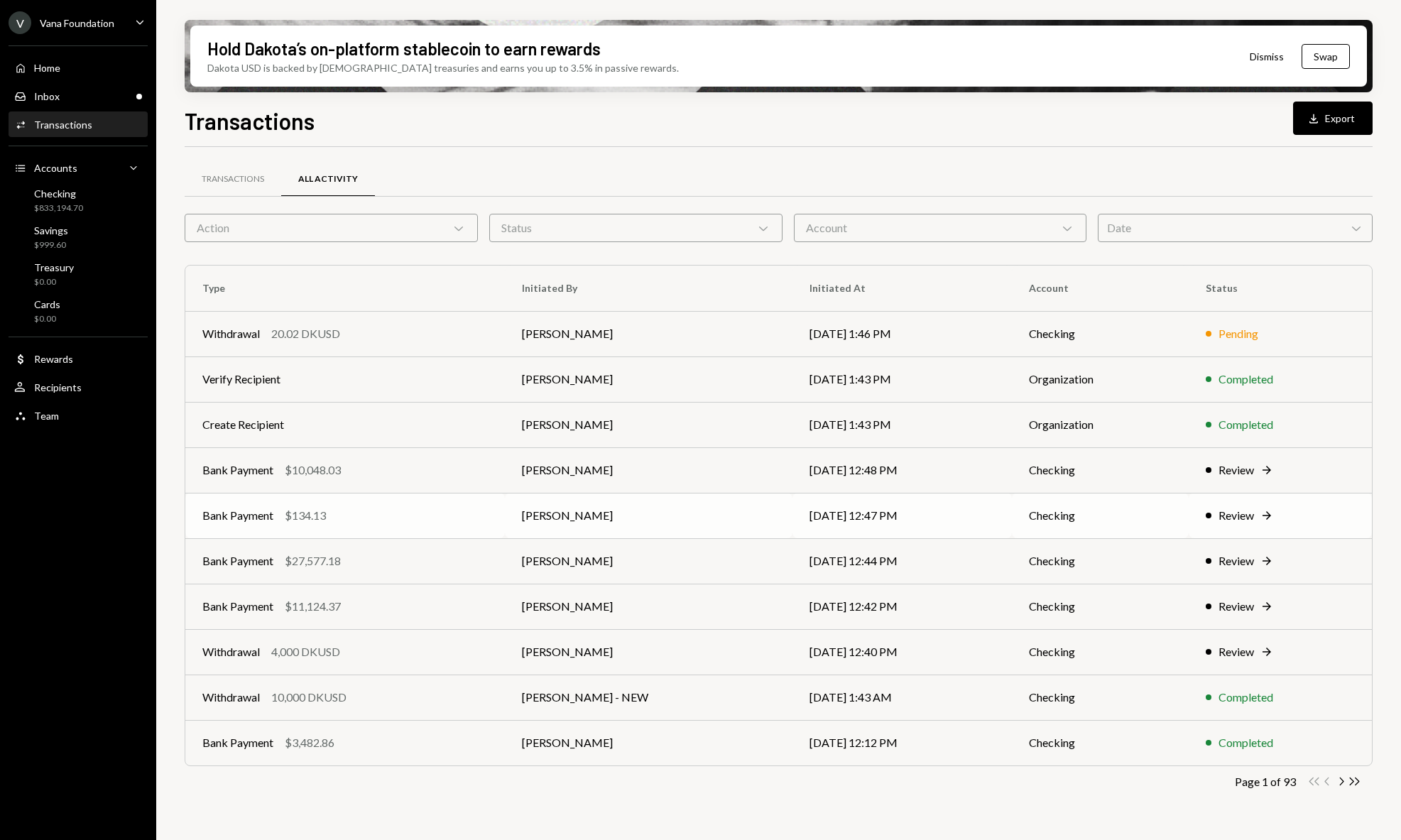
click at [1222, 527] on td "Review Right Arrow" at bounding box center [1280, 516] width 183 height 46
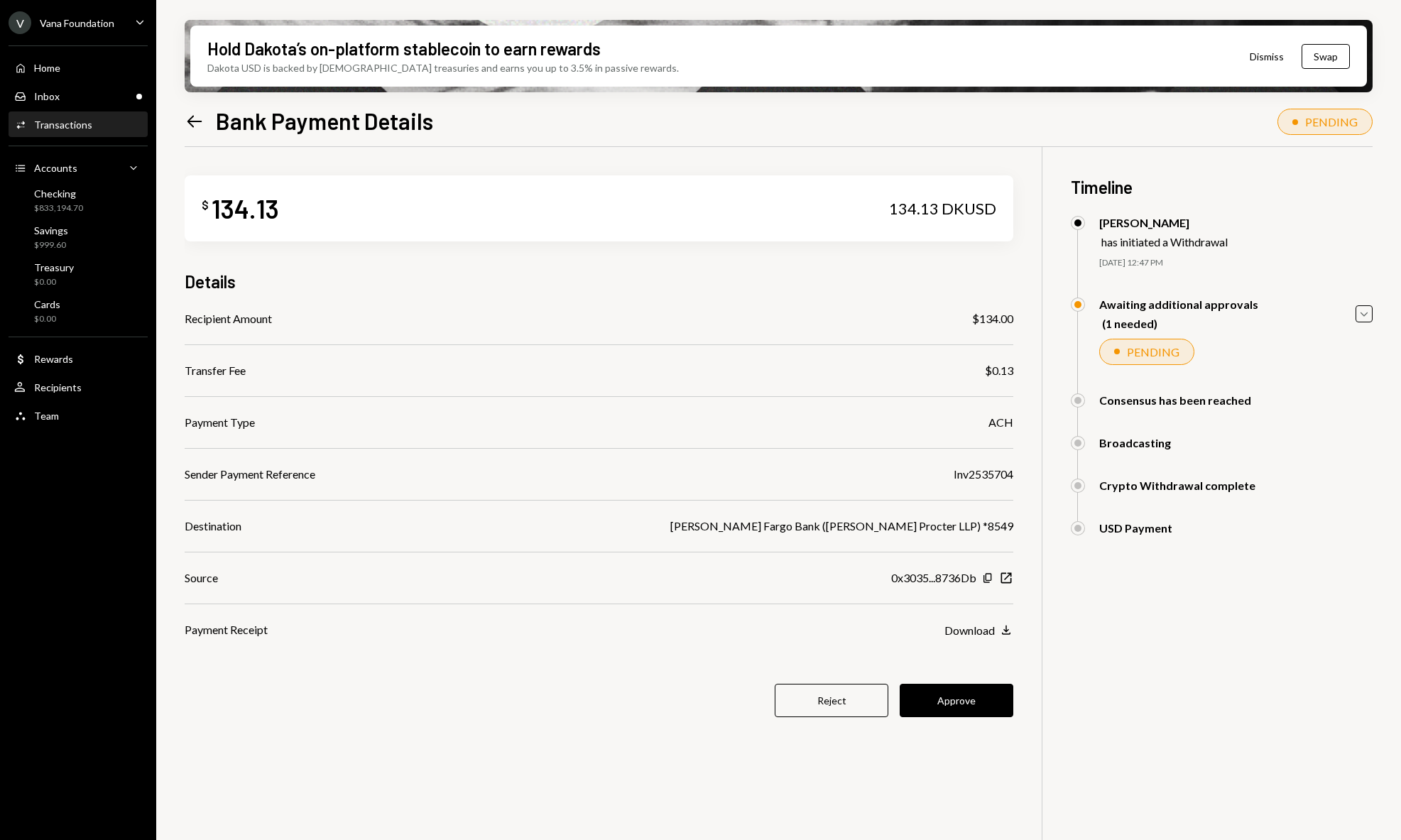
click at [192, 115] on icon "Left Arrow" at bounding box center [194, 121] width 20 height 20
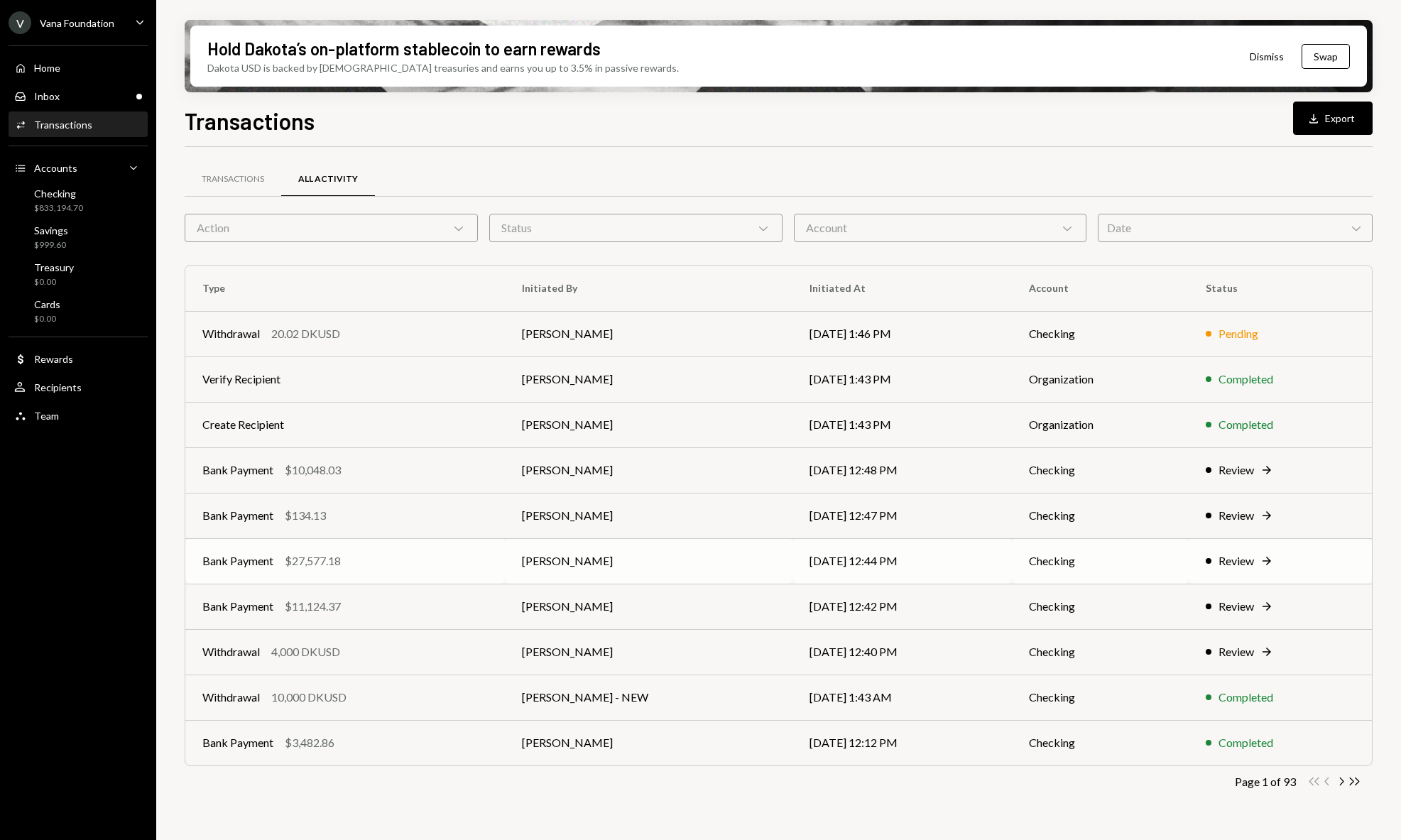
click at [1227, 564] on div "Review" at bounding box center [1236, 561] width 35 height 17
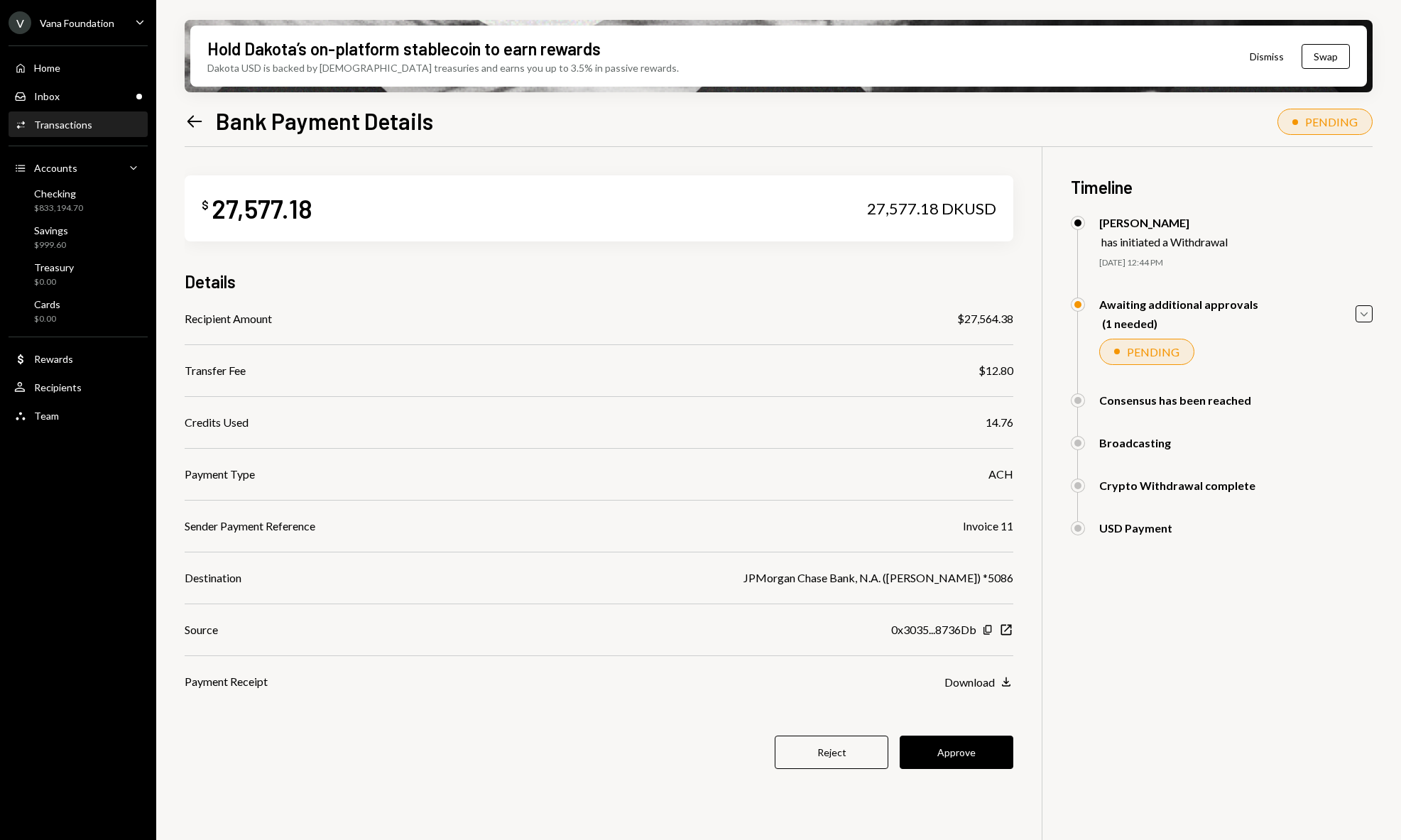
click at [185, 117] on icon "Left Arrow" at bounding box center [194, 121] width 20 height 20
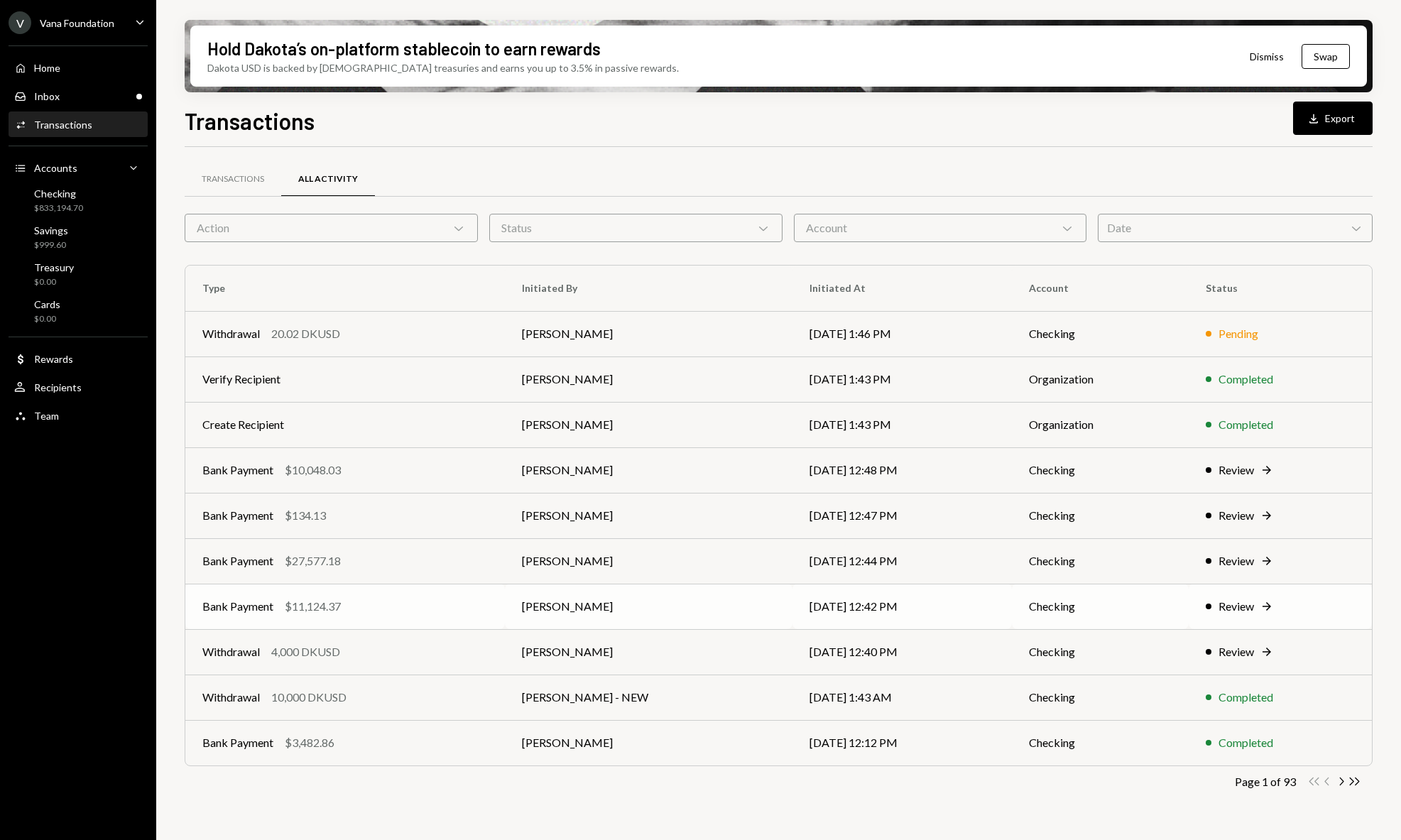
click at [1238, 616] on td "Review Right Arrow" at bounding box center [1280, 607] width 183 height 46
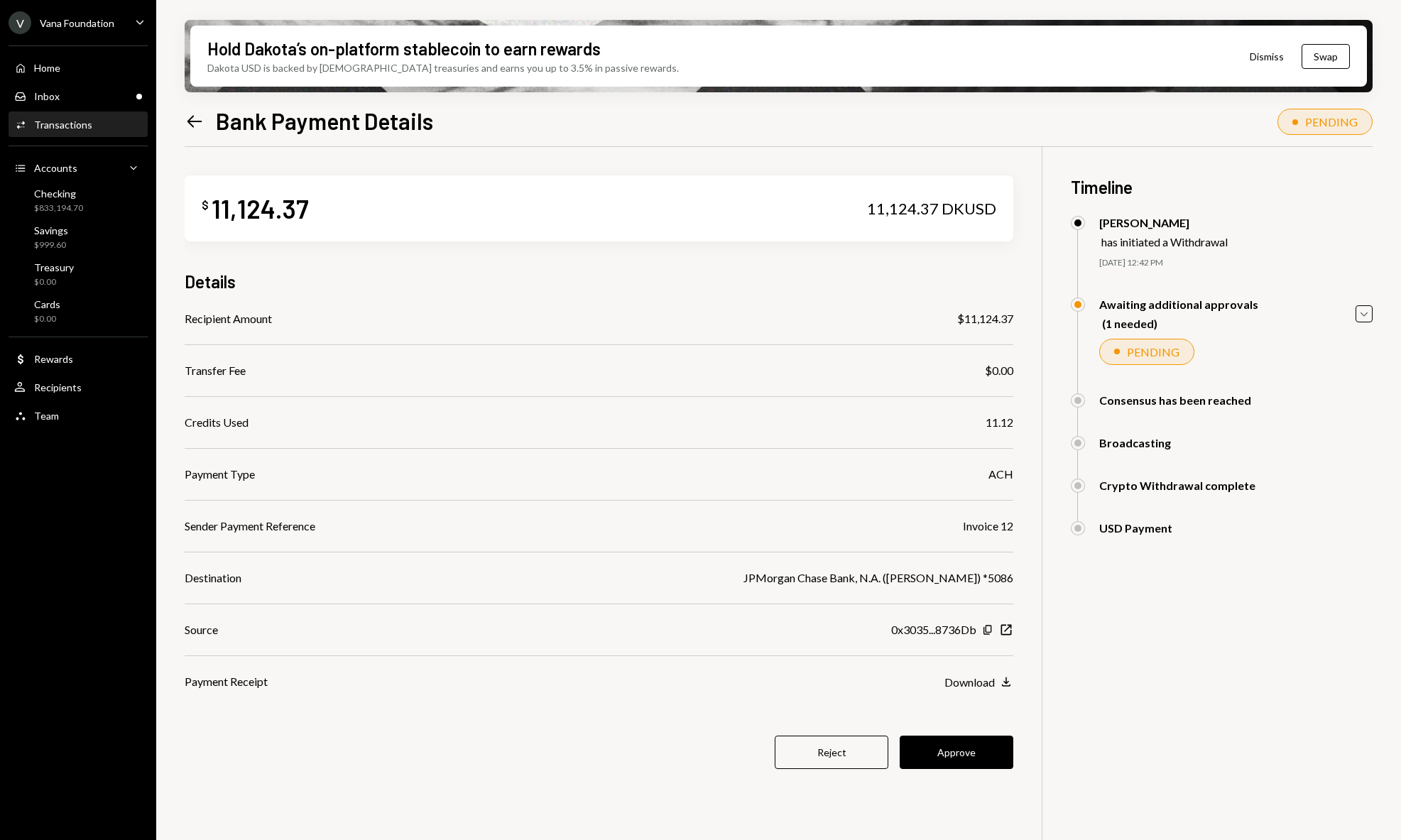
click at [196, 121] on icon "Left Arrow" at bounding box center [194, 121] width 20 height 20
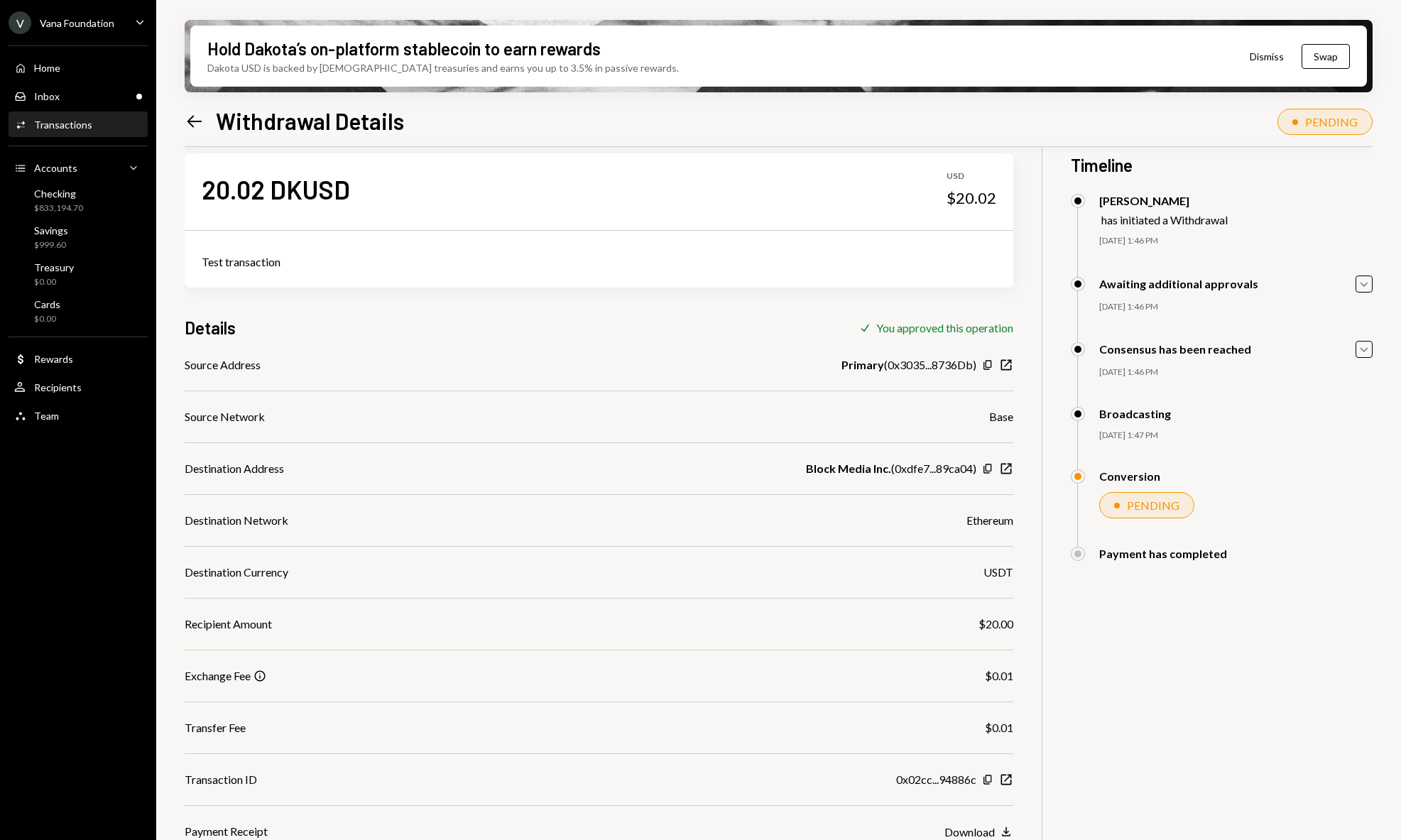
scroll to position [114, 0]
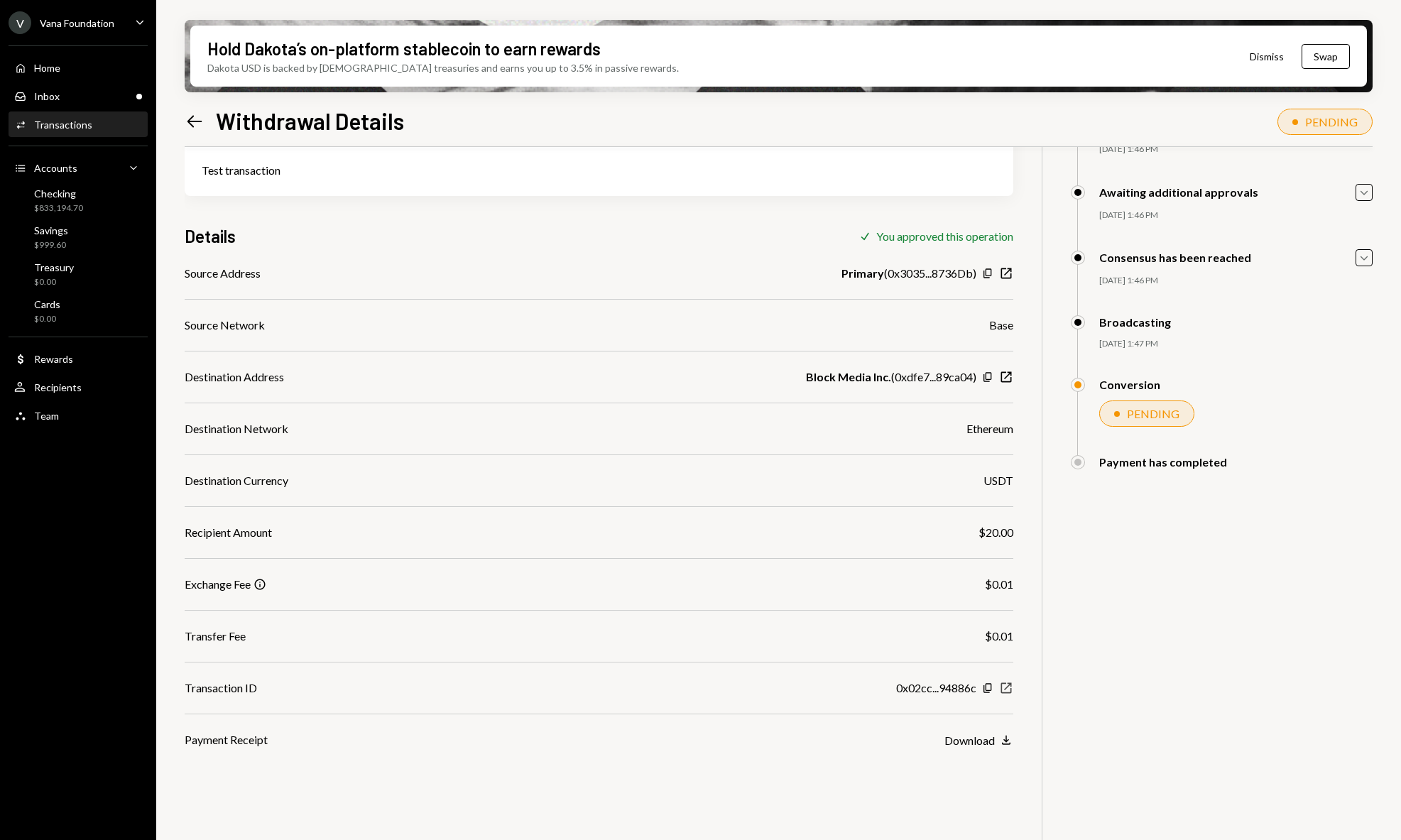
click at [1007, 687] on icon "New Window" at bounding box center [1006, 688] width 14 height 14
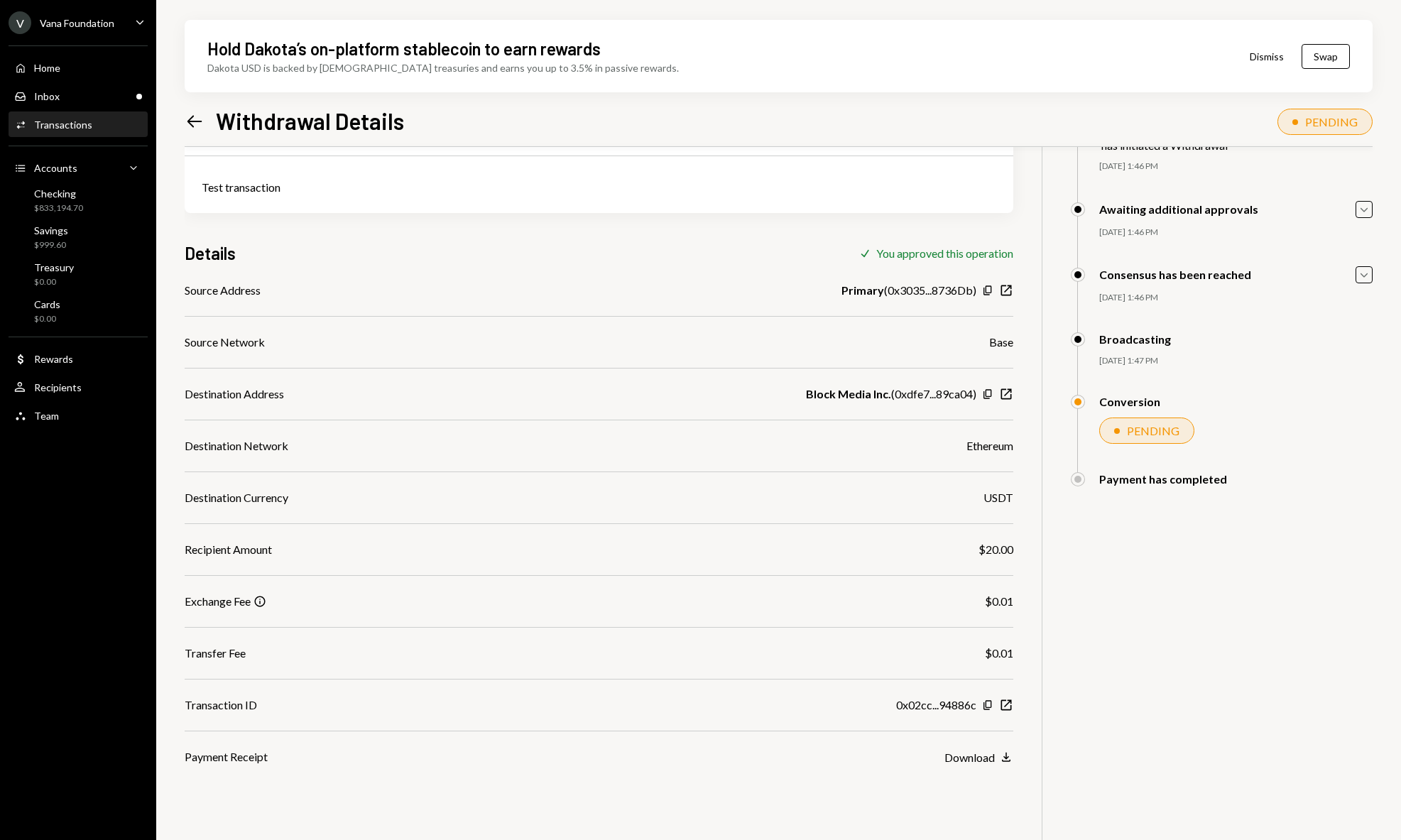
scroll to position [99, 0]
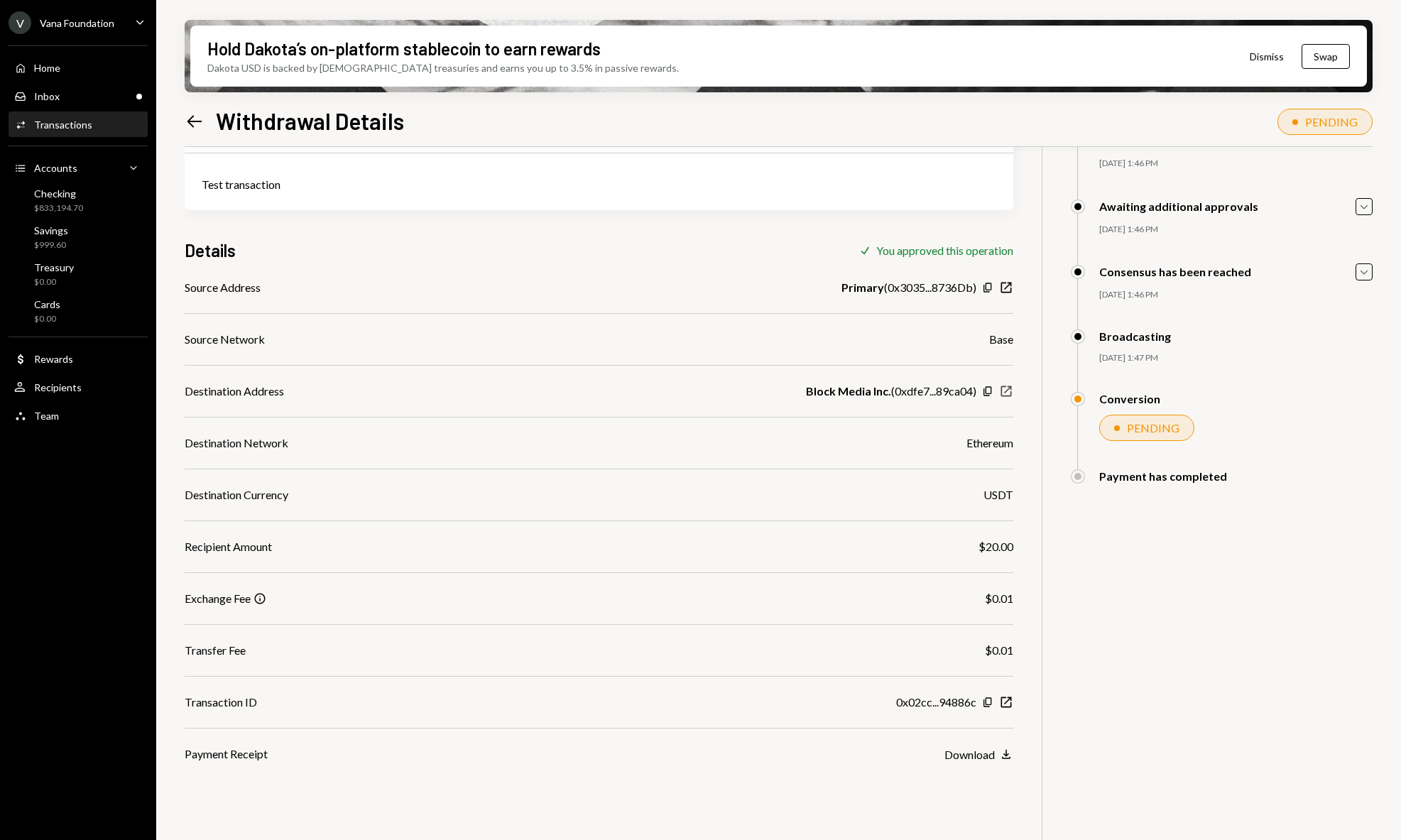
click at [1005, 387] on icon "New Window" at bounding box center [1006, 391] width 14 height 14
click at [1231, 446] on div "Conversion PENDING Vana Foundation Approved Mattana Kusolsittat Approved Oshin …" at bounding box center [1221, 431] width 302 height 77
click at [1134, 429] on div "PENDING" at bounding box center [1153, 427] width 53 height 13
click at [1119, 428] on div "PENDING" at bounding box center [1146, 427] width 95 height 26
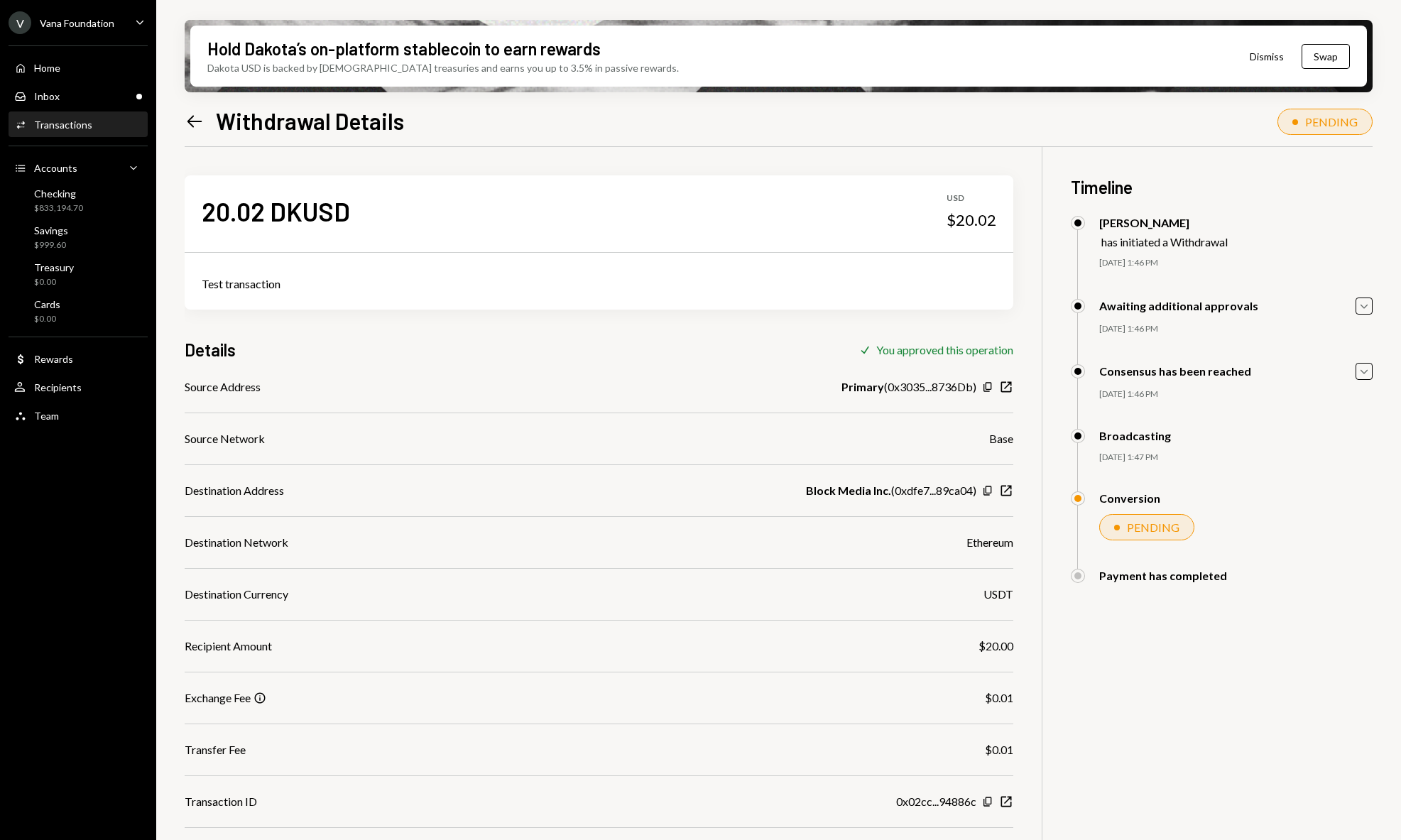
click at [1375, 371] on div "Hold Dakota’s on-platform stablecoin to earn rewards Dakota USD is backed by U.…" at bounding box center [779, 420] width 1245 height 840
click at [1368, 372] on icon "Caret Down" at bounding box center [1364, 371] width 16 height 16
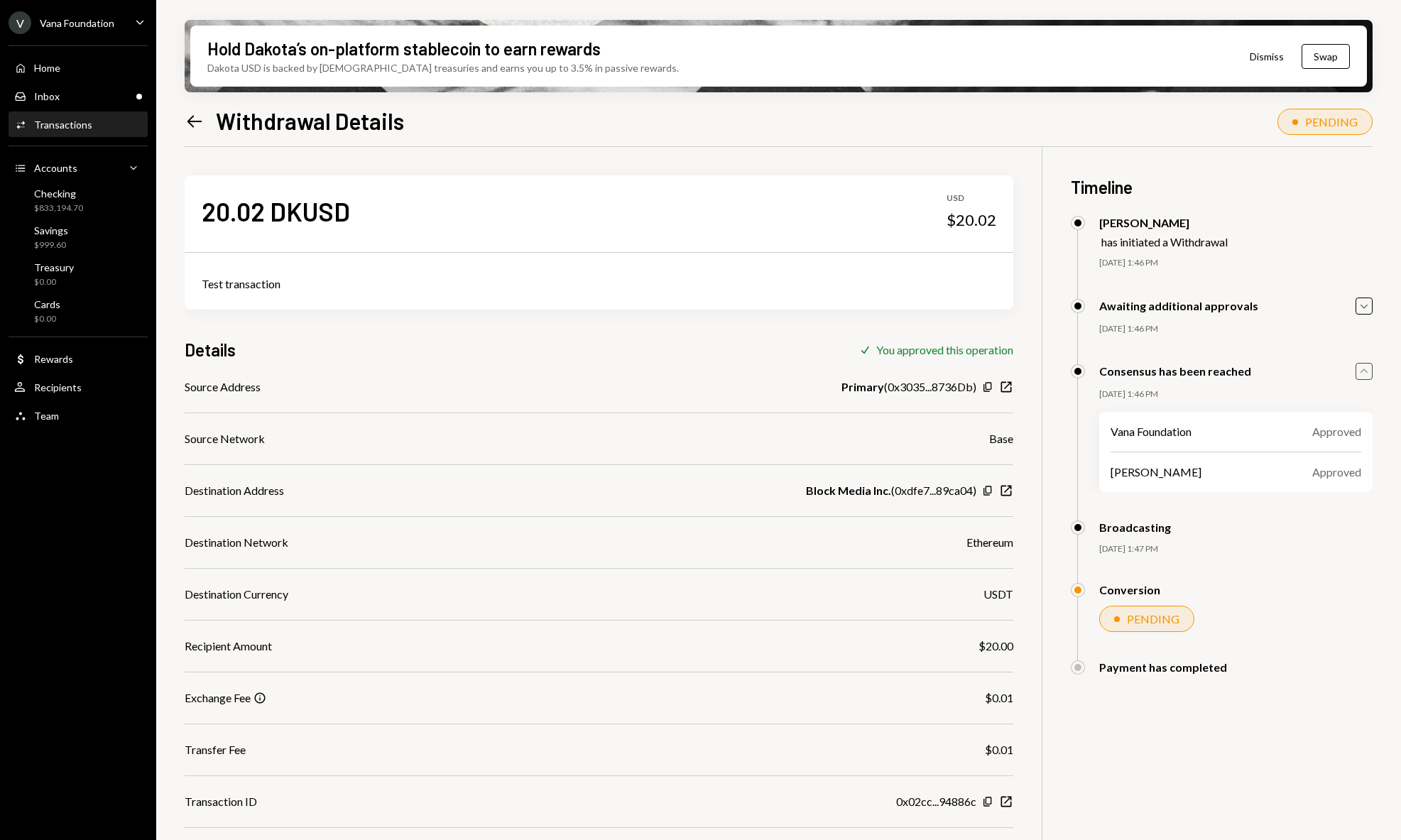
click at [1368, 373] on icon "Caret Up" at bounding box center [1364, 371] width 16 height 16
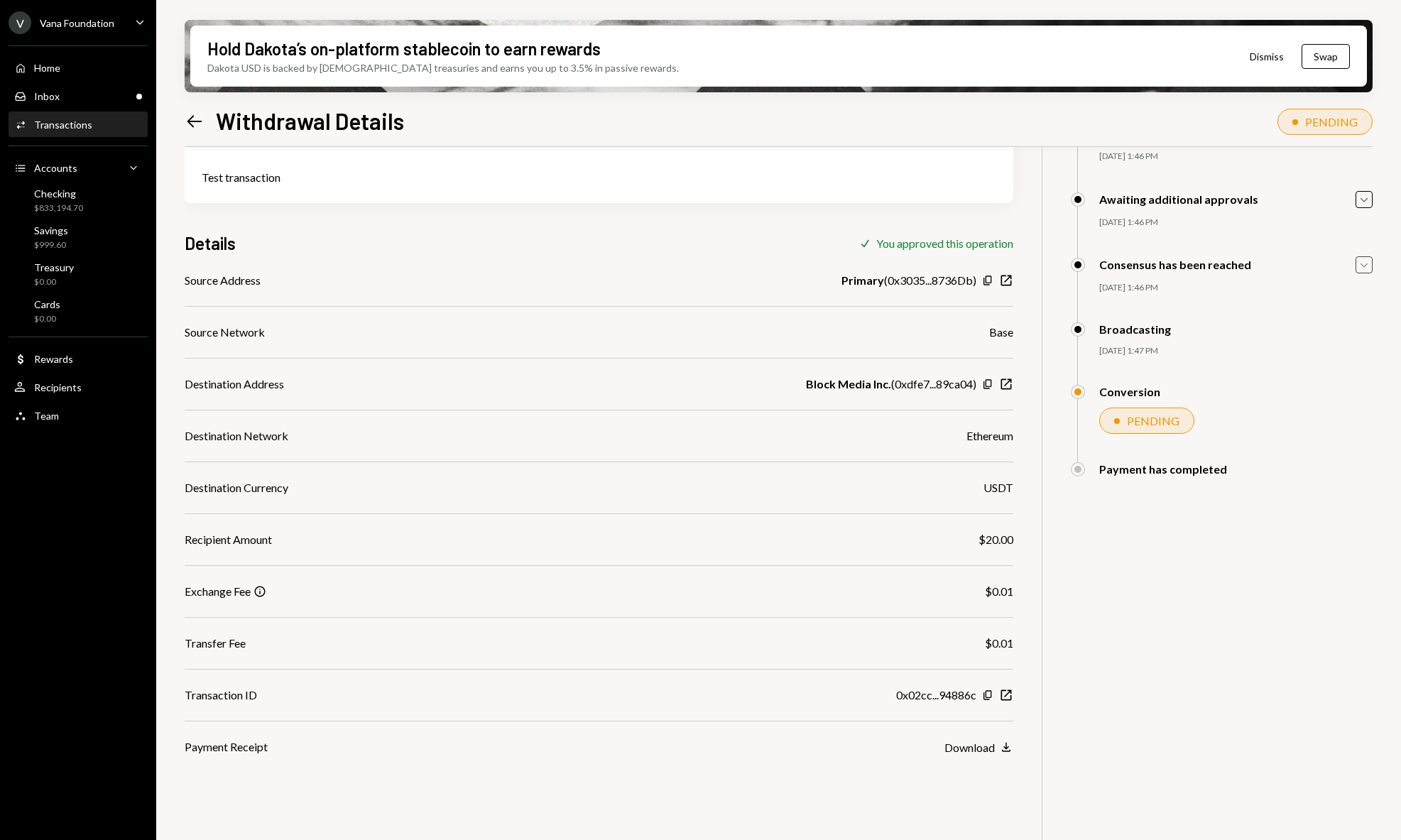
scroll to position [114, 0]
